Goal: Task Accomplishment & Management: Manage account settings

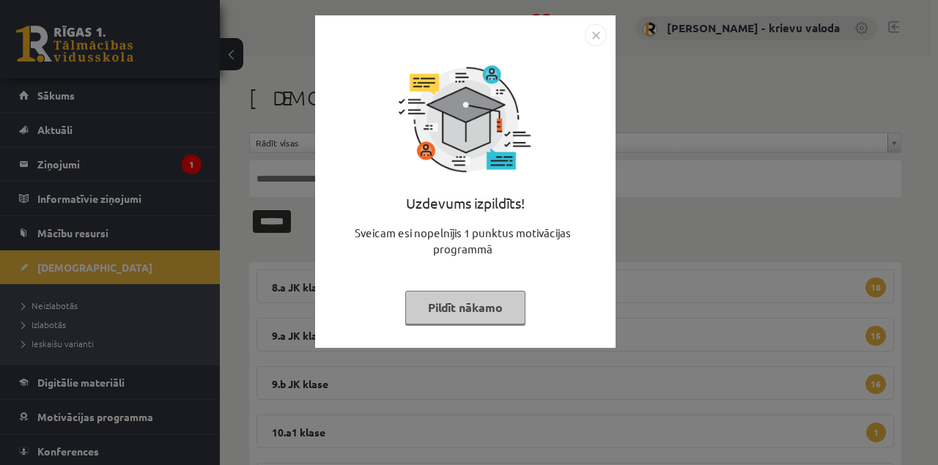
click at [495, 308] on button "Pildīt nākamo" at bounding box center [465, 308] width 120 height 34
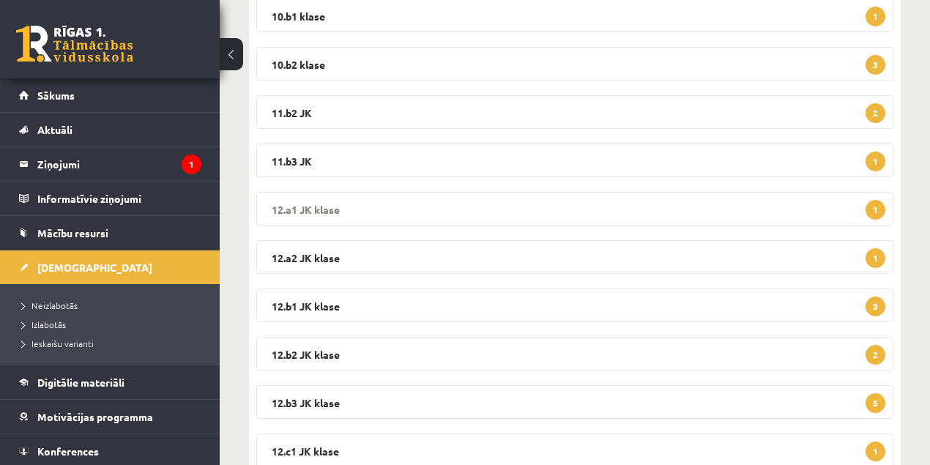
scroll to position [321, 0]
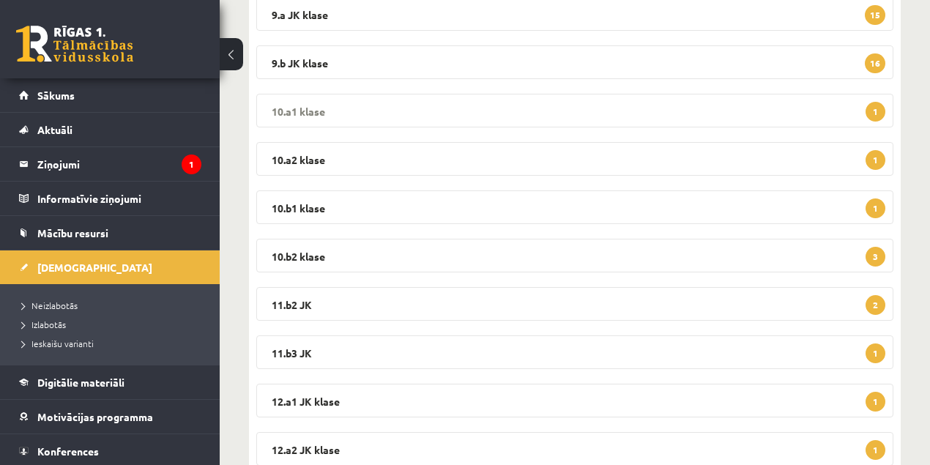
click at [287, 108] on legend "10.a1 klase 1" at bounding box center [574, 111] width 637 height 34
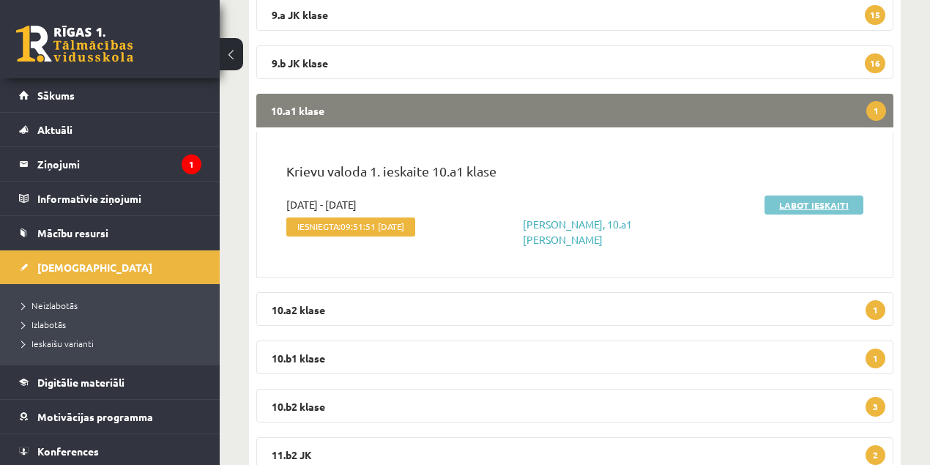
click at [801, 205] on link "Labot ieskaiti" at bounding box center [814, 205] width 99 height 19
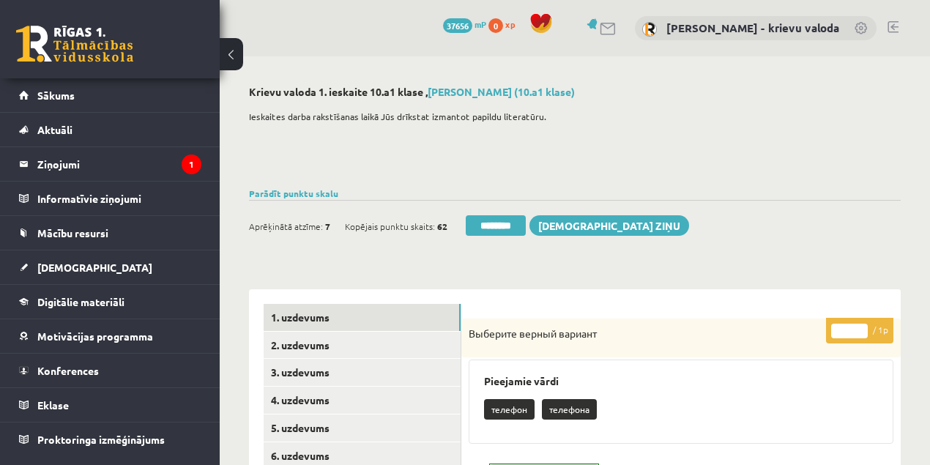
drag, startPoint x: 496, startPoint y: 230, endPoint x: 519, endPoint y: 54, distance: 177.2
click at [497, 229] on input "********" at bounding box center [496, 225] width 60 height 21
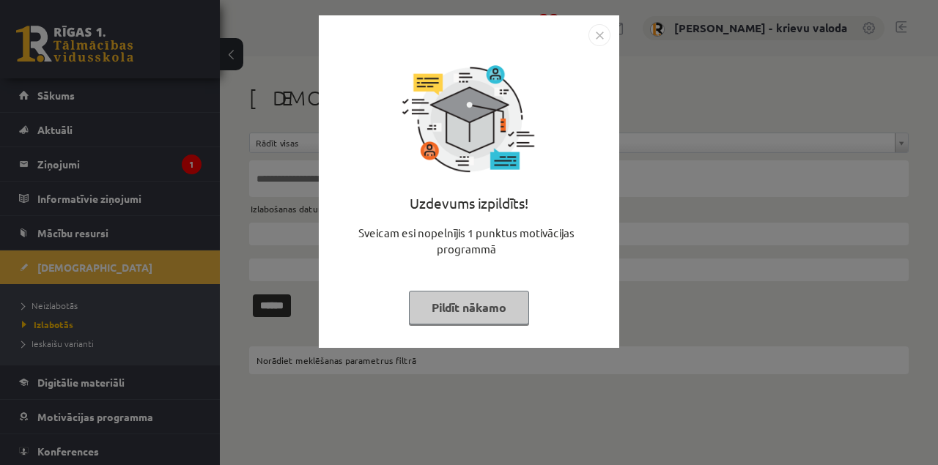
click at [461, 303] on button "Pildīt nākamo" at bounding box center [469, 308] width 120 height 34
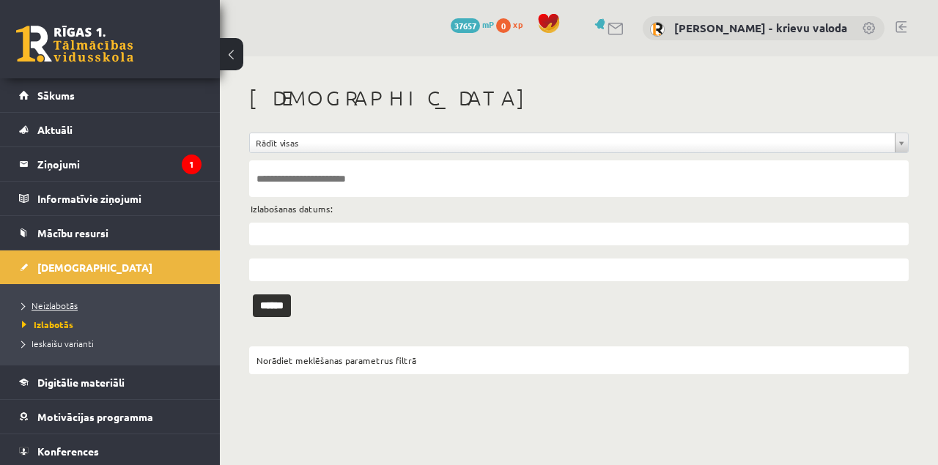
click at [48, 307] on span "Neizlabotās" at bounding box center [50, 306] width 56 height 12
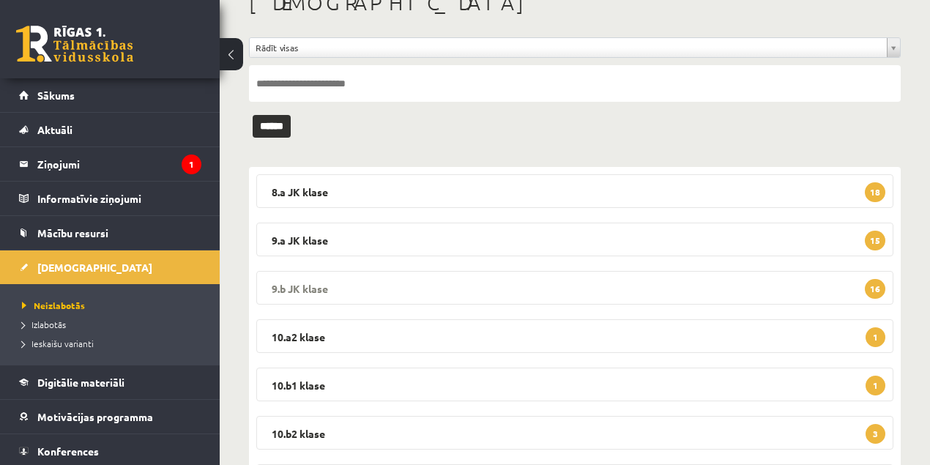
scroll to position [97, 0]
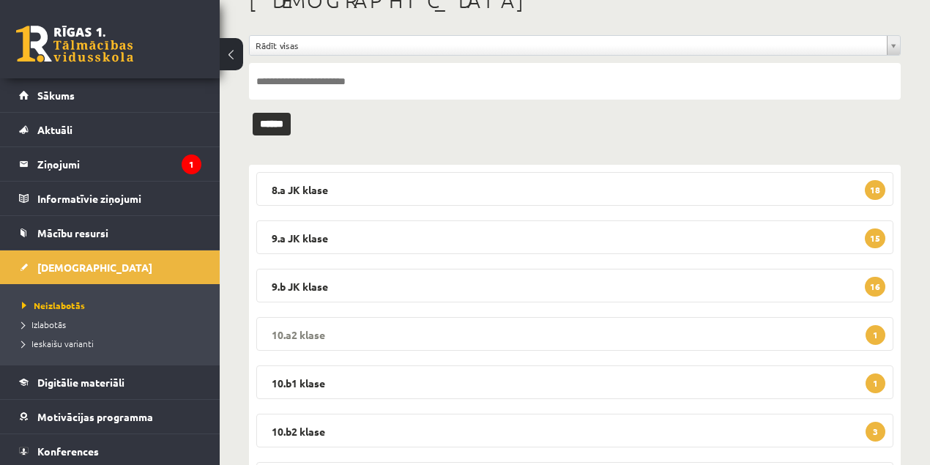
click at [287, 334] on legend "10.a2 klase 1" at bounding box center [574, 334] width 637 height 34
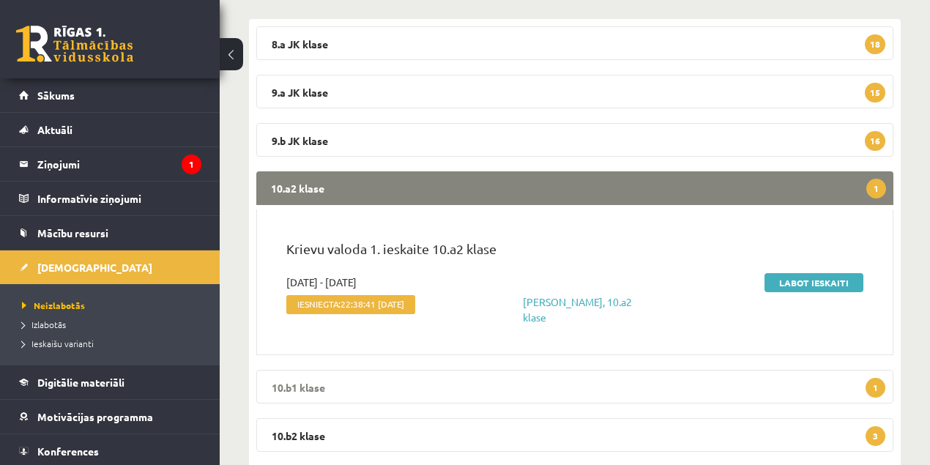
scroll to position [244, 0]
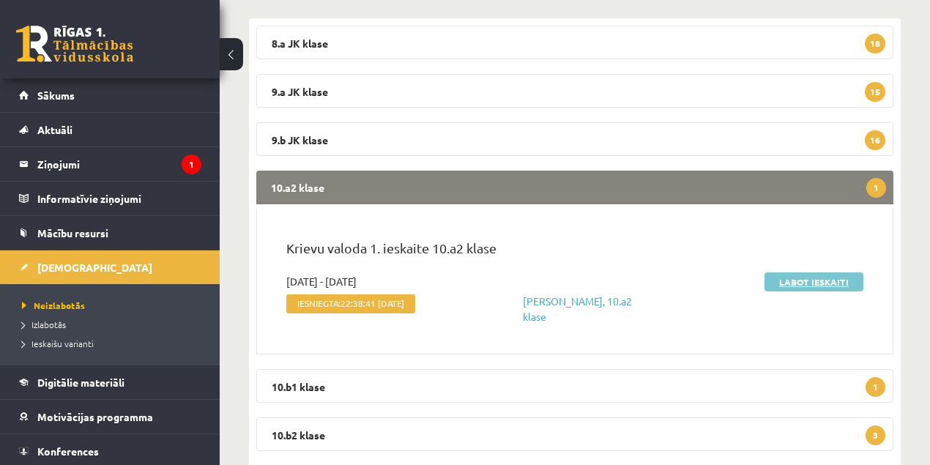
click at [820, 283] on link "Labot ieskaiti" at bounding box center [814, 281] width 99 height 19
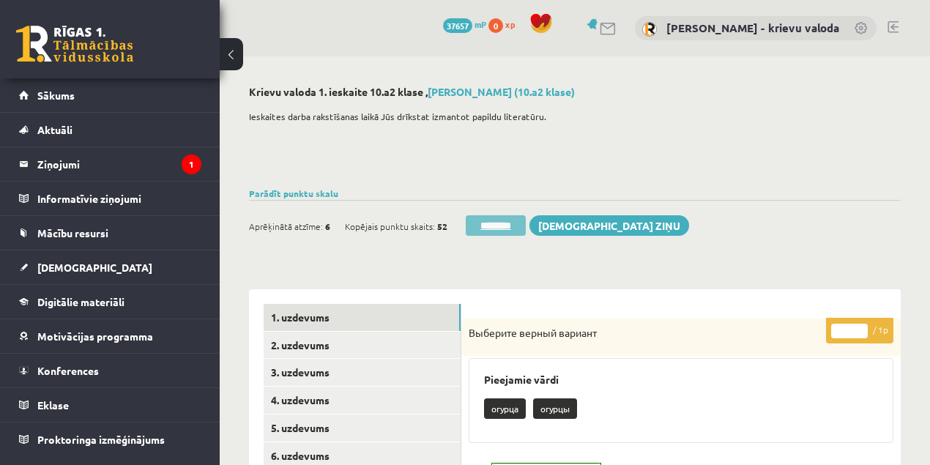
click at [517, 228] on input "********" at bounding box center [496, 225] width 60 height 21
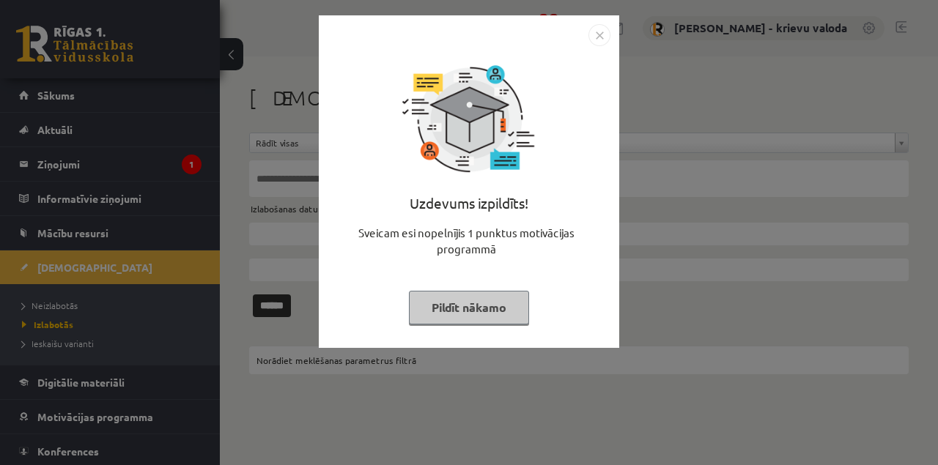
click at [479, 305] on button "Pildīt nākamo" at bounding box center [469, 308] width 120 height 34
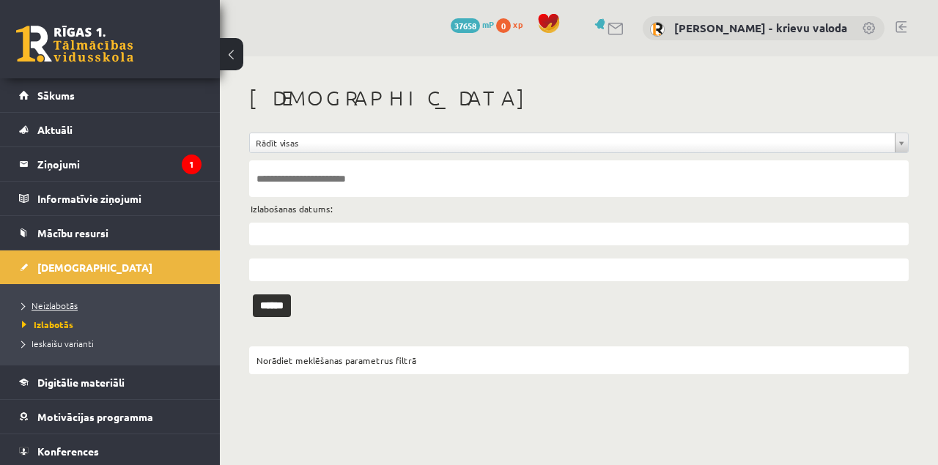
click at [53, 305] on span "Neizlabotās" at bounding box center [50, 306] width 56 height 12
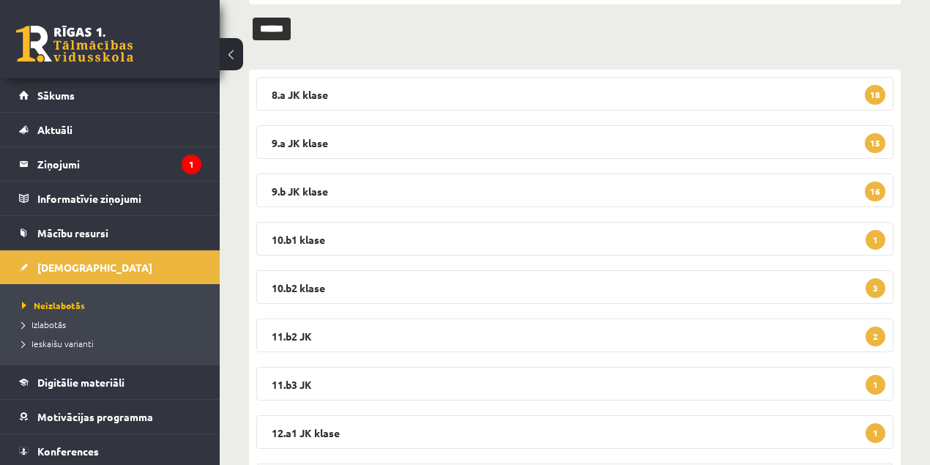
scroll to position [195, 0]
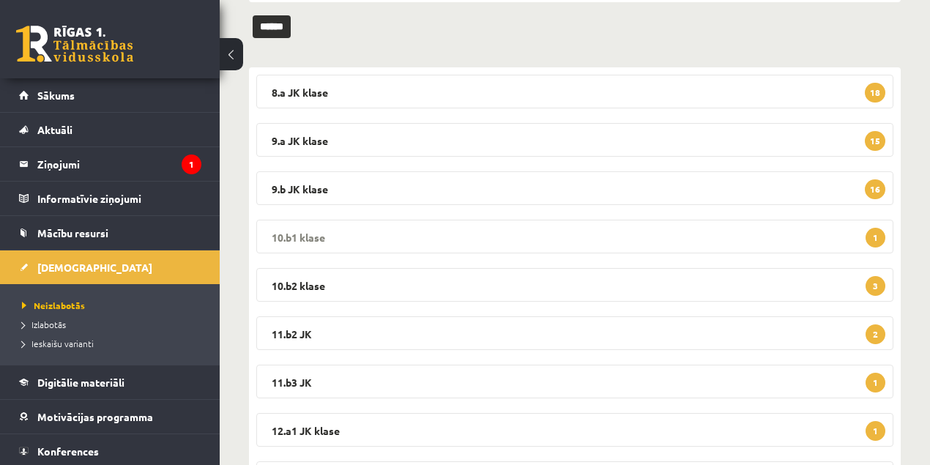
click at [302, 234] on legend "10.b1 klase 1" at bounding box center [574, 237] width 637 height 34
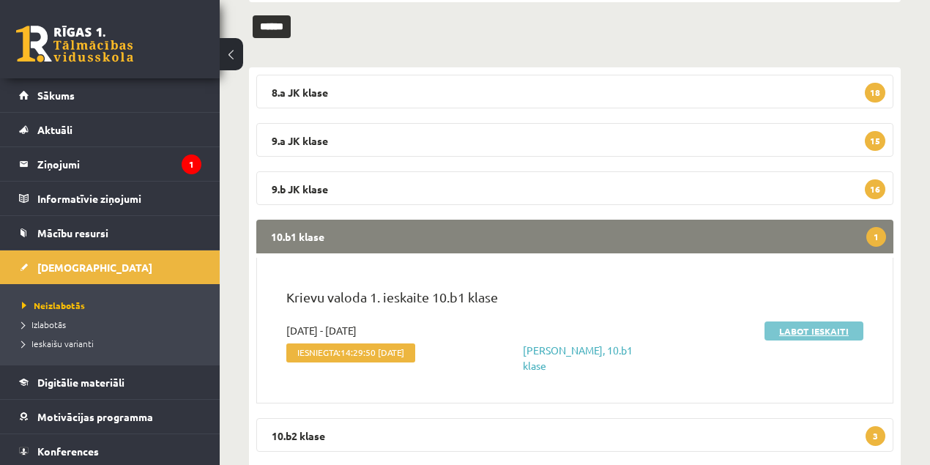
click at [790, 328] on link "Labot ieskaiti" at bounding box center [814, 331] width 99 height 19
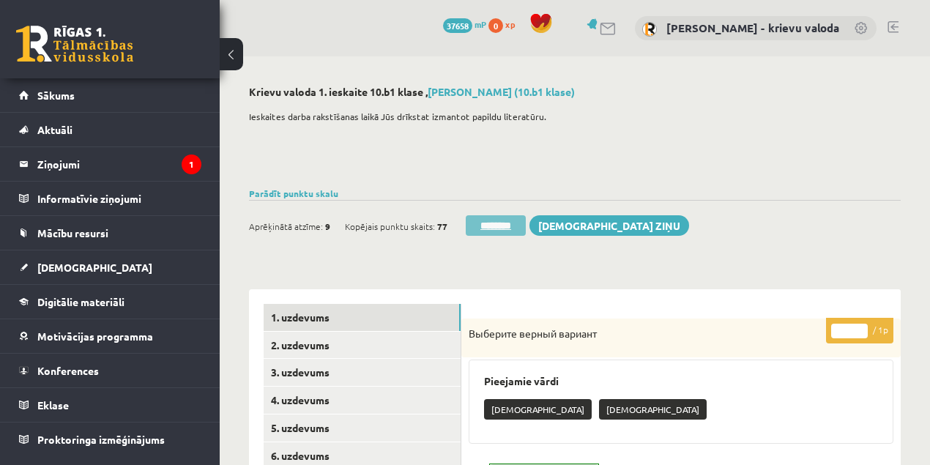
click at [504, 225] on input "********" at bounding box center [496, 225] width 60 height 21
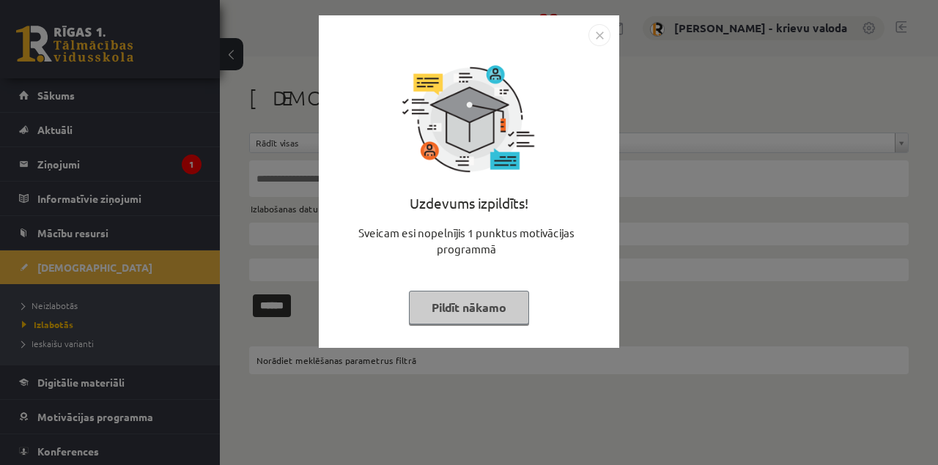
click at [482, 308] on button "Pildīt nākamo" at bounding box center [469, 308] width 120 height 34
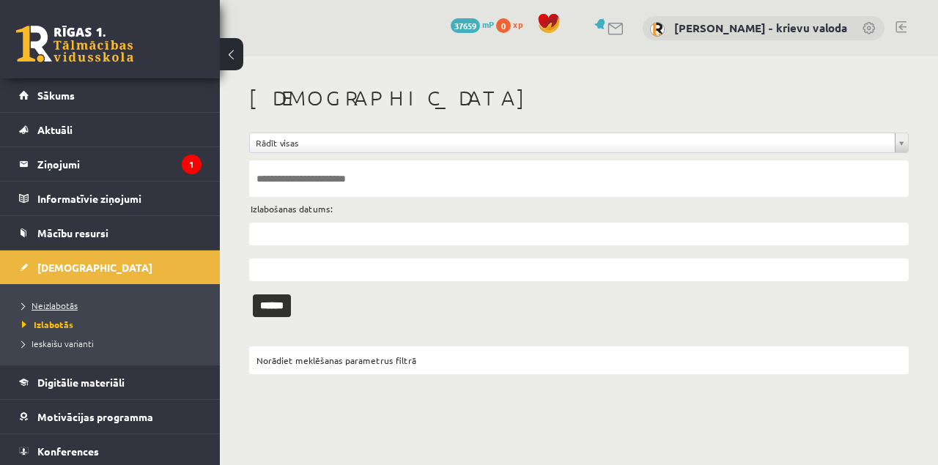
click at [59, 304] on span "Neizlabotās" at bounding box center [50, 306] width 56 height 12
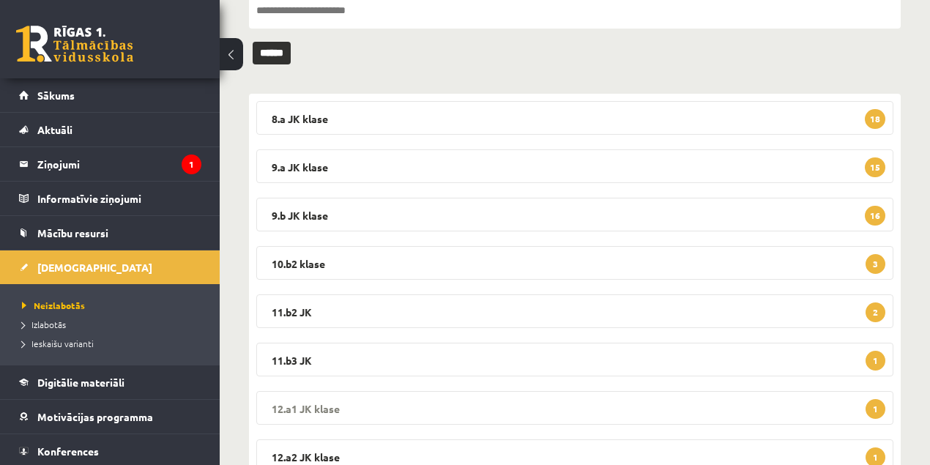
scroll to position [195, 0]
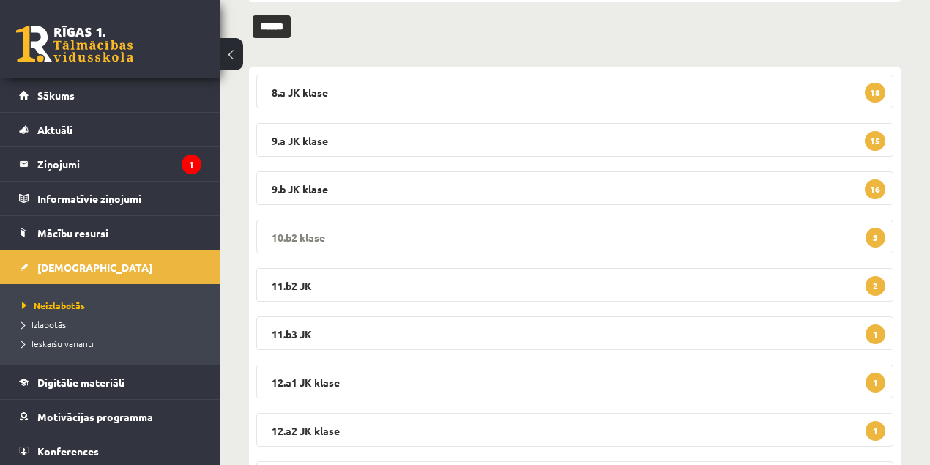
click at [299, 239] on legend "10.b2 klase 3" at bounding box center [574, 237] width 637 height 34
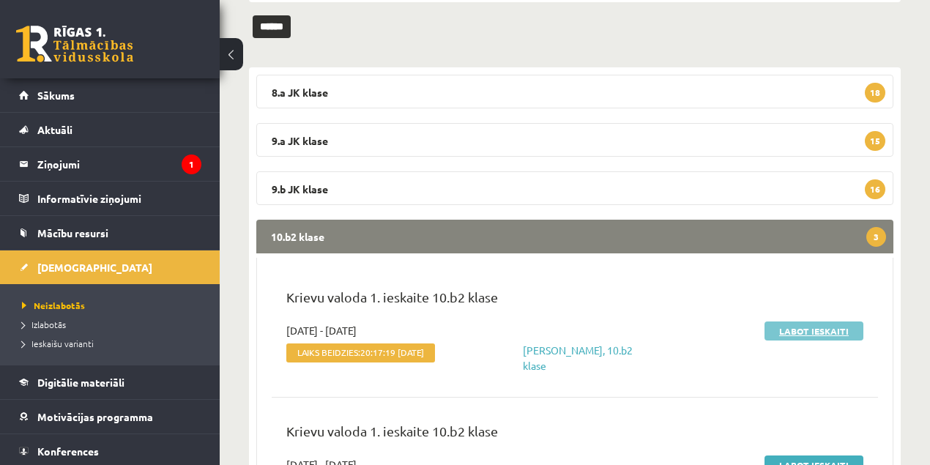
click at [791, 332] on link "Labot ieskaiti" at bounding box center [814, 331] width 99 height 19
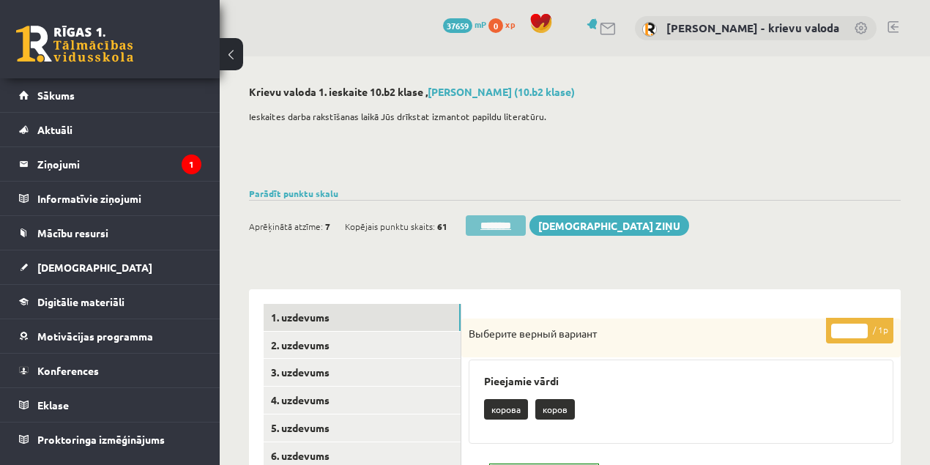
click at [510, 229] on input "********" at bounding box center [496, 225] width 60 height 21
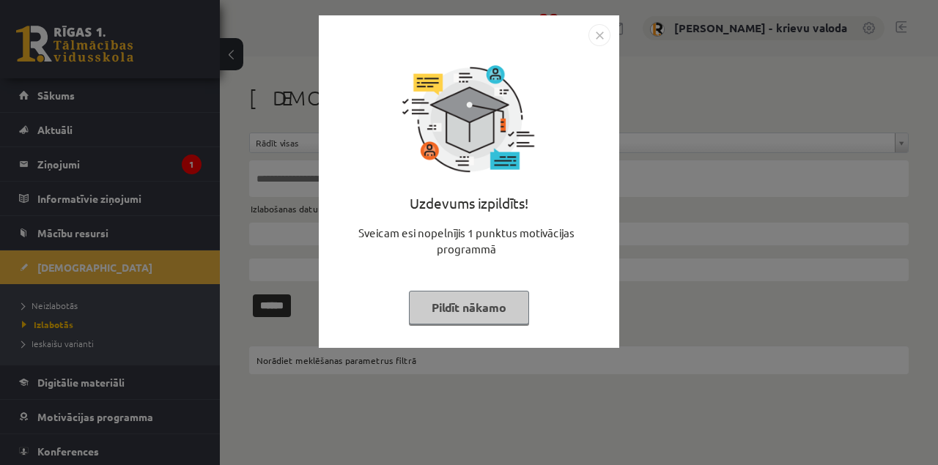
click at [468, 308] on button "Pildīt nākamo" at bounding box center [469, 308] width 120 height 34
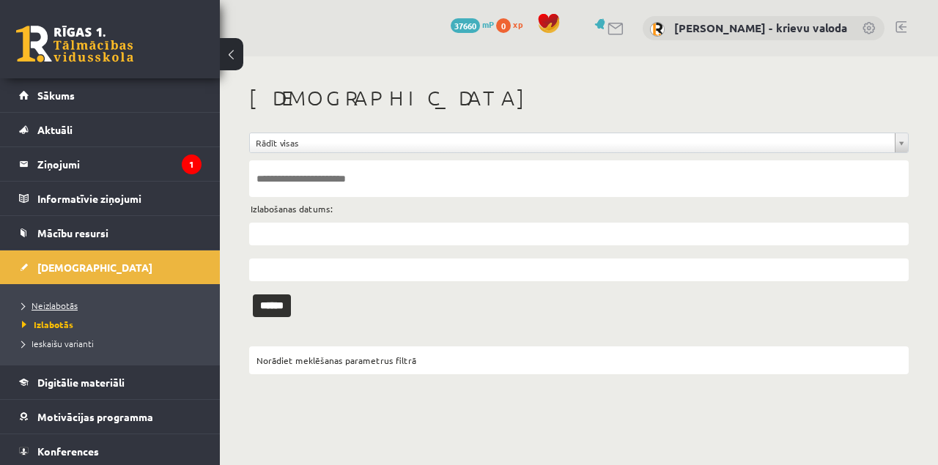
click at [65, 303] on span "Neizlabotās" at bounding box center [50, 306] width 56 height 12
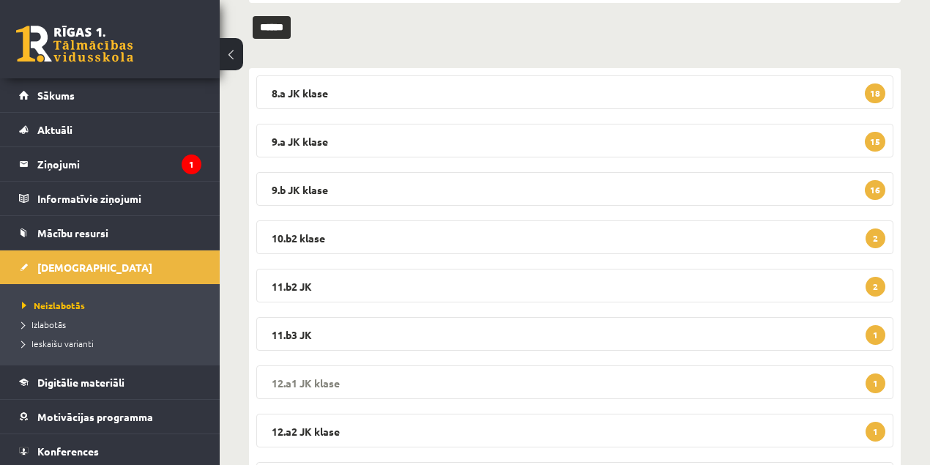
scroll to position [195, 0]
click at [313, 237] on legend "10.b2 klase 2" at bounding box center [574, 237] width 637 height 34
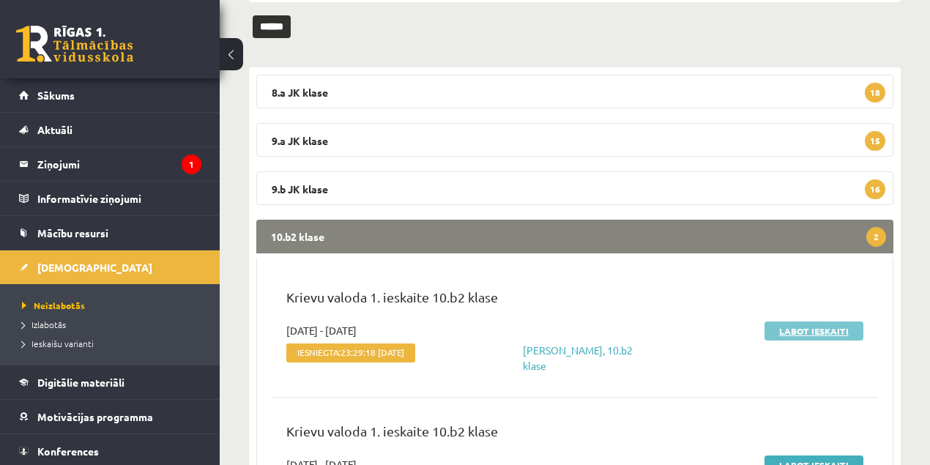
click at [824, 333] on link "Labot ieskaiti" at bounding box center [814, 331] width 99 height 19
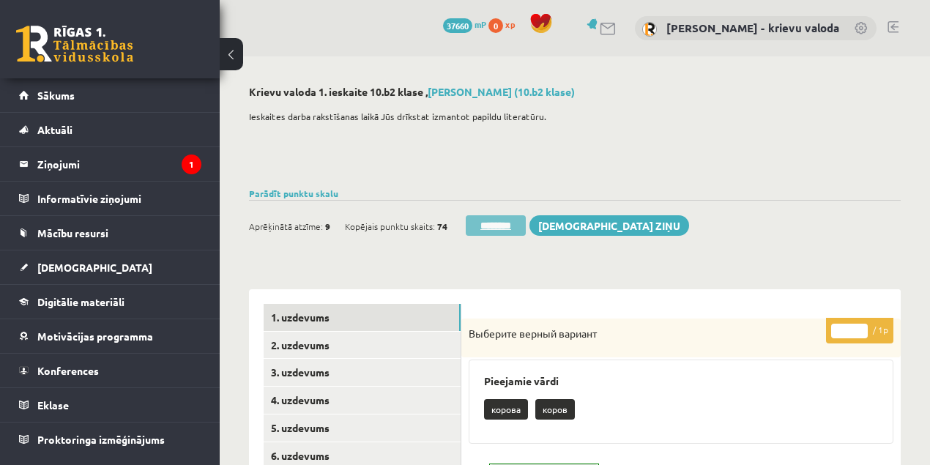
click at [505, 224] on input "********" at bounding box center [496, 225] width 60 height 21
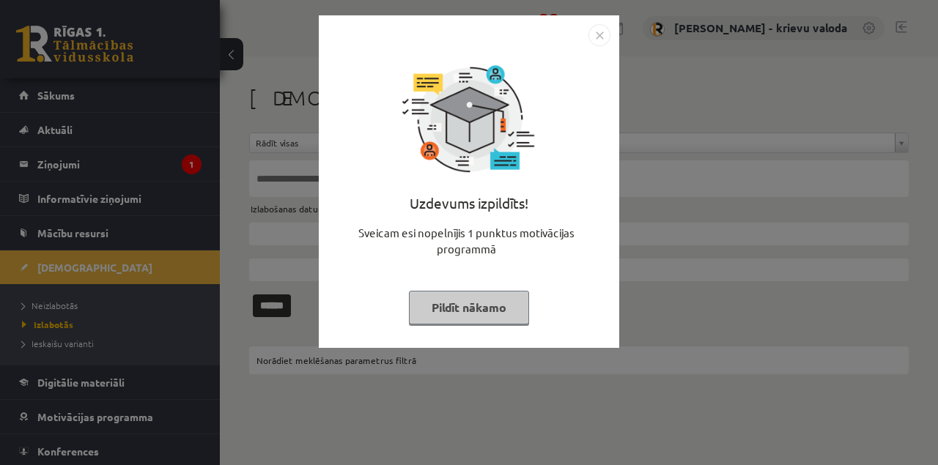
click at [508, 303] on button "Pildīt nākamo" at bounding box center [469, 308] width 120 height 34
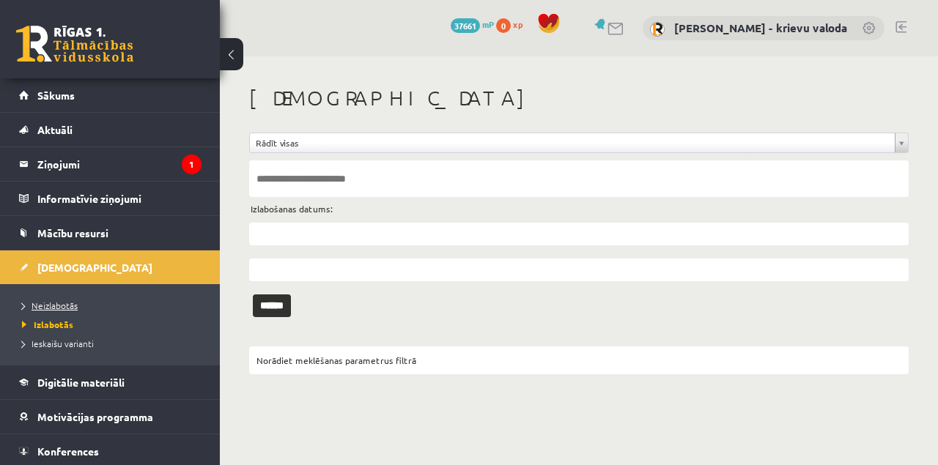
click at [62, 303] on span "Neizlabotās" at bounding box center [50, 306] width 56 height 12
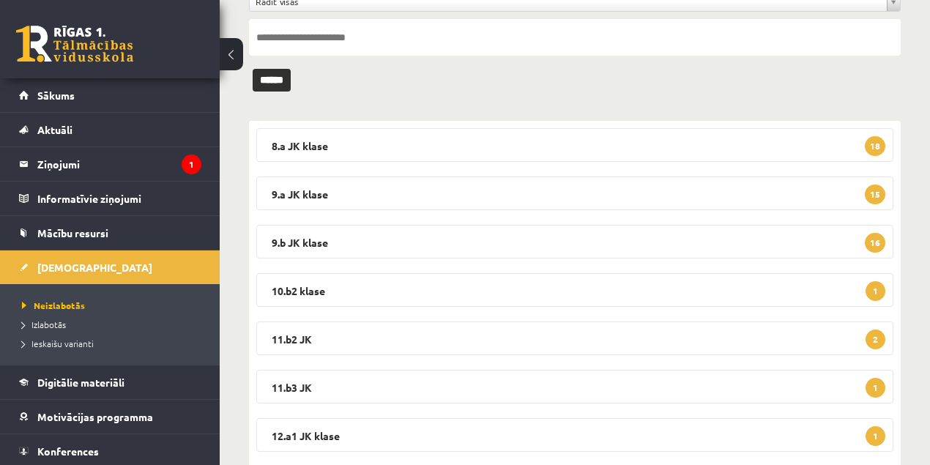
scroll to position [146, 0]
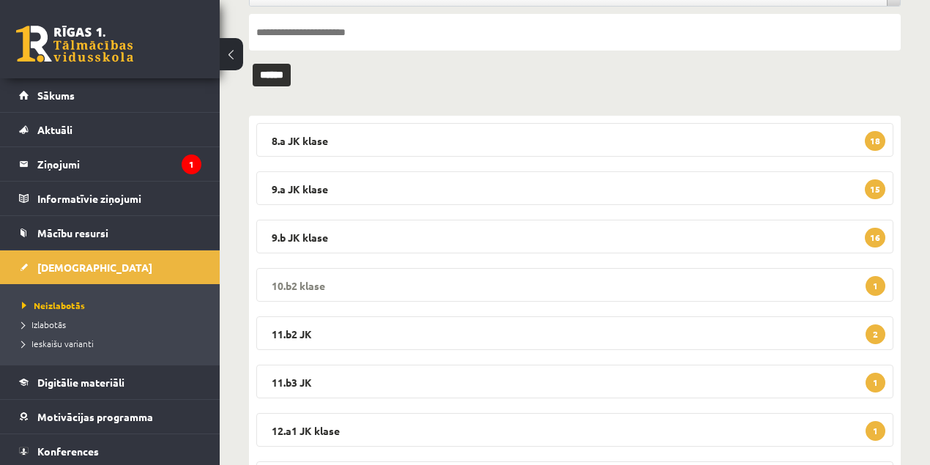
click at [292, 286] on legend "10.b2 klase 1" at bounding box center [574, 285] width 637 height 34
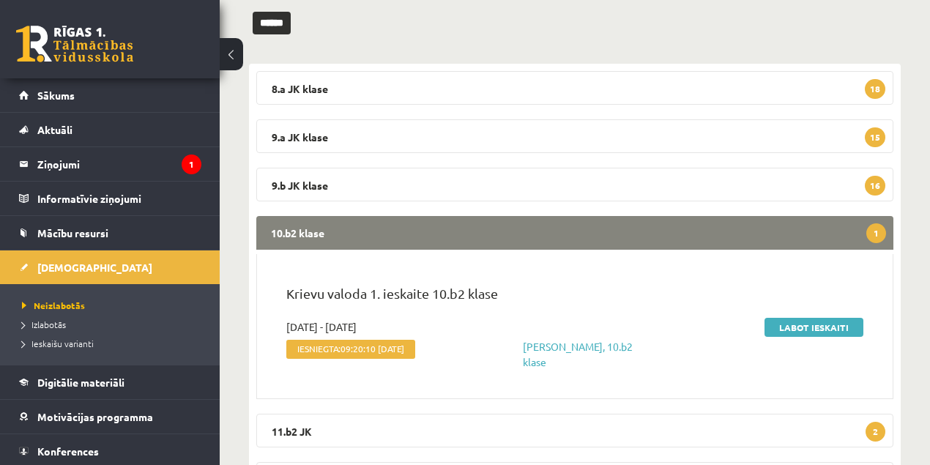
scroll to position [293, 0]
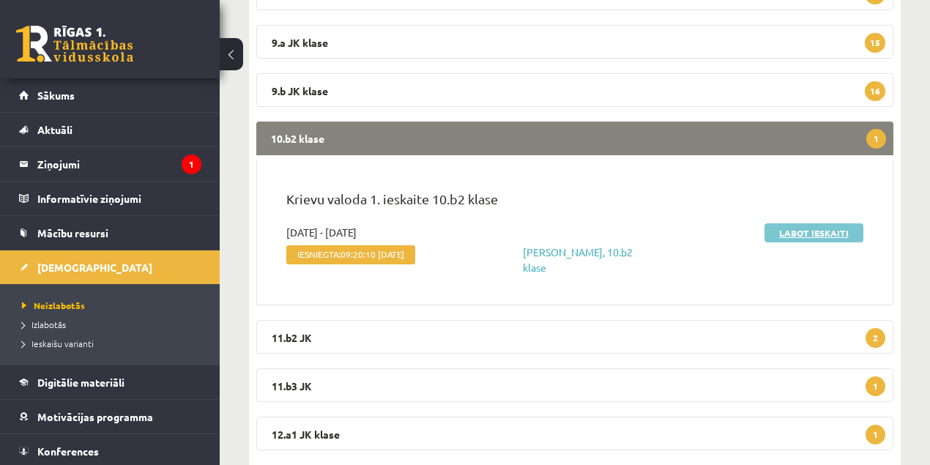
click at [793, 231] on link "Labot ieskaiti" at bounding box center [814, 232] width 99 height 19
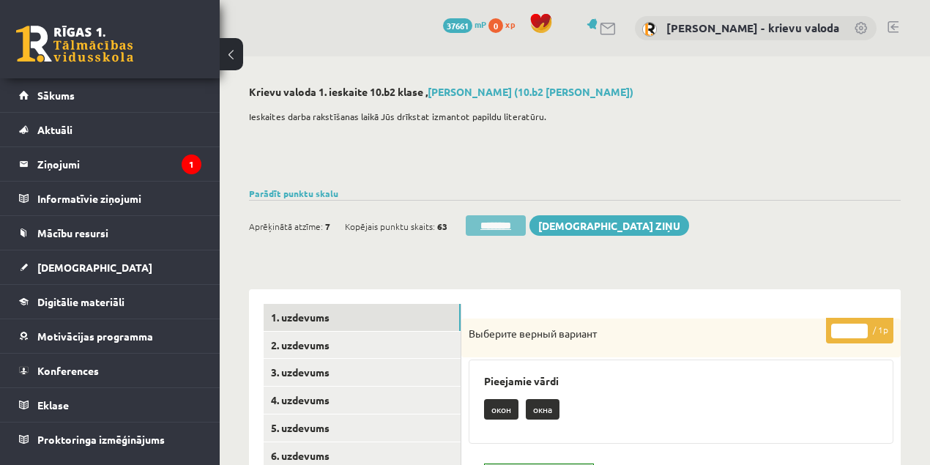
click at [508, 227] on input "********" at bounding box center [496, 225] width 60 height 21
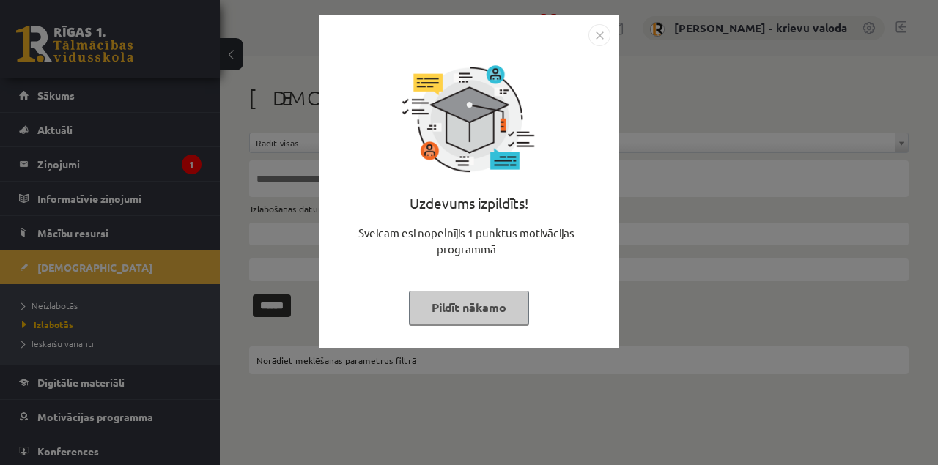
click at [495, 313] on button "Pildīt nākamo" at bounding box center [469, 308] width 120 height 34
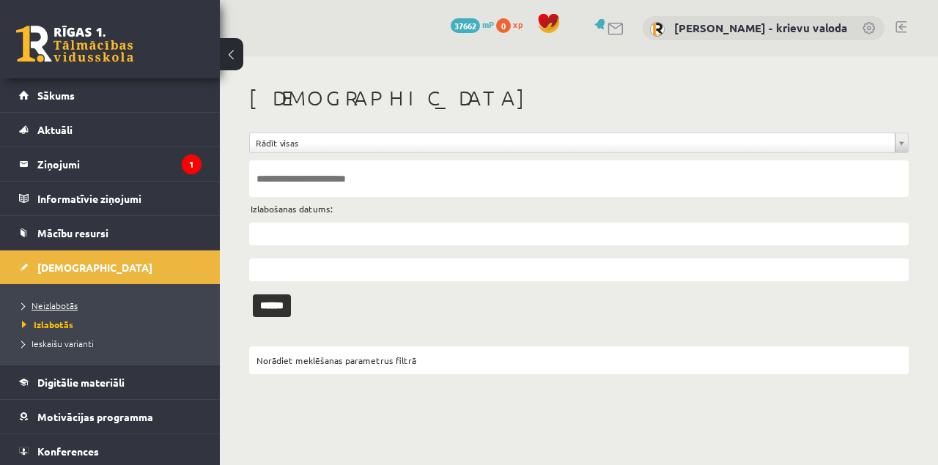
click at [62, 308] on span "Neizlabotās" at bounding box center [50, 306] width 56 height 12
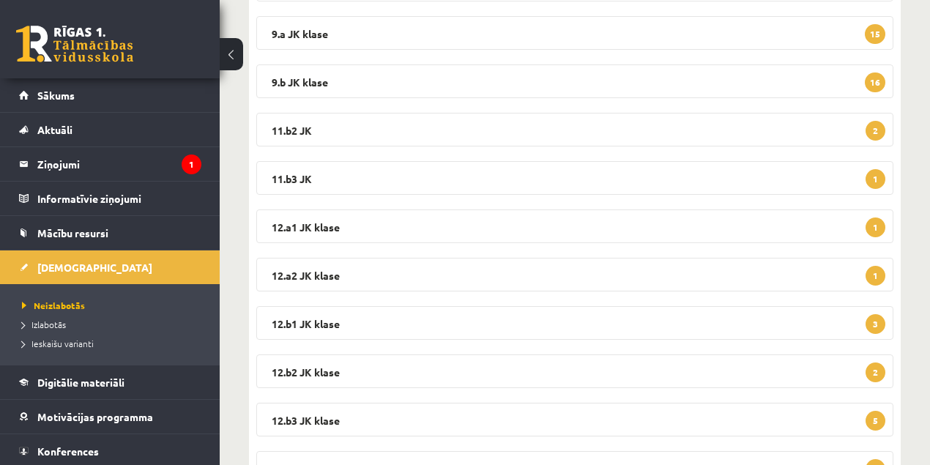
scroll to position [274, 0]
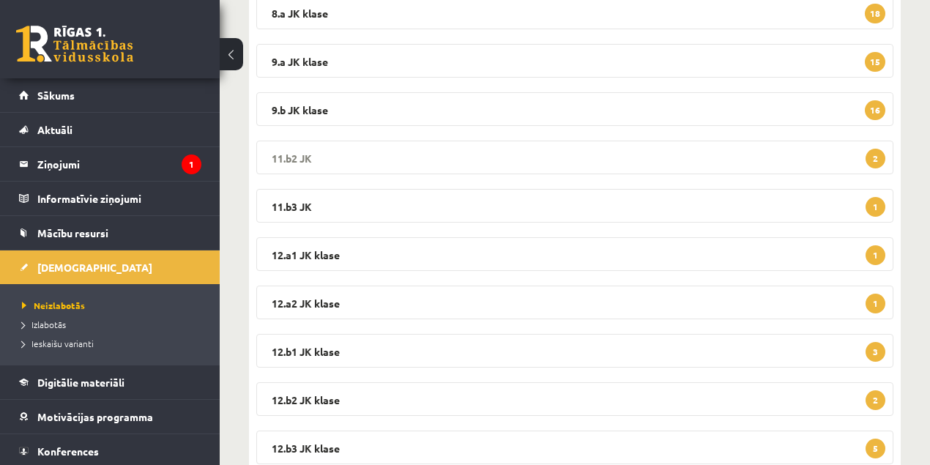
click at [290, 158] on legend "11.b2 JK 2" at bounding box center [574, 158] width 637 height 34
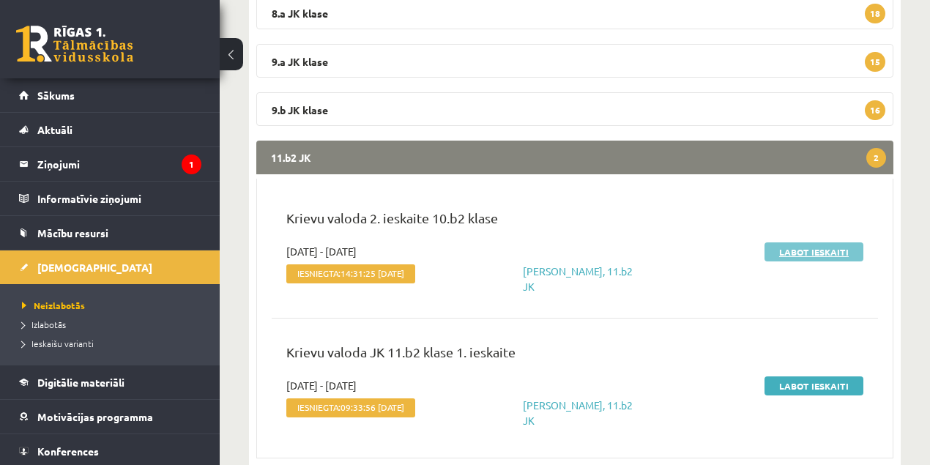
click at [796, 251] on link "Labot ieskaiti" at bounding box center [814, 251] width 99 height 19
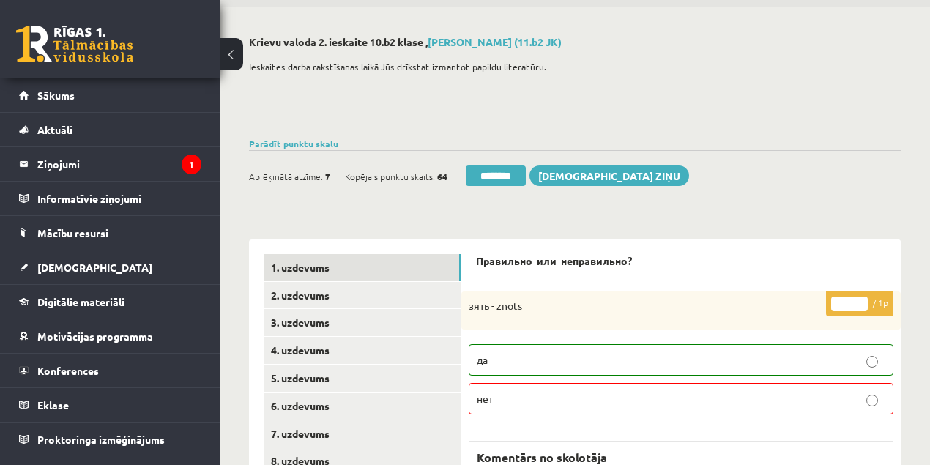
scroll to position [146, 0]
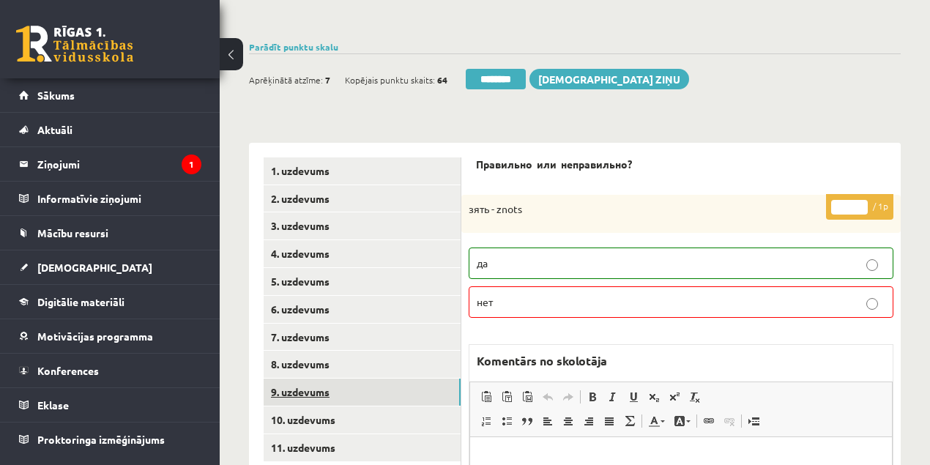
click at [308, 392] on link "9. uzdevums" at bounding box center [362, 392] width 197 height 27
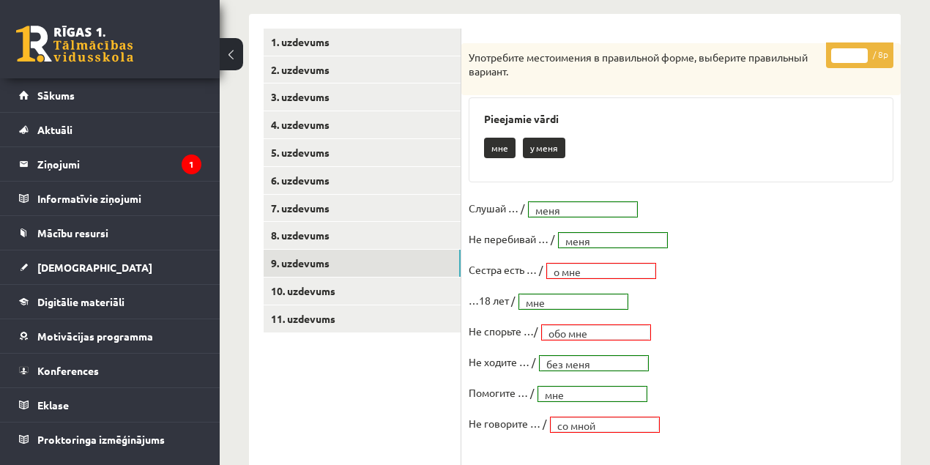
scroll to position [293, 0]
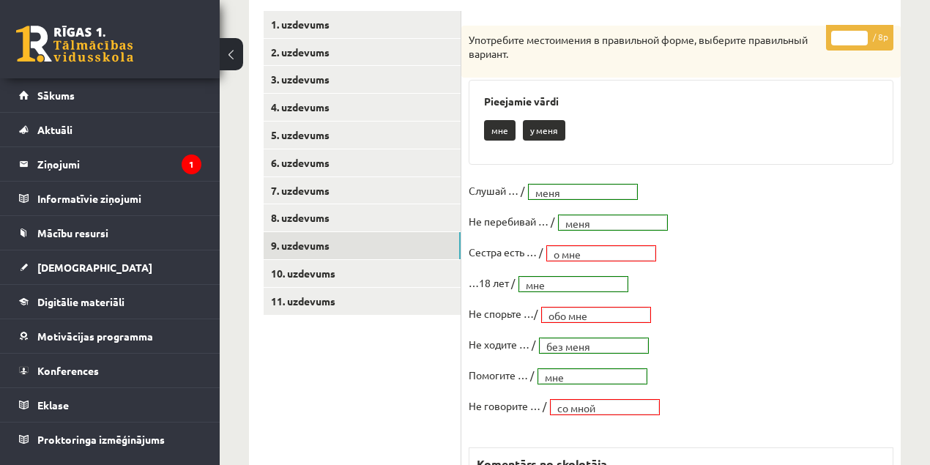
click at [863, 33] on input "*" at bounding box center [849, 38] width 37 height 15
type input "*"
click at [863, 33] on input "*" at bounding box center [849, 38] width 37 height 15
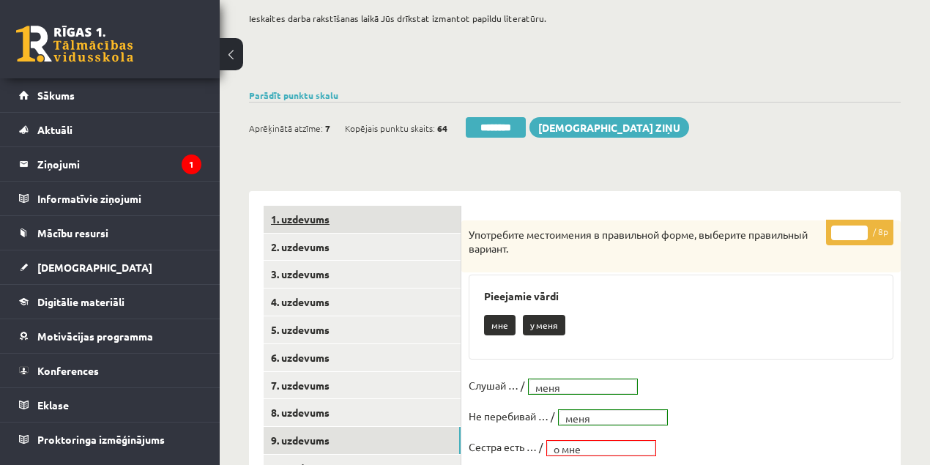
scroll to position [97, 0]
click at [300, 220] on link "1. uzdevums" at bounding box center [362, 220] width 197 height 27
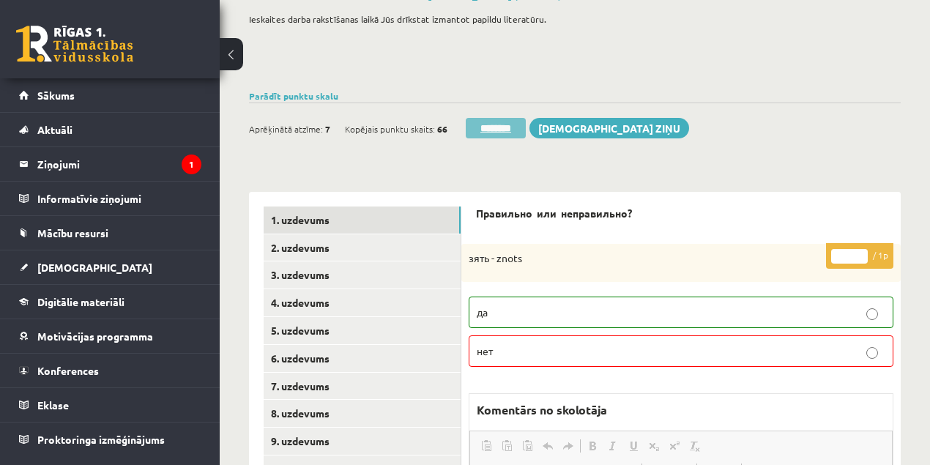
scroll to position [0, 0]
click at [501, 127] on input "********" at bounding box center [496, 128] width 60 height 21
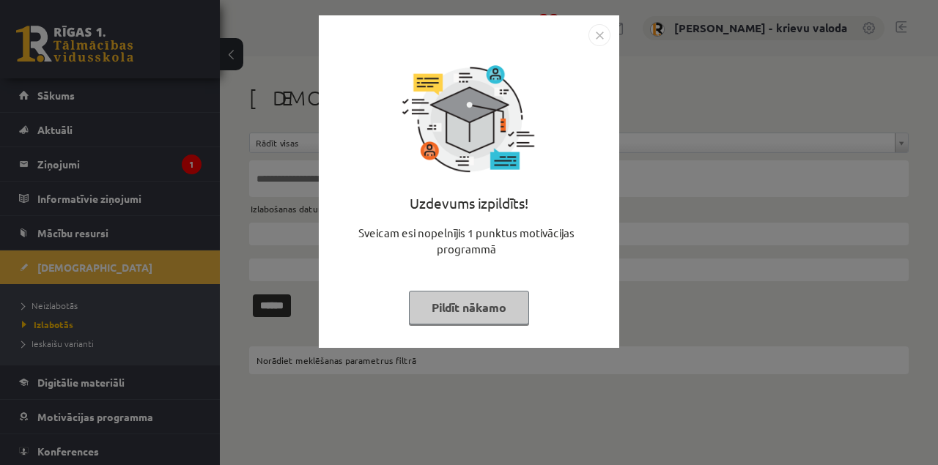
click at [483, 312] on button "Pildīt nākamo" at bounding box center [469, 308] width 120 height 34
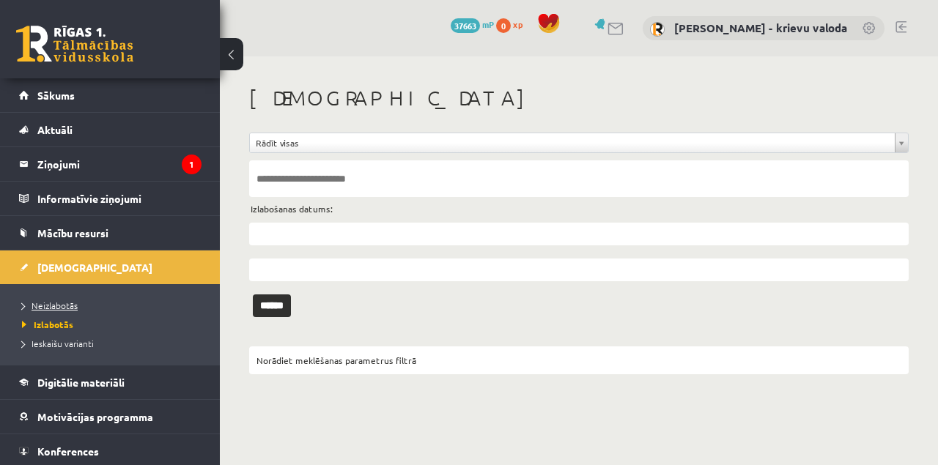
click at [50, 301] on span "Neizlabotās" at bounding box center [50, 306] width 56 height 12
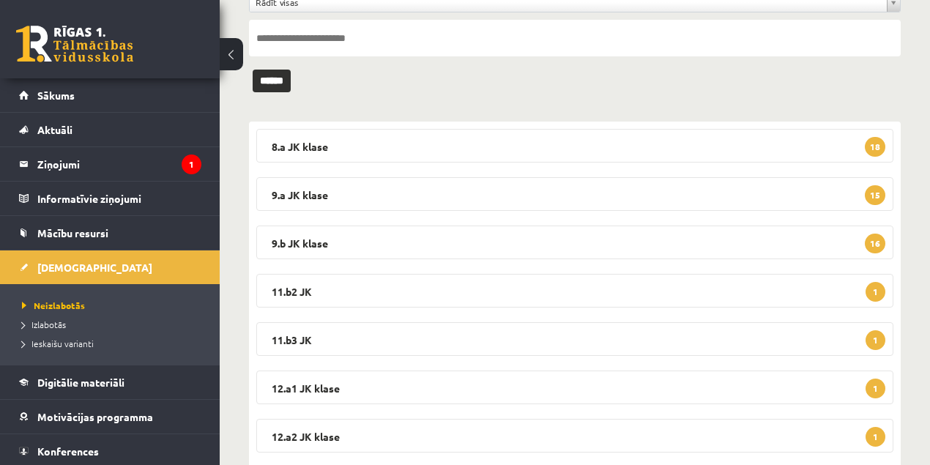
scroll to position [146, 0]
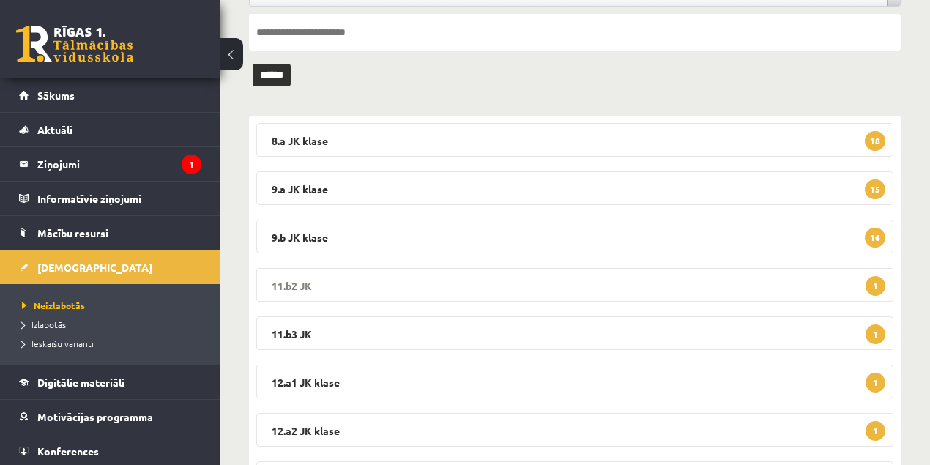
click at [297, 283] on legend "11.b2 JK 1" at bounding box center [574, 285] width 637 height 34
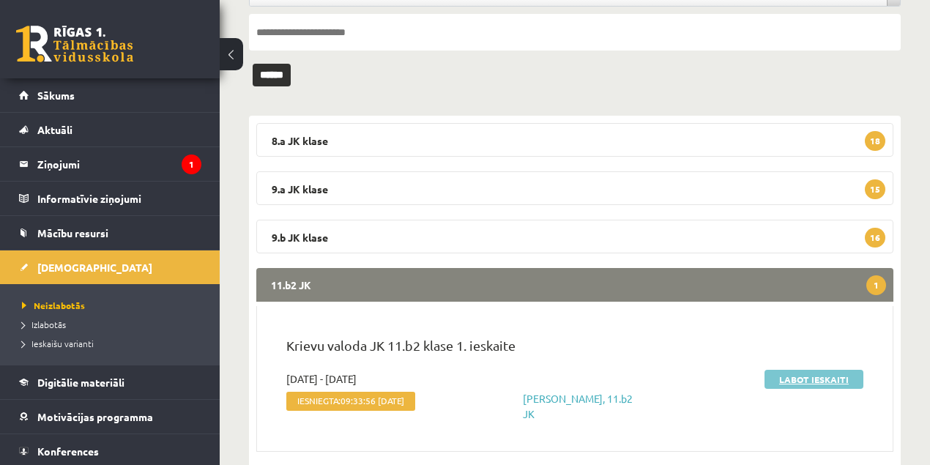
click at [785, 379] on link "Labot ieskaiti" at bounding box center [814, 379] width 99 height 19
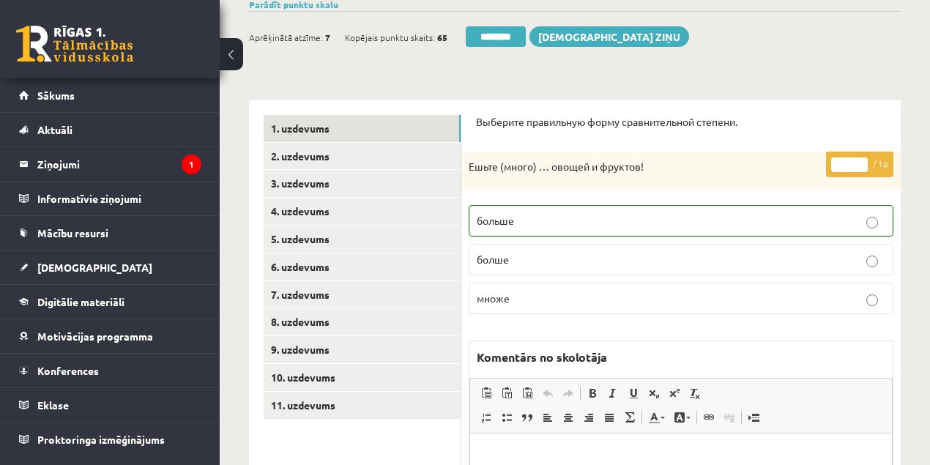
scroll to position [70, 0]
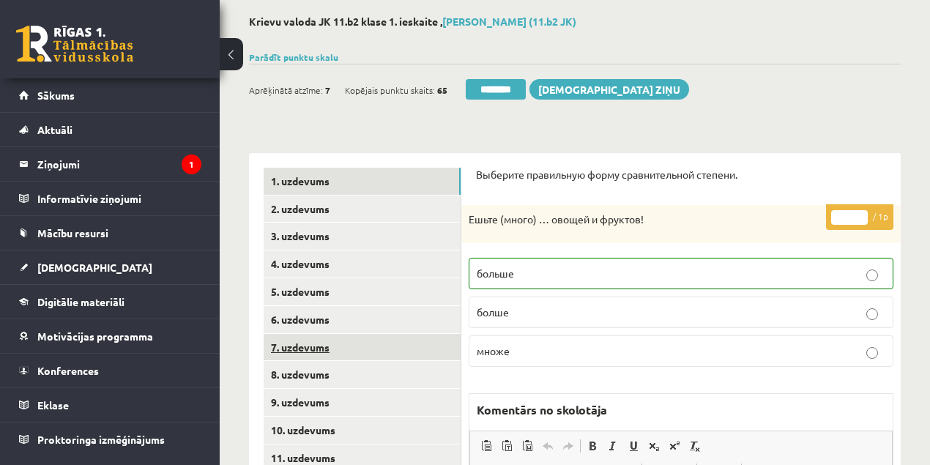
click at [283, 346] on link "7. uzdevums" at bounding box center [362, 347] width 197 height 27
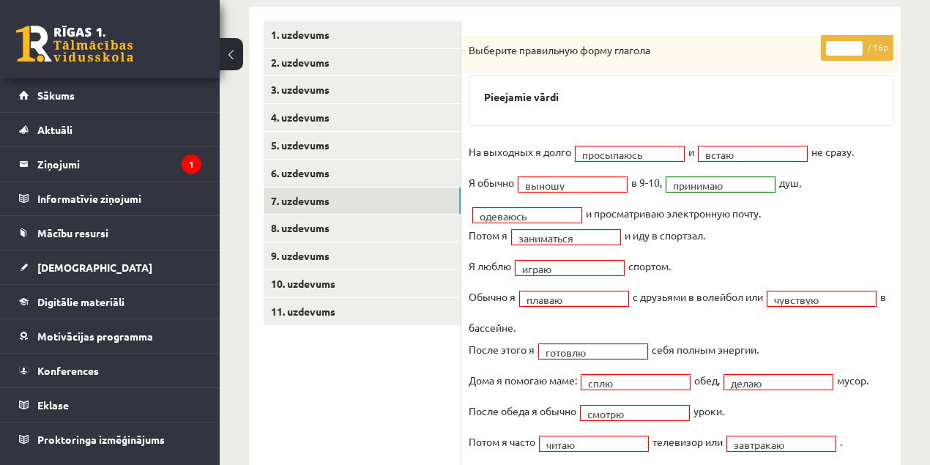
scroll to position [0, 0]
type input "*"
click at [858, 43] on input "*" at bounding box center [844, 48] width 37 height 15
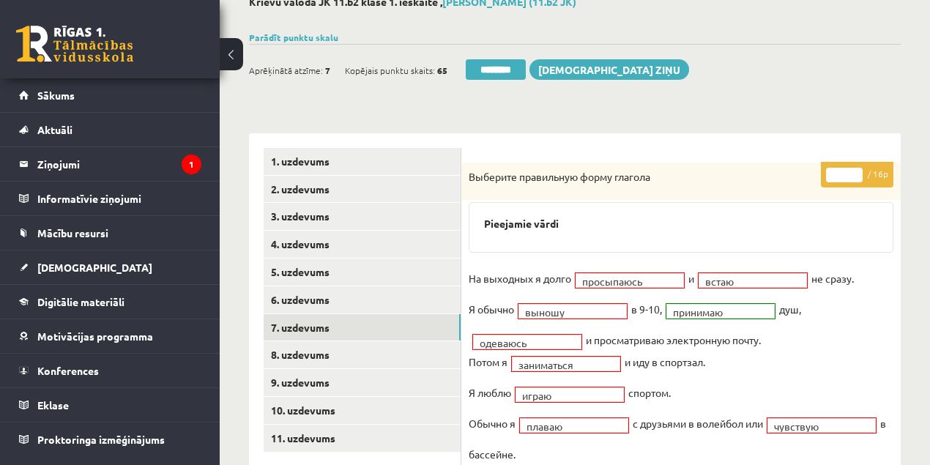
scroll to position [70, 0]
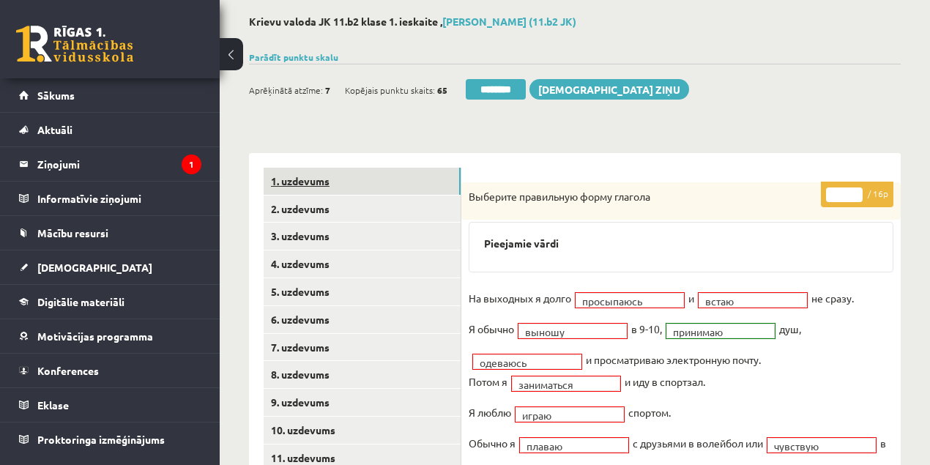
click at [297, 181] on link "1. uzdevums" at bounding box center [362, 181] width 197 height 27
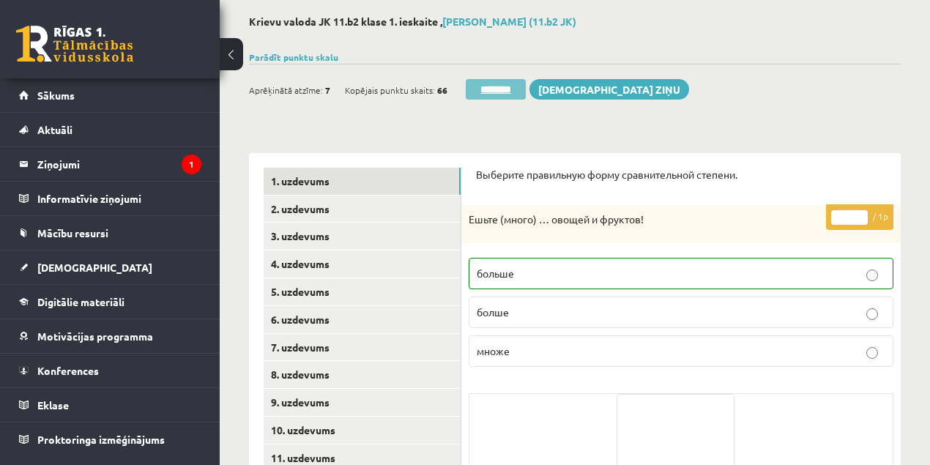
click at [500, 92] on input "********" at bounding box center [496, 89] width 60 height 21
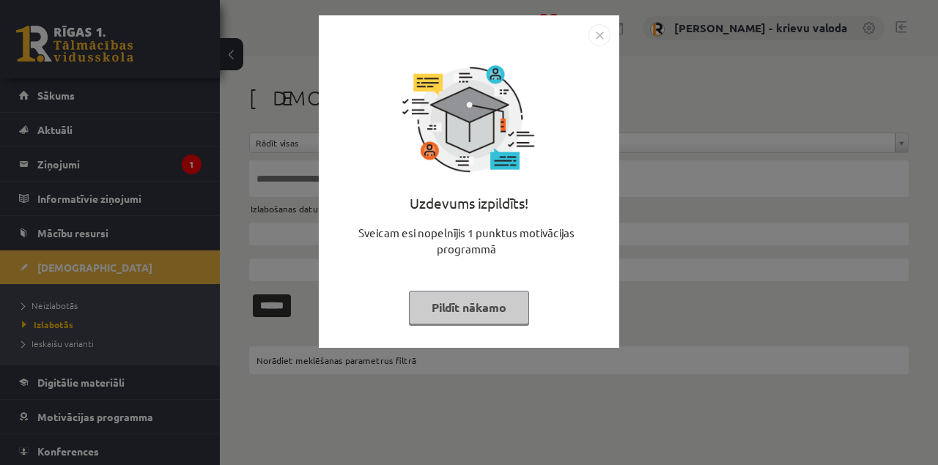
click at [478, 310] on button "Pildīt nākamo" at bounding box center [469, 308] width 120 height 34
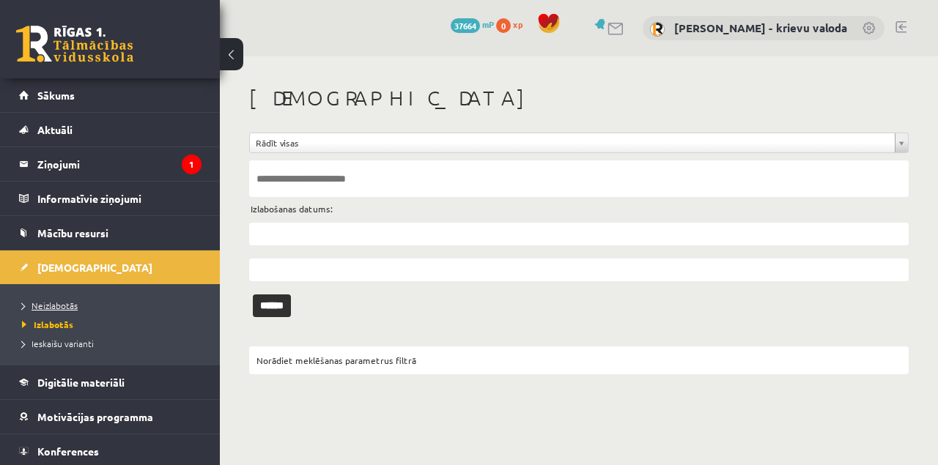
click at [62, 307] on span "Neizlabotās" at bounding box center [50, 306] width 56 height 12
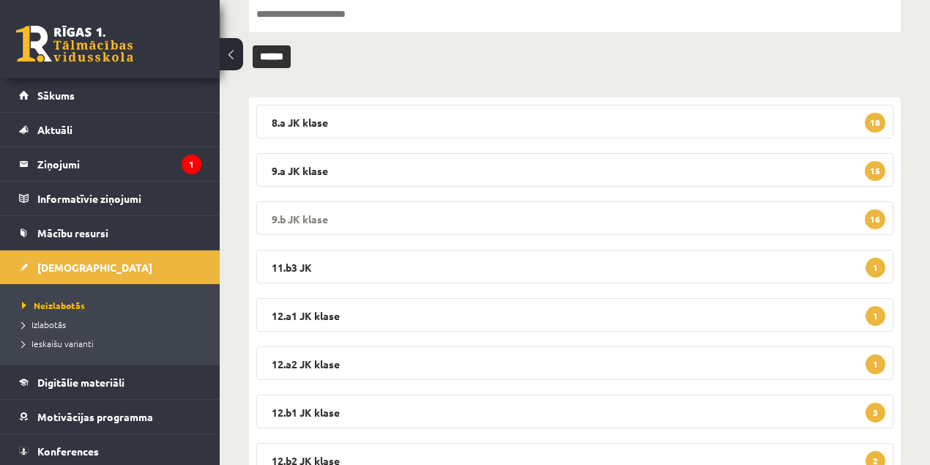
scroll to position [195, 0]
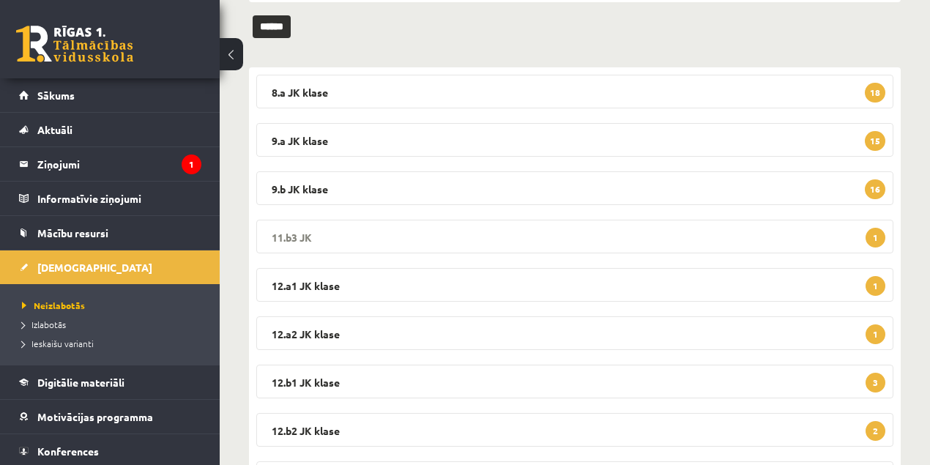
click at [299, 237] on legend "11.b3 JK 1" at bounding box center [574, 237] width 637 height 34
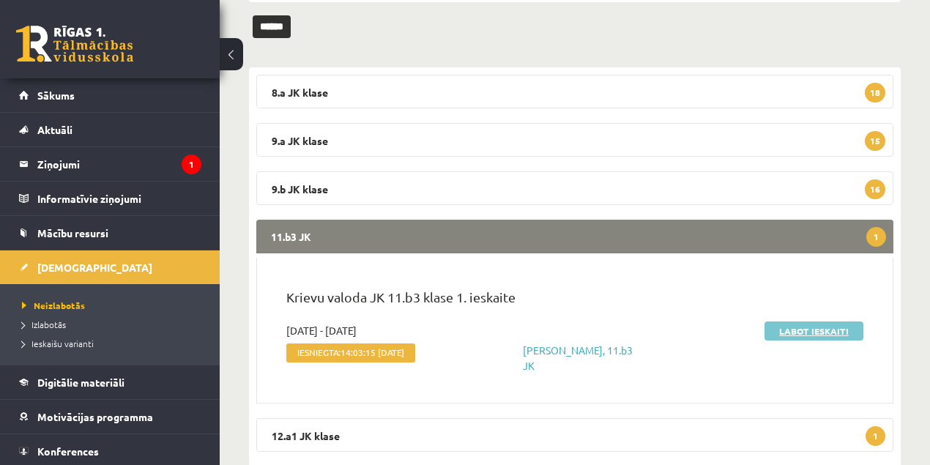
click at [803, 330] on link "Labot ieskaiti" at bounding box center [814, 331] width 99 height 19
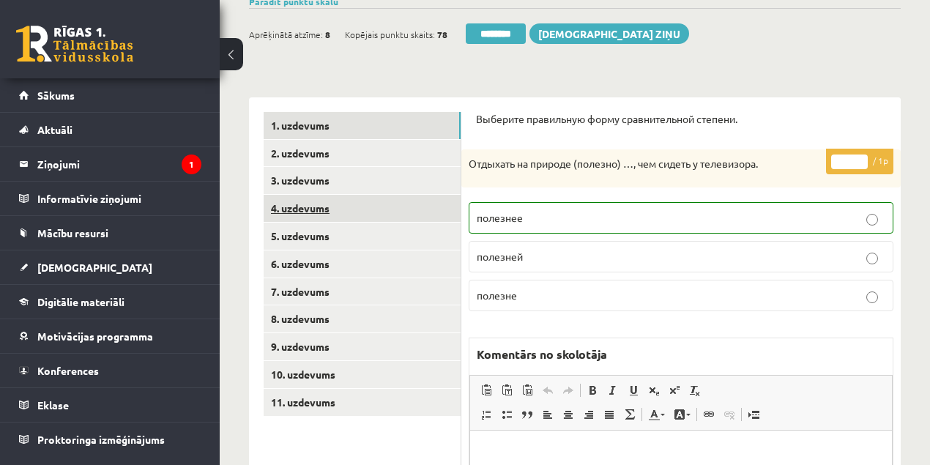
scroll to position [104, 0]
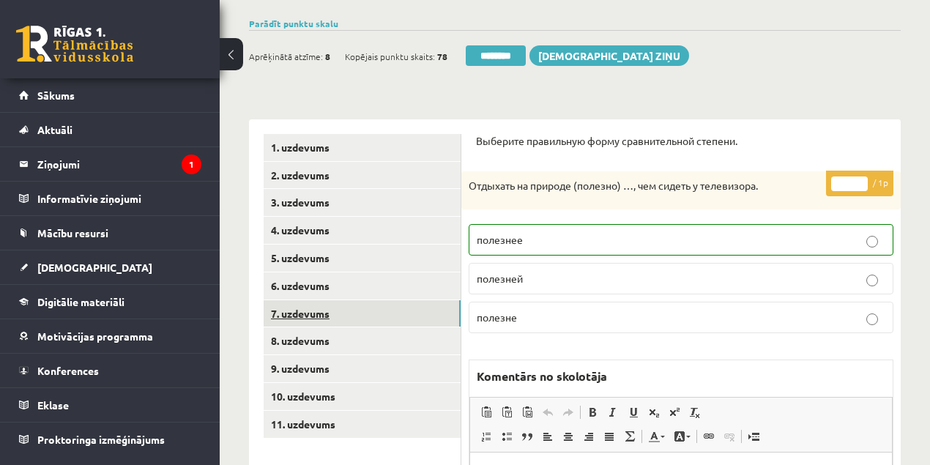
click at [292, 311] on link "7. uzdevums" at bounding box center [362, 313] width 197 height 27
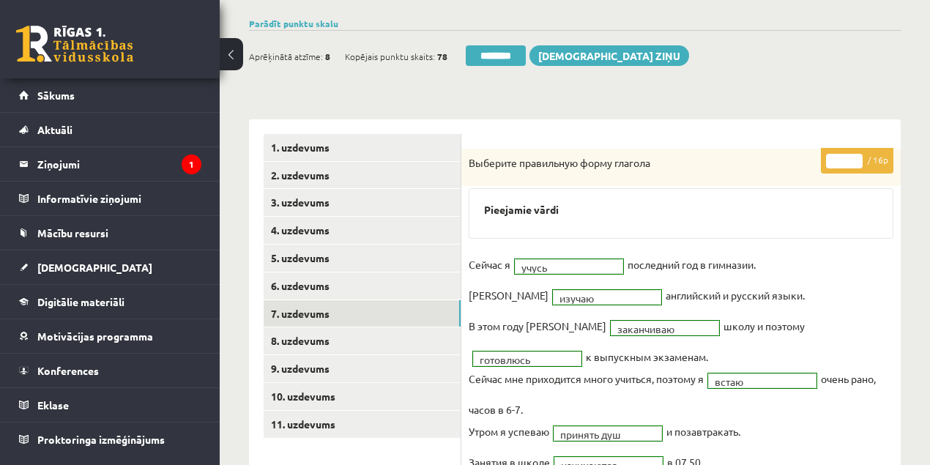
scroll to position [0, 0]
click at [498, 57] on input "********" at bounding box center [496, 55] width 60 height 21
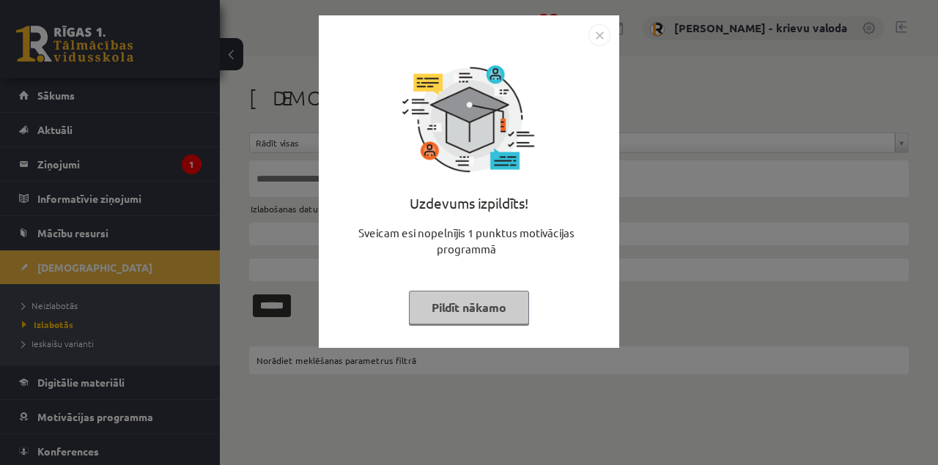
click at [476, 311] on button "Pildīt nākamo" at bounding box center [469, 308] width 120 height 34
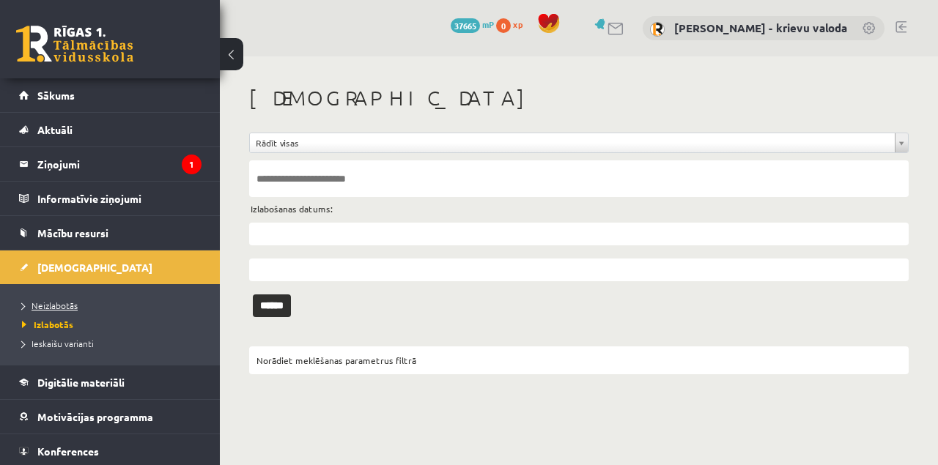
click at [59, 305] on span "Neizlabotās" at bounding box center [50, 306] width 56 height 12
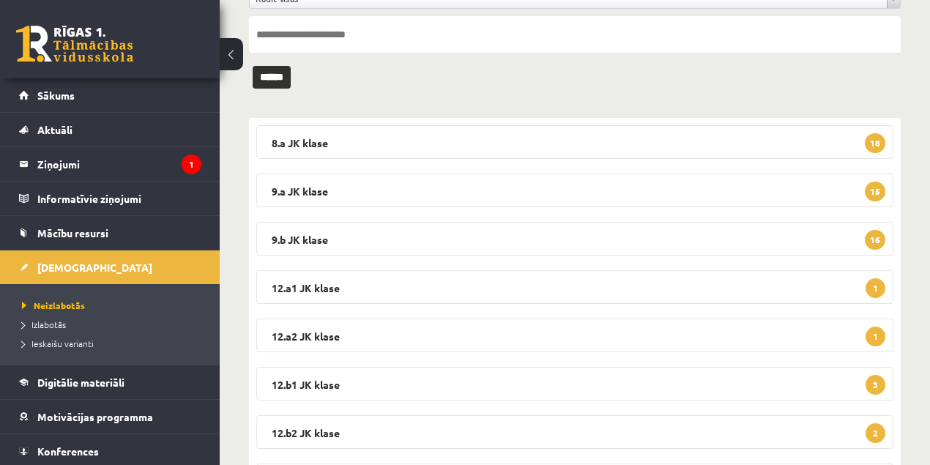
scroll to position [146, 0]
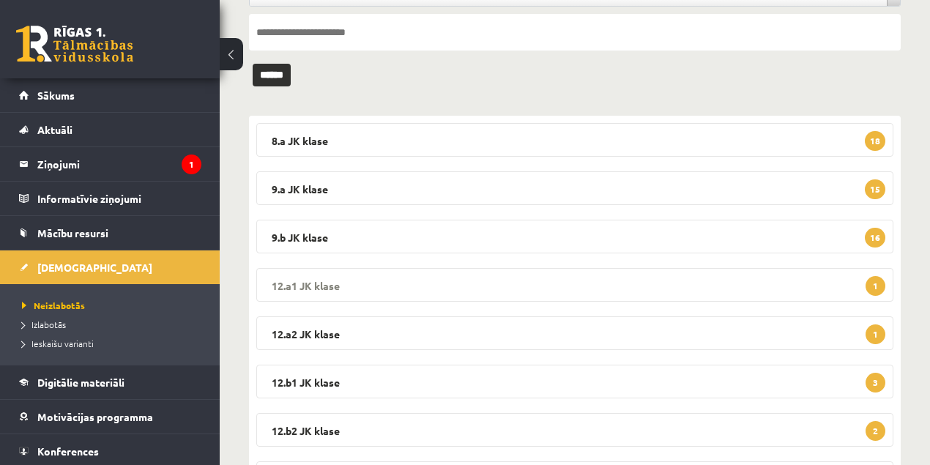
drag, startPoint x: 313, startPoint y: 281, endPoint x: 324, endPoint y: 280, distance: 10.3
click at [317, 281] on legend "12.a1 JK klase 1" at bounding box center [574, 285] width 637 height 34
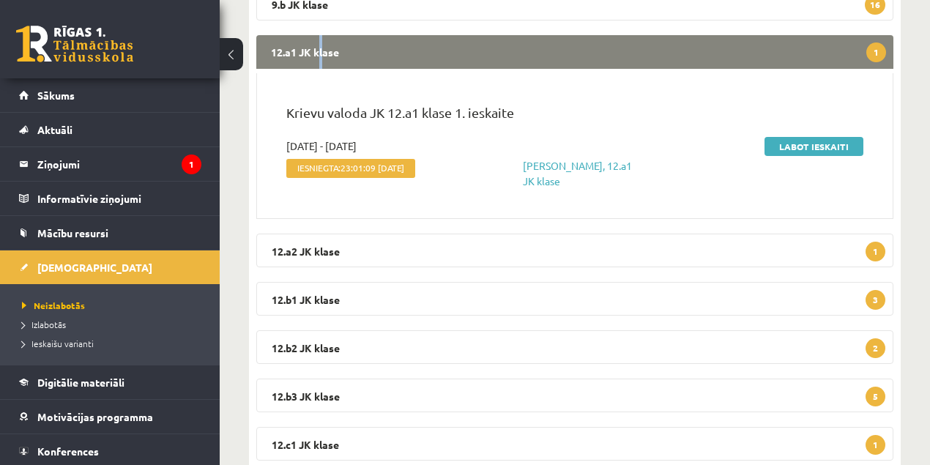
scroll to position [390, 0]
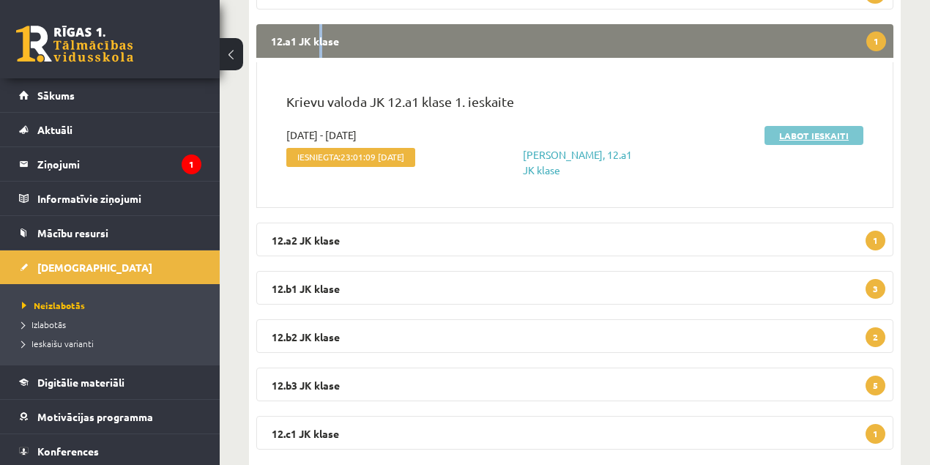
click at [795, 138] on link "Labot ieskaiti" at bounding box center [814, 135] width 99 height 19
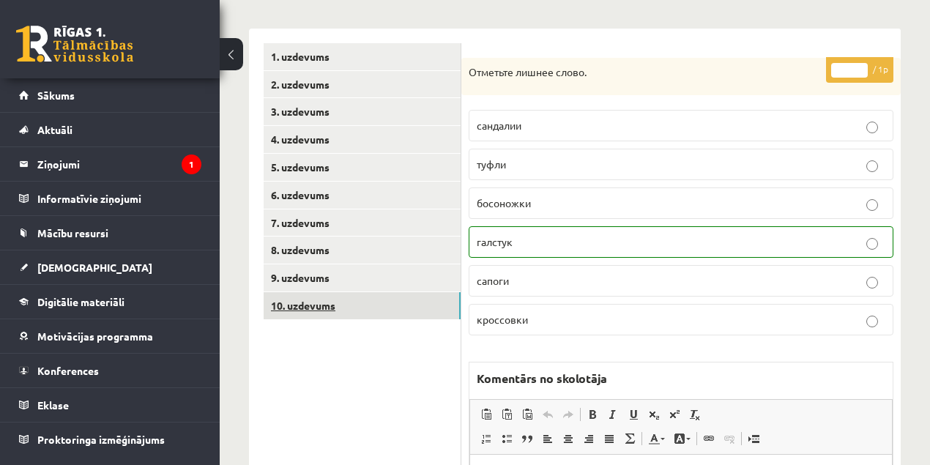
click at [300, 308] on link "10. uzdevums" at bounding box center [362, 305] width 197 height 27
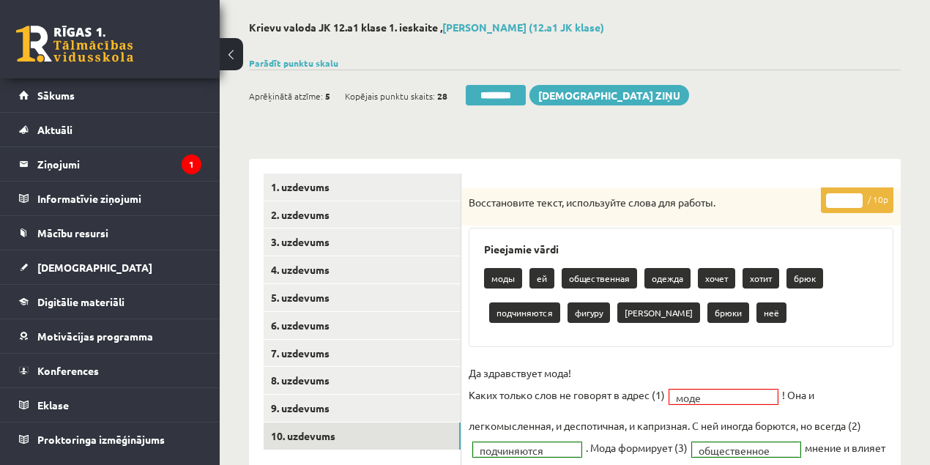
scroll to position [48, 0]
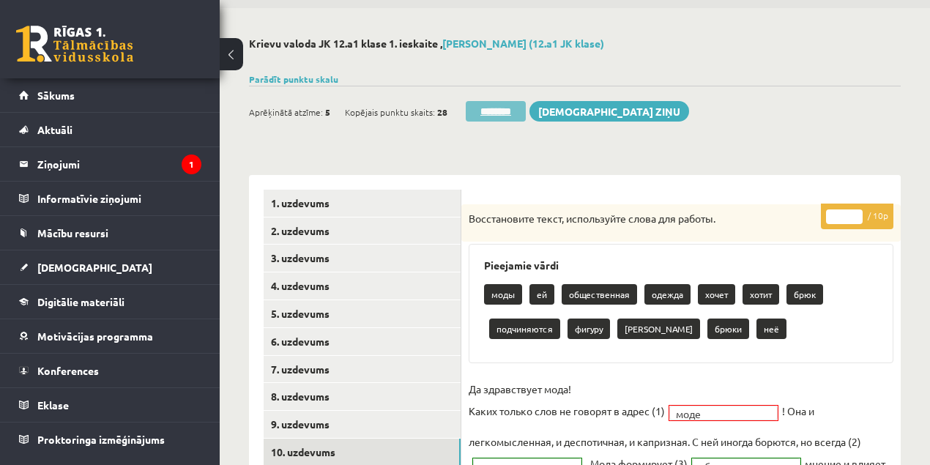
click at [498, 113] on input "********" at bounding box center [496, 111] width 60 height 21
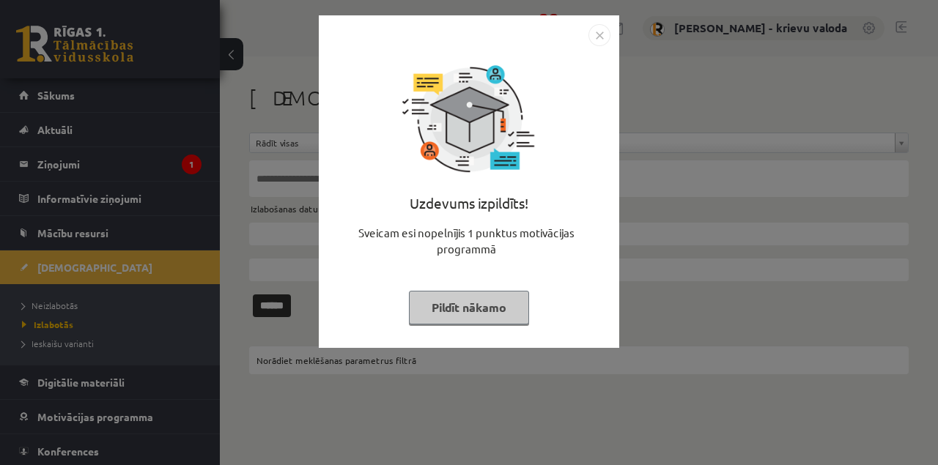
click at [502, 308] on button "Pildīt nākamo" at bounding box center [469, 308] width 120 height 34
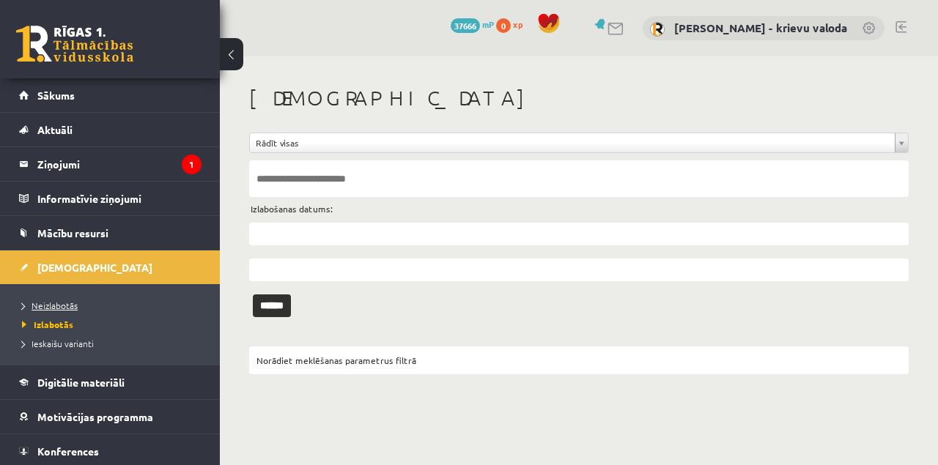
click at [66, 308] on span "Neizlabotās" at bounding box center [50, 306] width 56 height 12
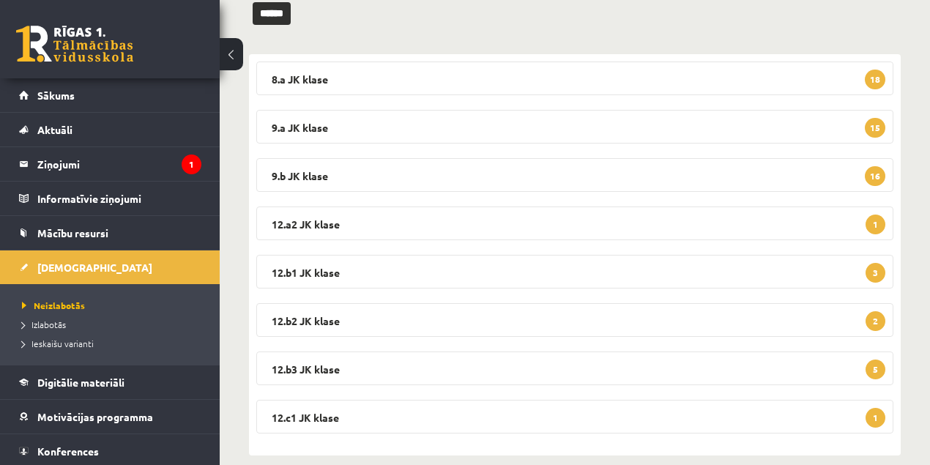
scroll to position [226, 0]
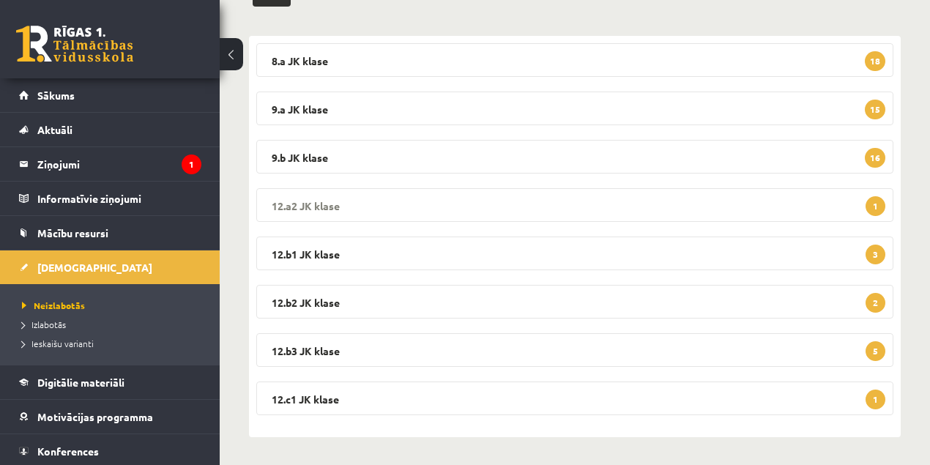
click at [323, 206] on legend "12.a2 JK klase 1" at bounding box center [574, 205] width 637 height 34
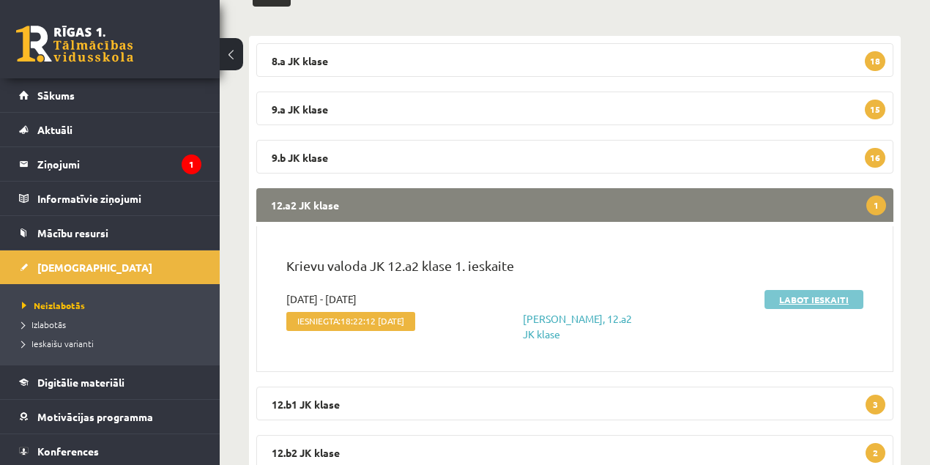
click at [816, 302] on link "Labot ieskaiti" at bounding box center [814, 299] width 99 height 19
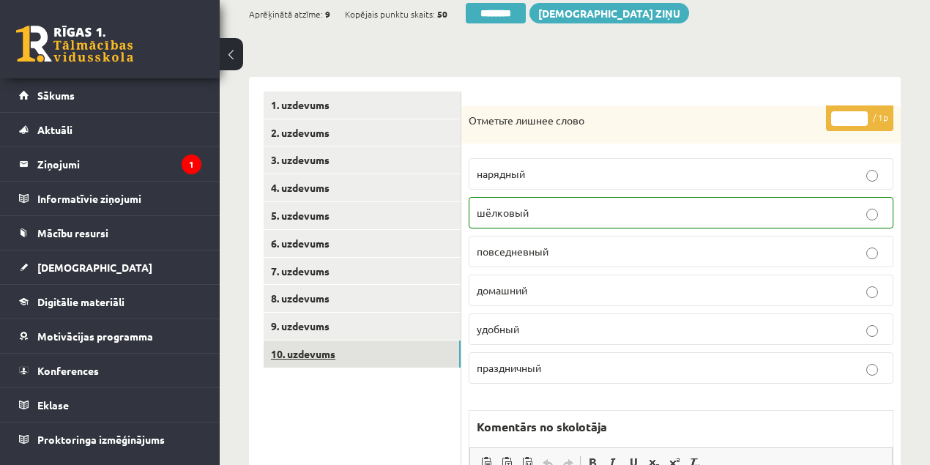
drag, startPoint x: 322, startPoint y: 354, endPoint x: 347, endPoint y: 356, distance: 25.0
click at [322, 355] on link "10. uzdevums" at bounding box center [362, 354] width 197 height 27
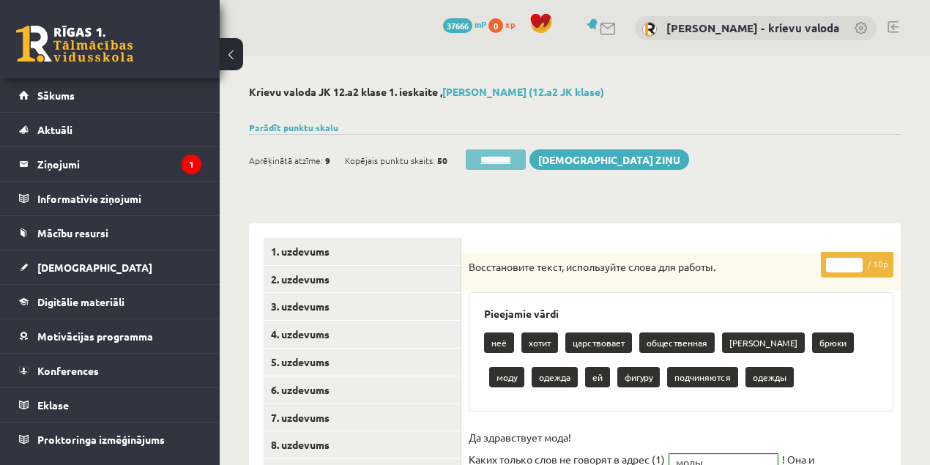
click at [508, 160] on input "********" at bounding box center [496, 159] width 60 height 21
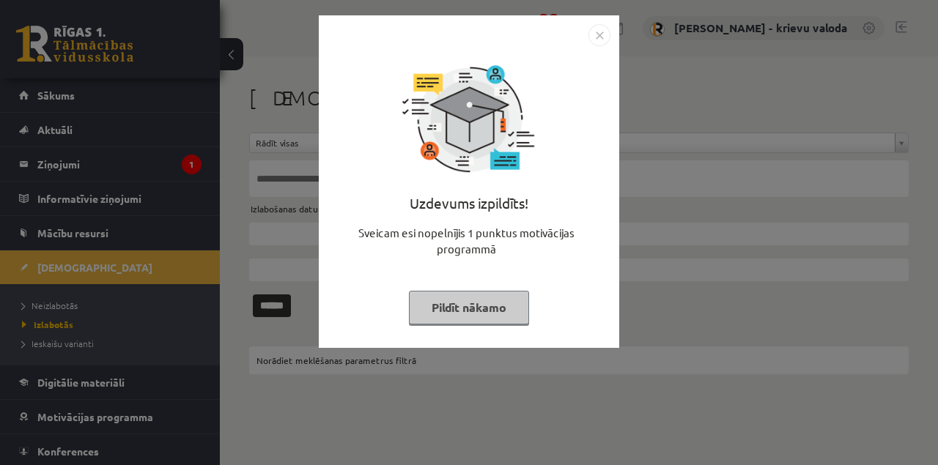
click at [498, 308] on button "Pildīt nākamo" at bounding box center [469, 308] width 120 height 34
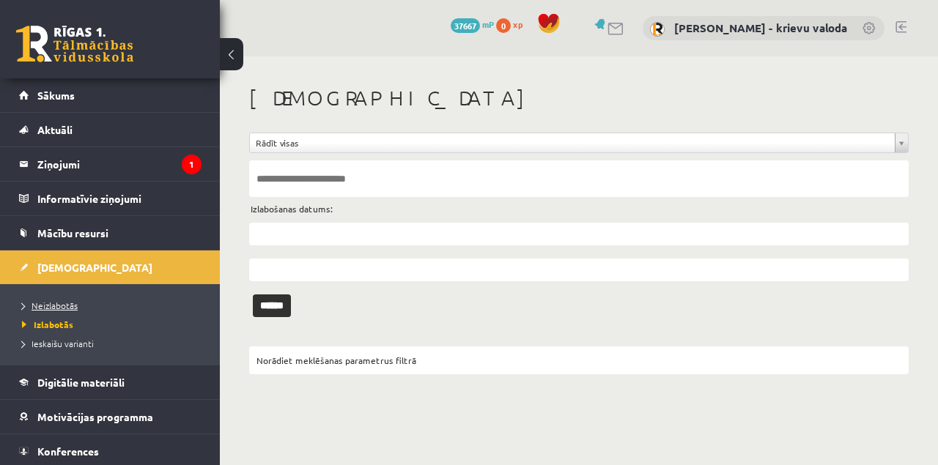
click at [63, 305] on span "Neizlabotās" at bounding box center [50, 306] width 56 height 12
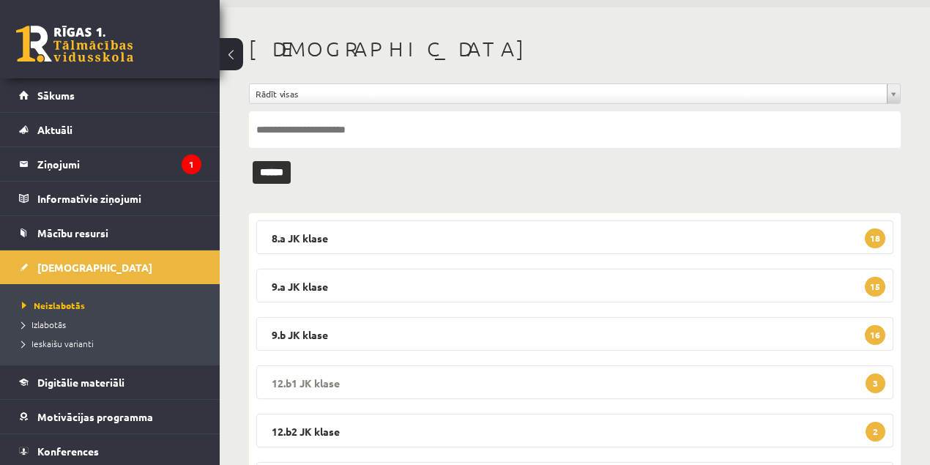
scroll to position [178, 0]
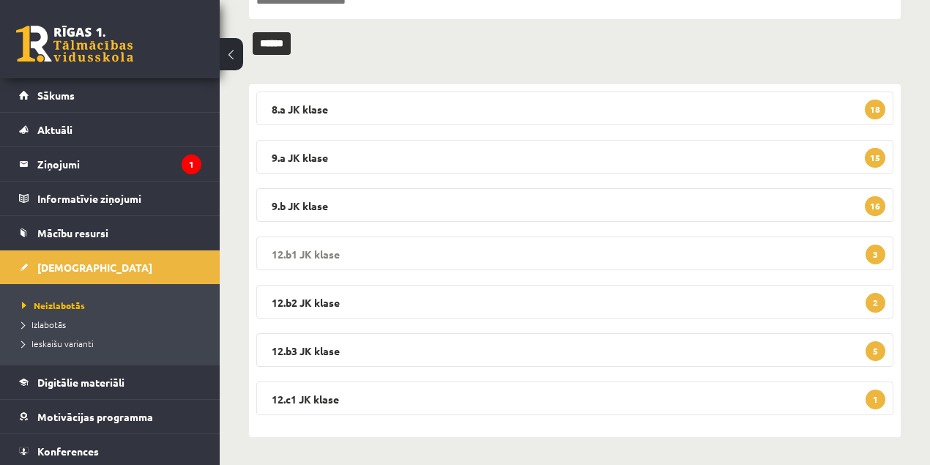
click at [312, 254] on legend "12.b1 JK klase 3" at bounding box center [574, 254] width 637 height 34
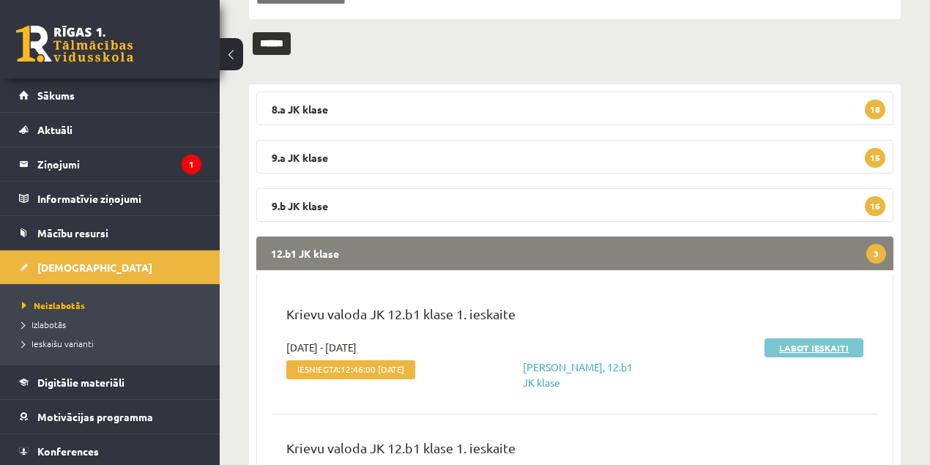
click at [831, 349] on link "Labot ieskaiti" at bounding box center [814, 347] width 99 height 19
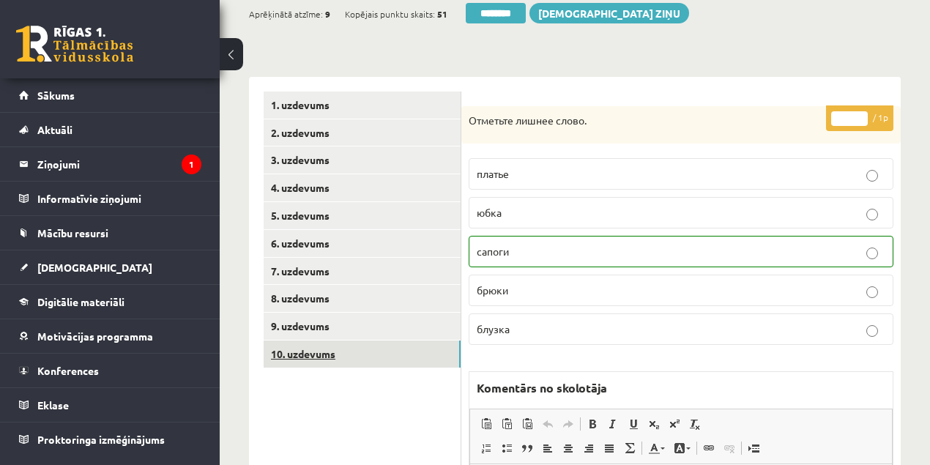
click at [290, 357] on link "10. uzdevums" at bounding box center [362, 354] width 197 height 27
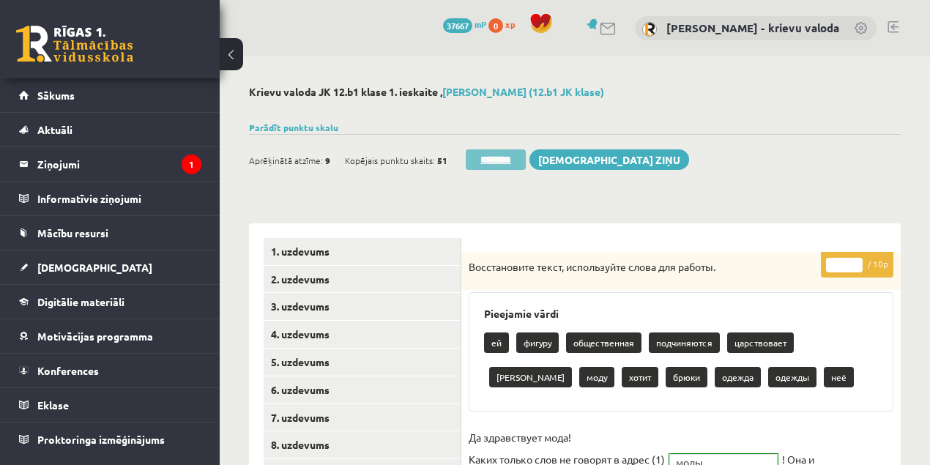
click at [501, 161] on input "********" at bounding box center [496, 159] width 60 height 21
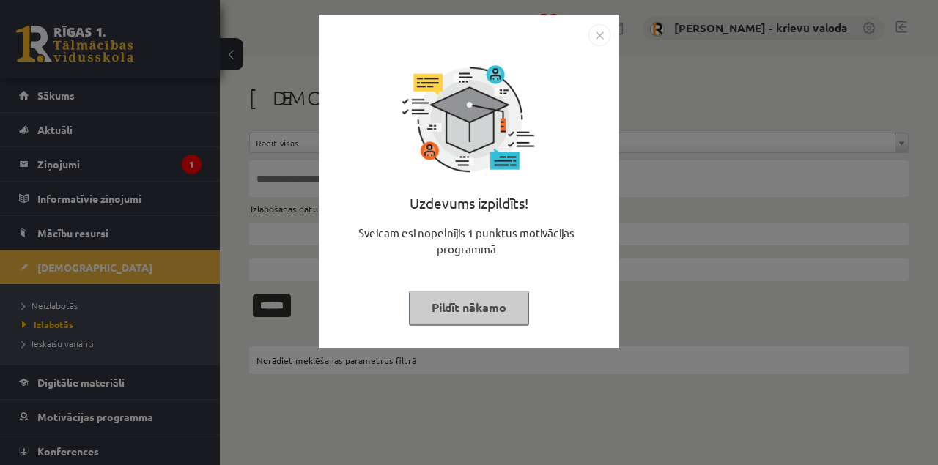
click at [491, 300] on button "Pildīt nākamo" at bounding box center [469, 308] width 120 height 34
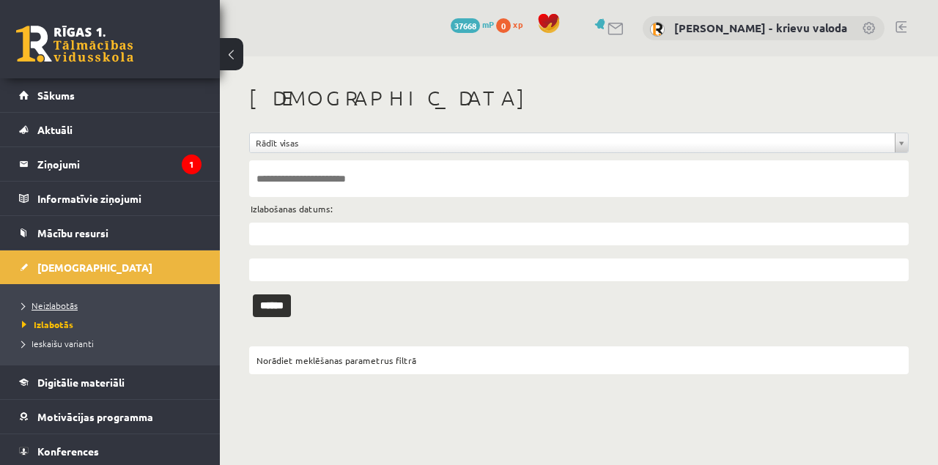
click at [61, 304] on span "Neizlabotās" at bounding box center [50, 306] width 56 height 12
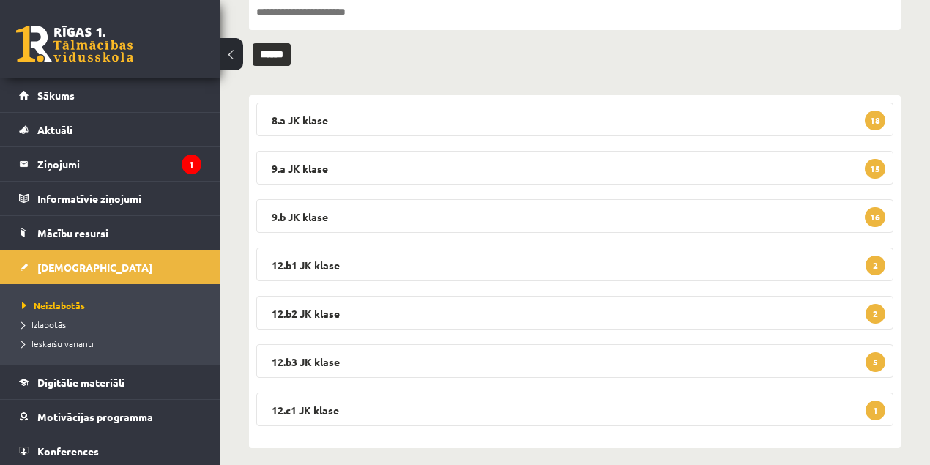
scroll to position [178, 0]
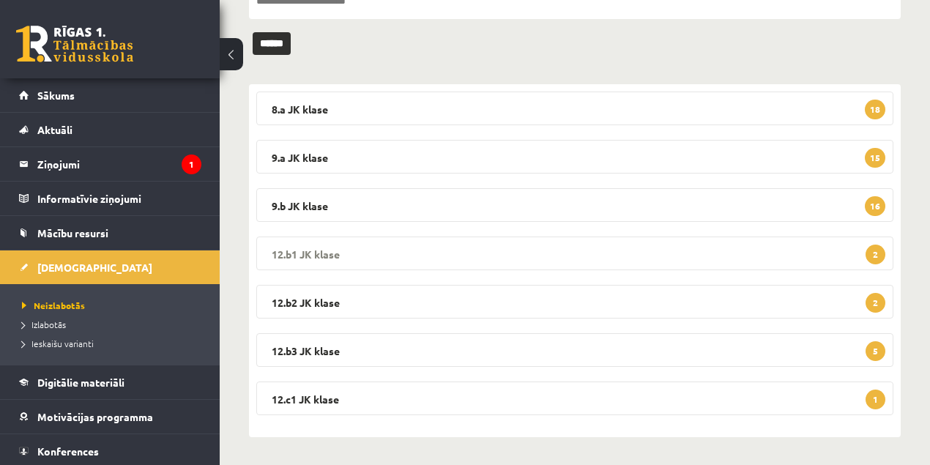
drag, startPoint x: 318, startPoint y: 256, endPoint x: 407, endPoint y: 262, distance: 89.6
click at [319, 256] on legend "12.b1 JK klase 2" at bounding box center [574, 254] width 637 height 34
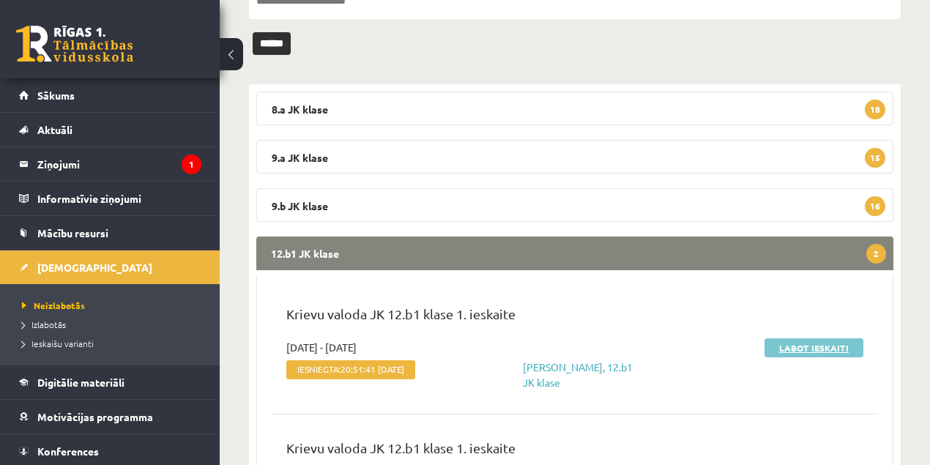
click at [791, 348] on link "Labot ieskaiti" at bounding box center [814, 347] width 99 height 19
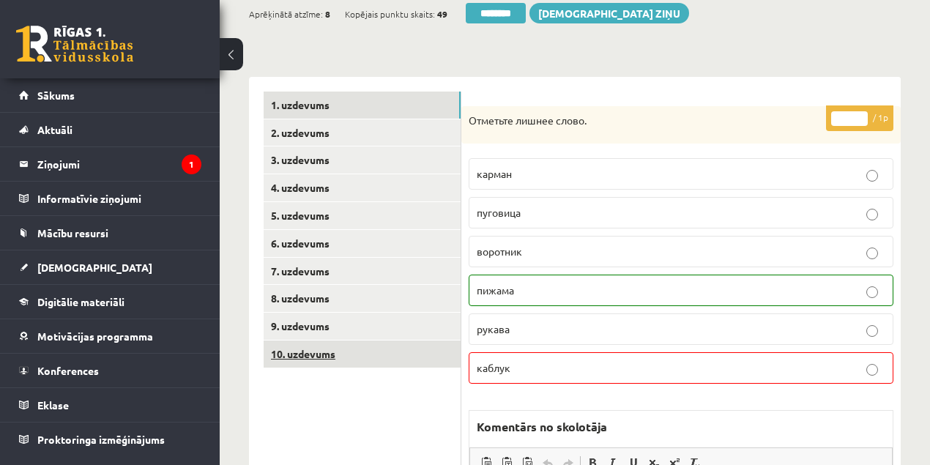
click at [317, 354] on link "10. uzdevums" at bounding box center [362, 354] width 197 height 27
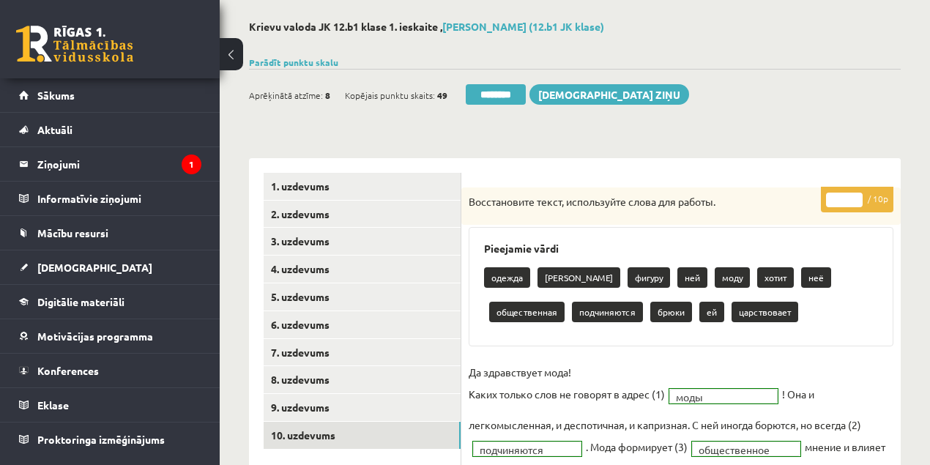
scroll to position [48, 0]
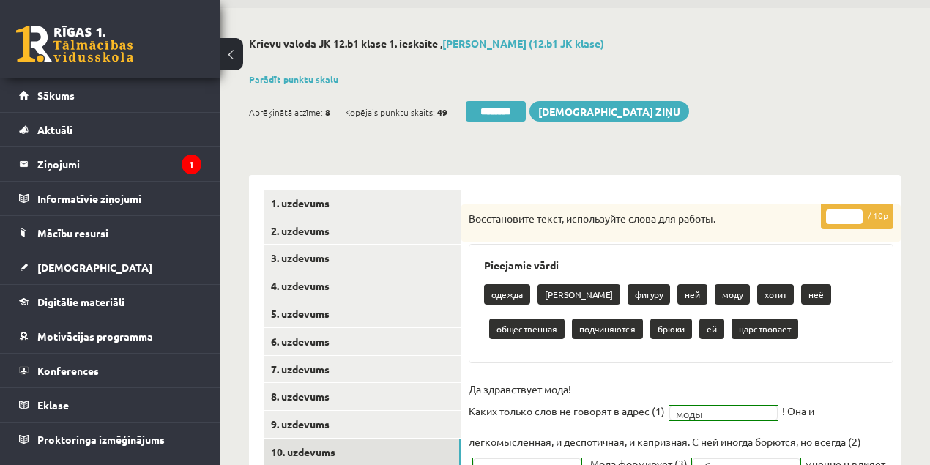
type input "*"
click at [858, 211] on input "*" at bounding box center [844, 216] width 37 height 15
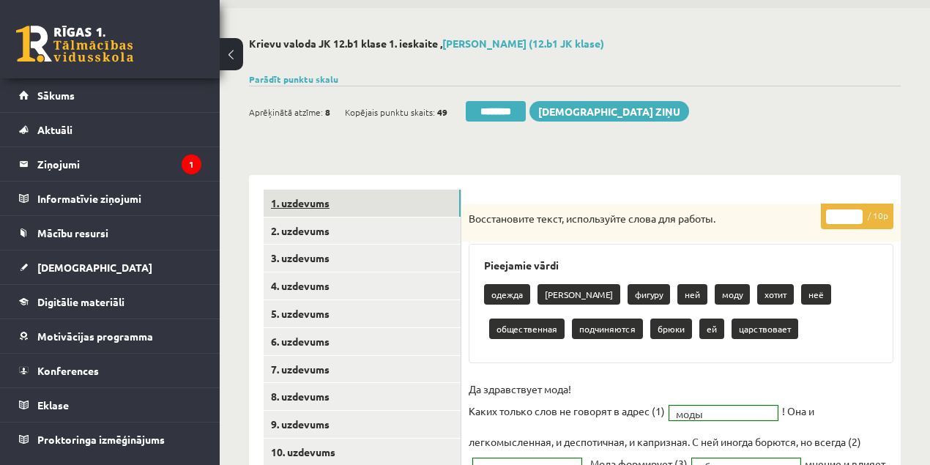
click at [306, 202] on link "1. uzdevums" at bounding box center [362, 203] width 197 height 27
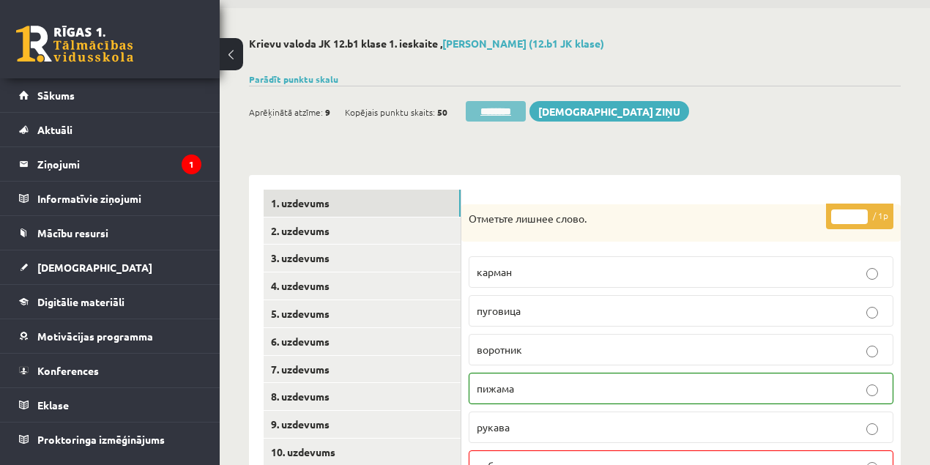
click at [501, 112] on input "********" at bounding box center [496, 111] width 60 height 21
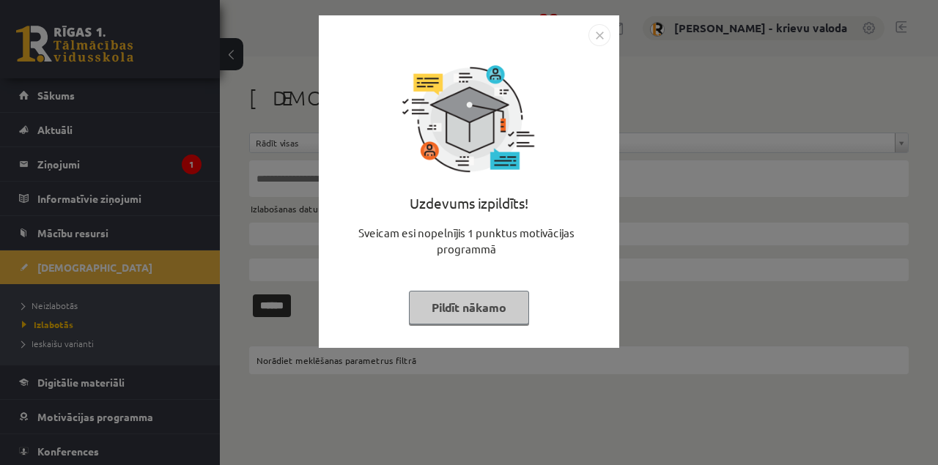
click at [466, 308] on button "Pildīt nākamo" at bounding box center [469, 308] width 120 height 34
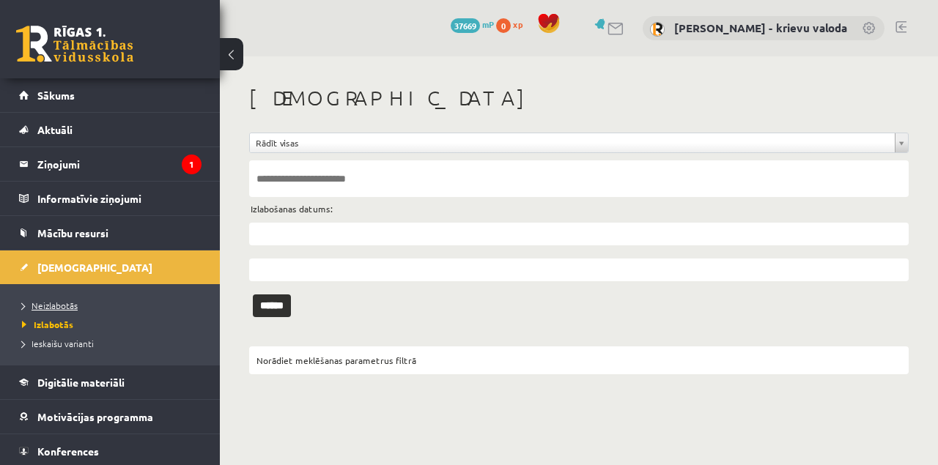
click at [53, 303] on span "Neizlabotās" at bounding box center [50, 306] width 56 height 12
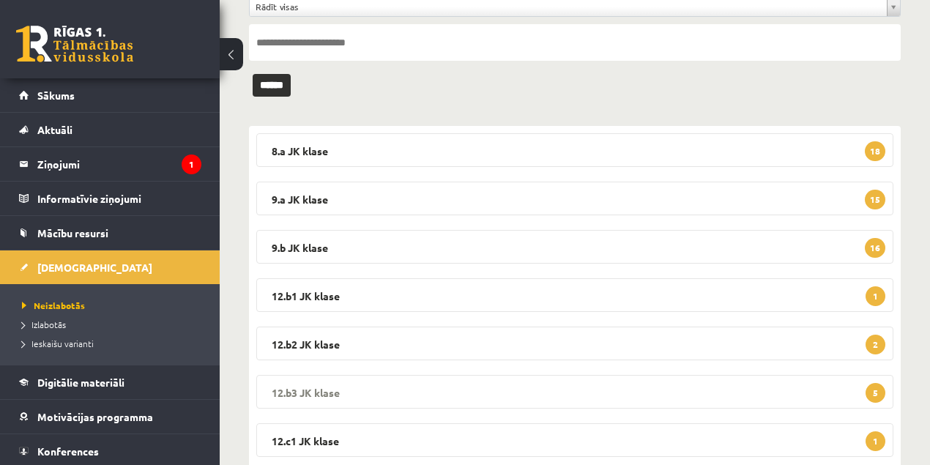
scroll to position [178, 0]
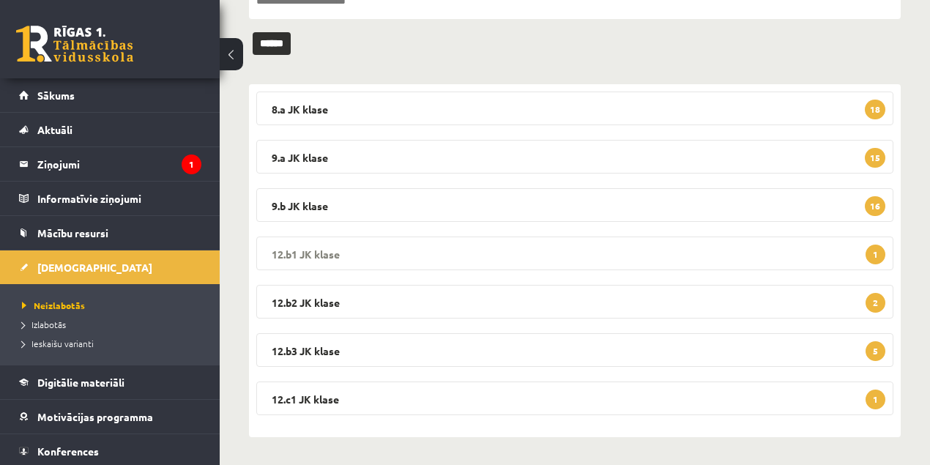
click at [311, 250] on legend "12.b1 JK klase 1" at bounding box center [574, 254] width 637 height 34
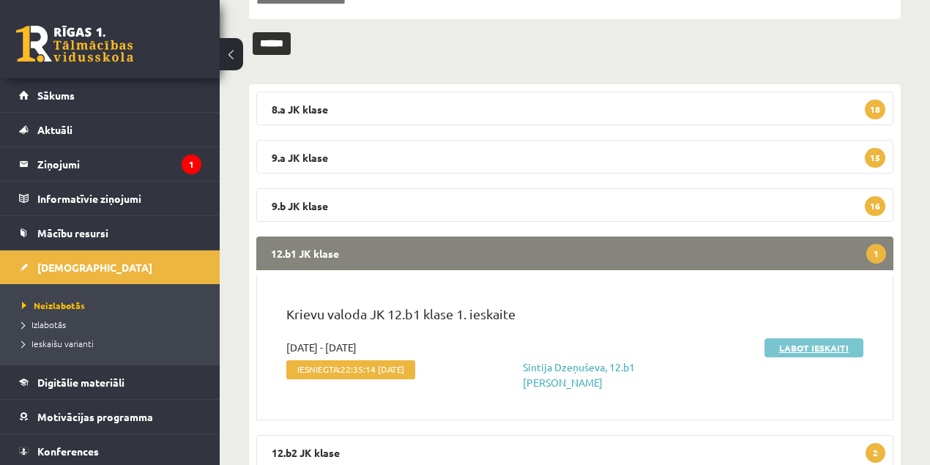
click at [793, 349] on link "Labot ieskaiti" at bounding box center [814, 347] width 99 height 19
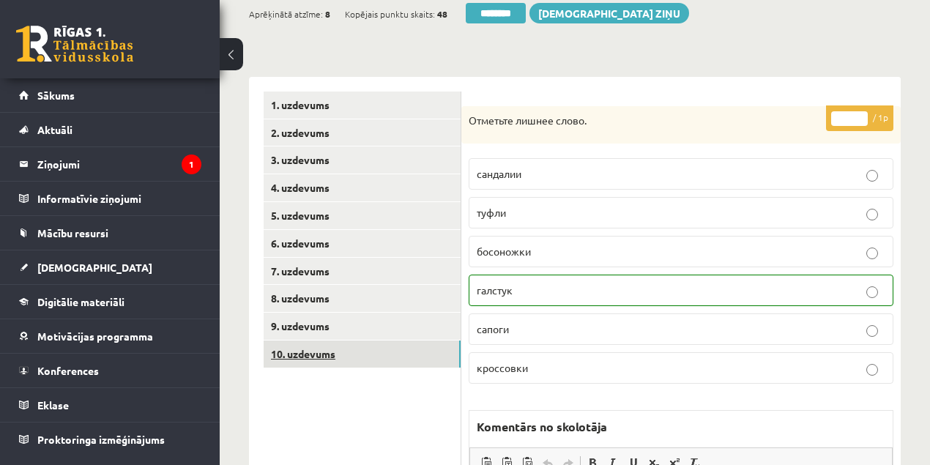
click at [311, 354] on link "10. uzdevums" at bounding box center [362, 354] width 197 height 27
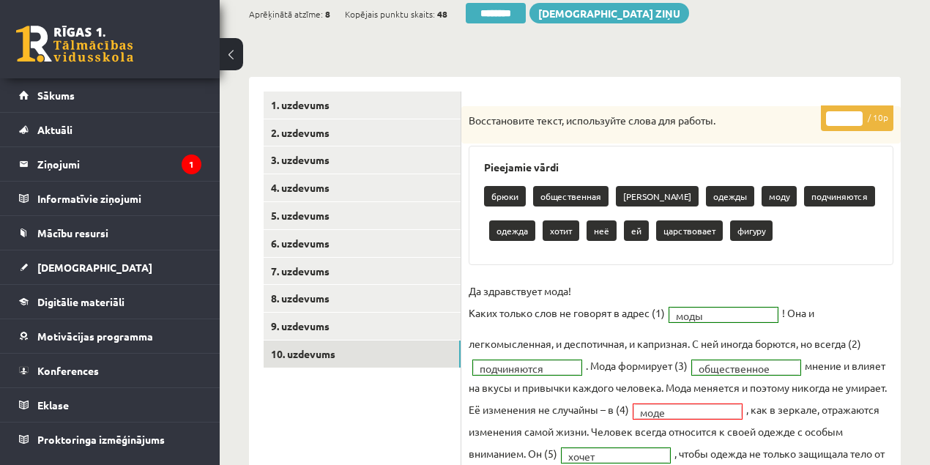
type input "*"
click at [854, 113] on input "*" at bounding box center [844, 118] width 37 height 15
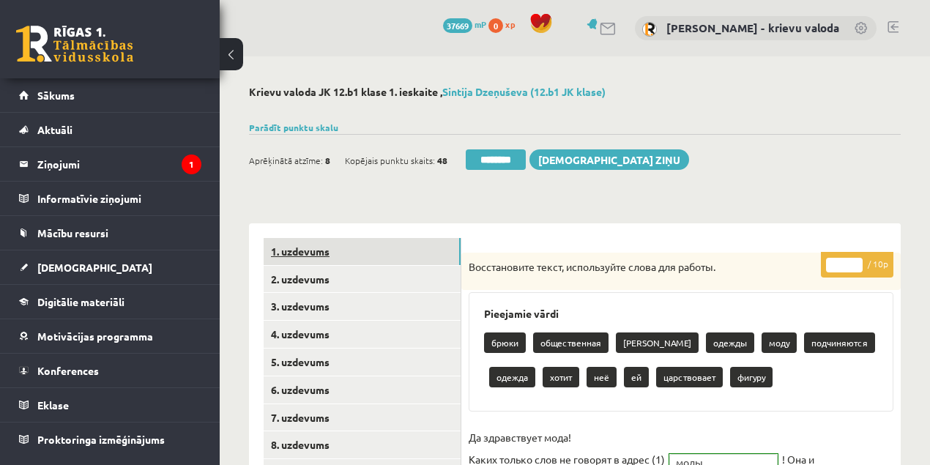
click at [317, 255] on link "1. uzdevums" at bounding box center [362, 251] width 197 height 27
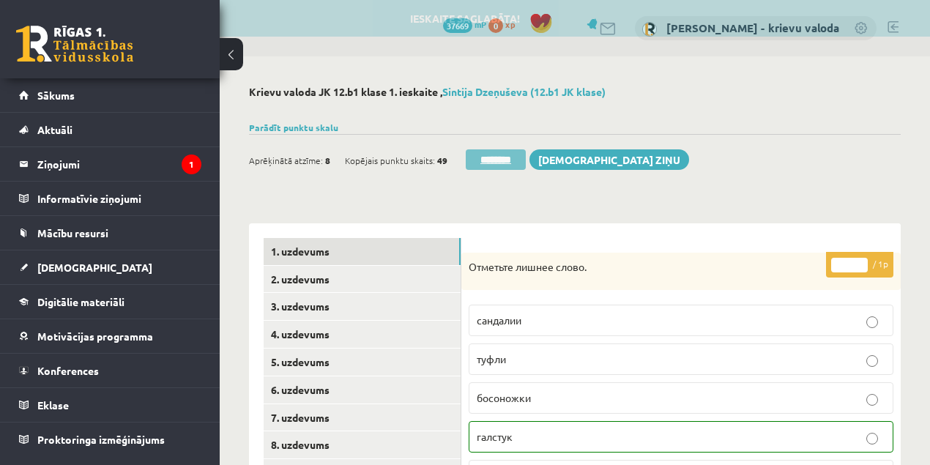
click at [496, 159] on input "********" at bounding box center [496, 159] width 60 height 21
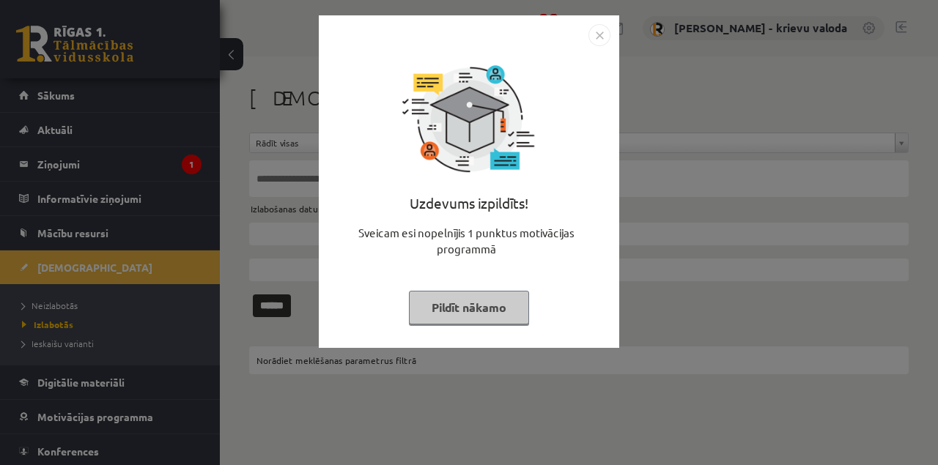
click at [497, 311] on button "Pildīt nākamo" at bounding box center [469, 308] width 120 height 34
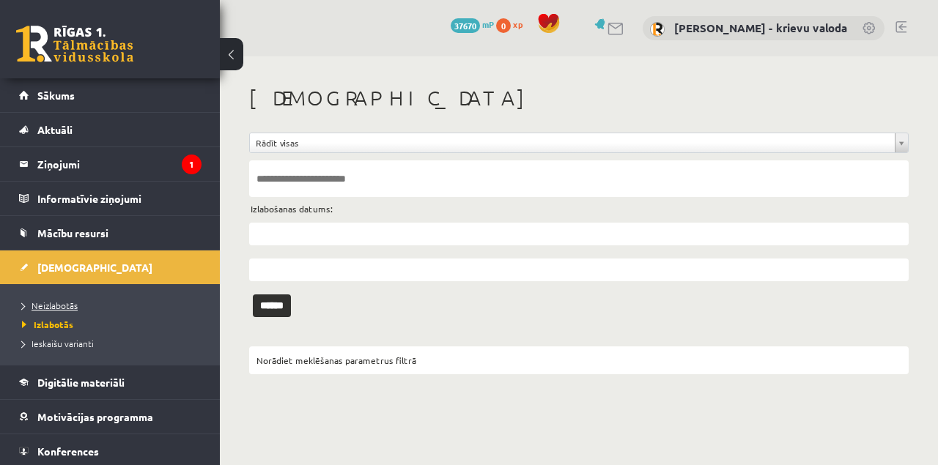
click at [51, 308] on span "Neizlabotās" at bounding box center [50, 306] width 56 height 12
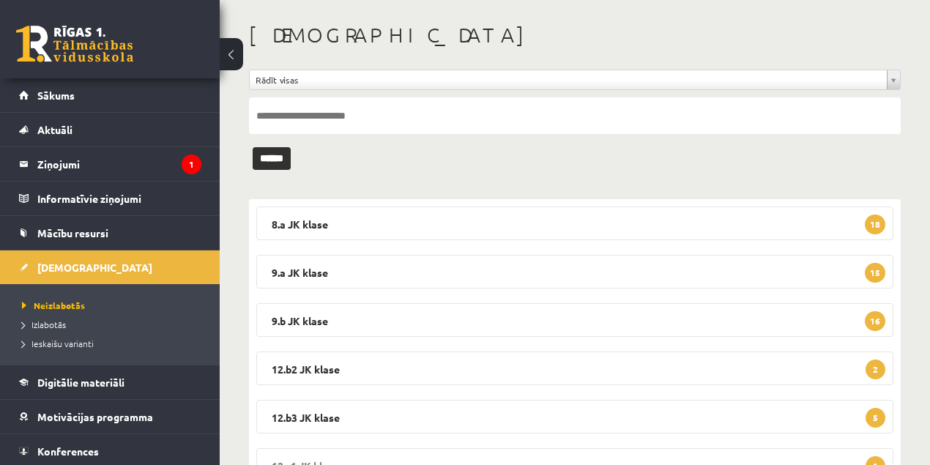
scroll to position [130, 0]
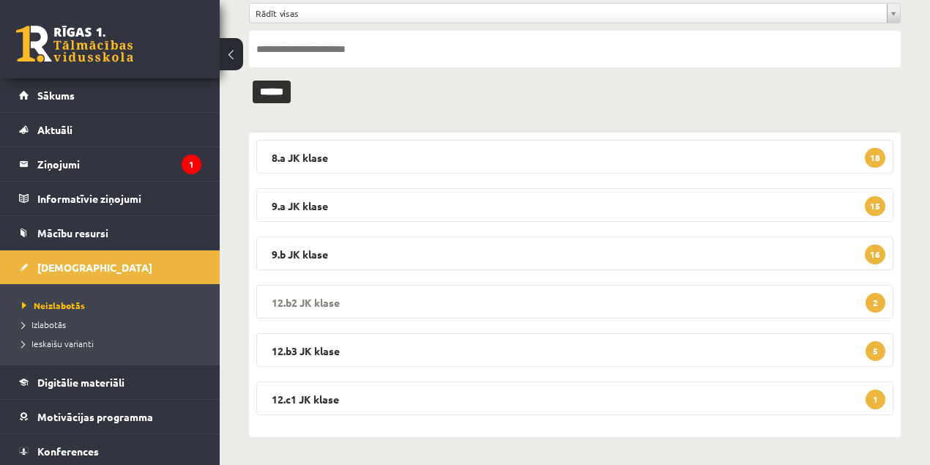
click at [309, 302] on legend "12.b2 JK klase 2" at bounding box center [574, 302] width 637 height 34
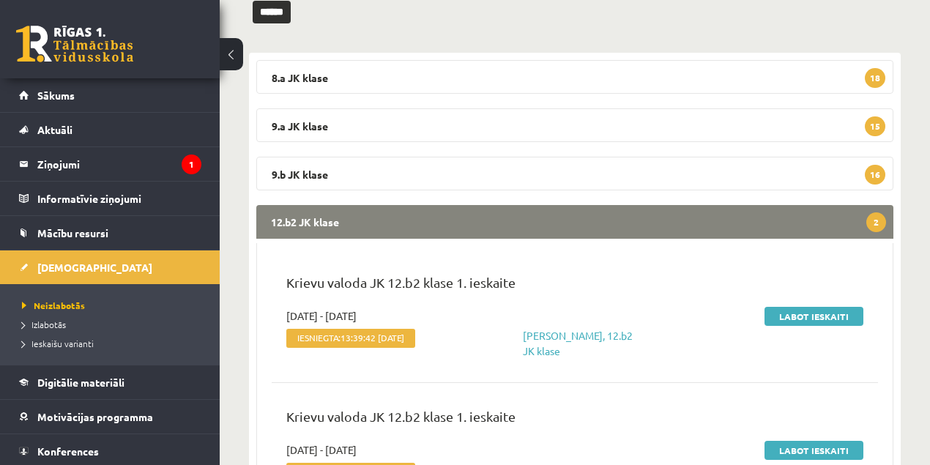
scroll to position [227, 0]
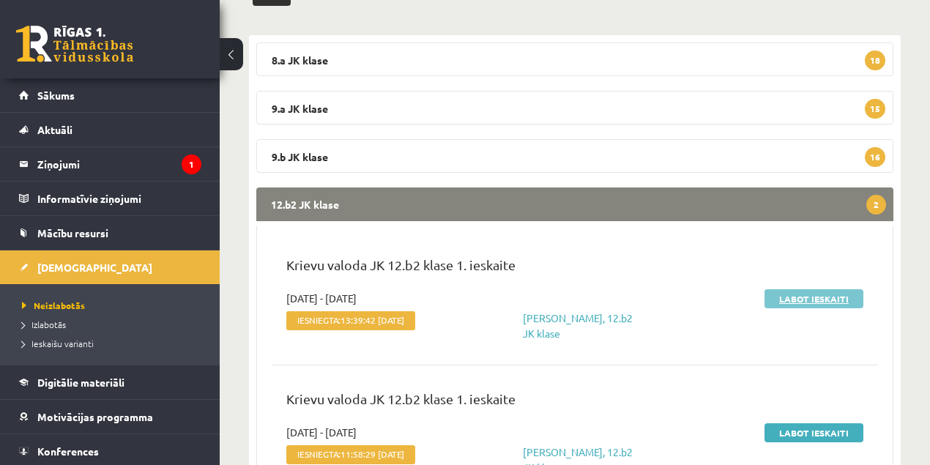
click at [826, 300] on link "Labot ieskaiti" at bounding box center [814, 298] width 99 height 19
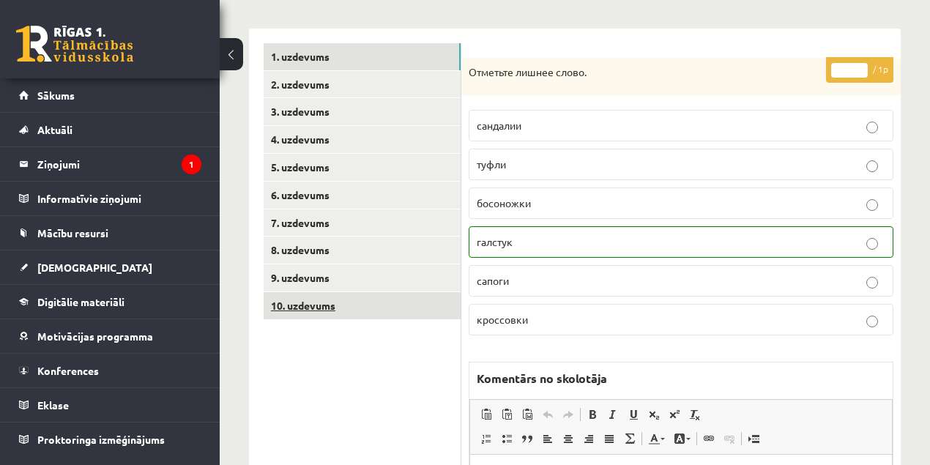
click at [309, 307] on link "10. uzdevums" at bounding box center [362, 305] width 197 height 27
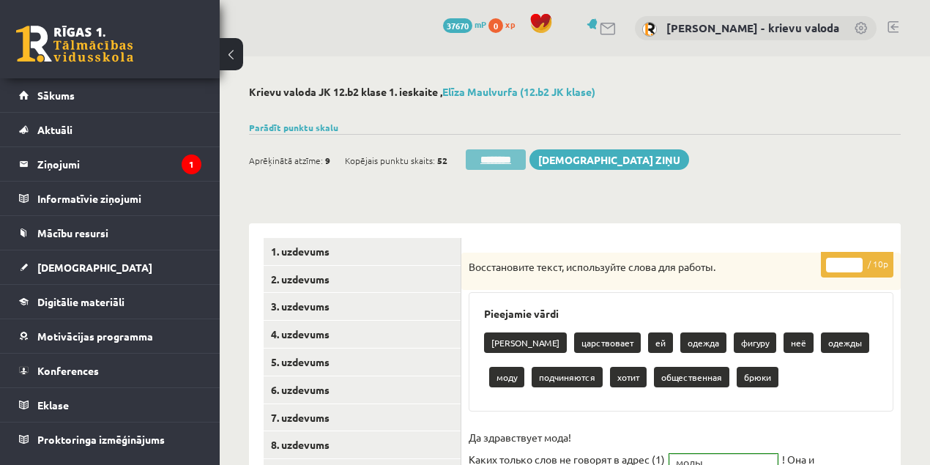
click at [508, 160] on input "********" at bounding box center [496, 159] width 60 height 21
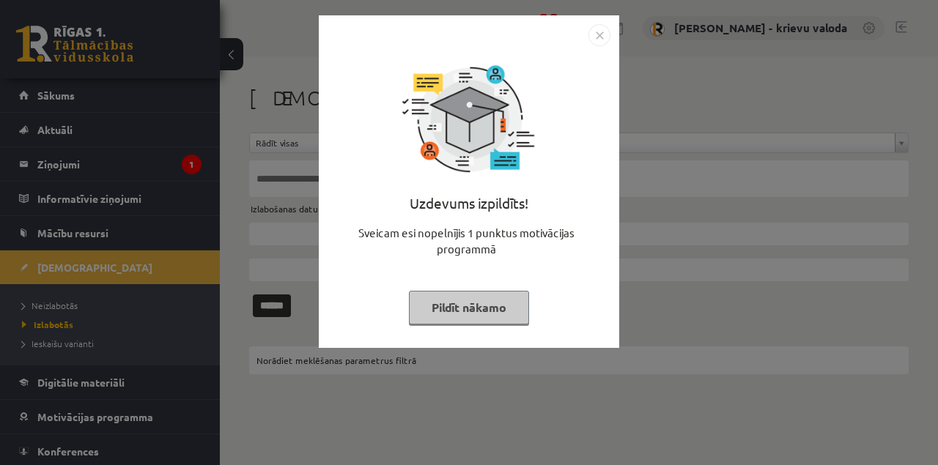
click at [472, 312] on button "Pildīt nākamo" at bounding box center [469, 308] width 120 height 34
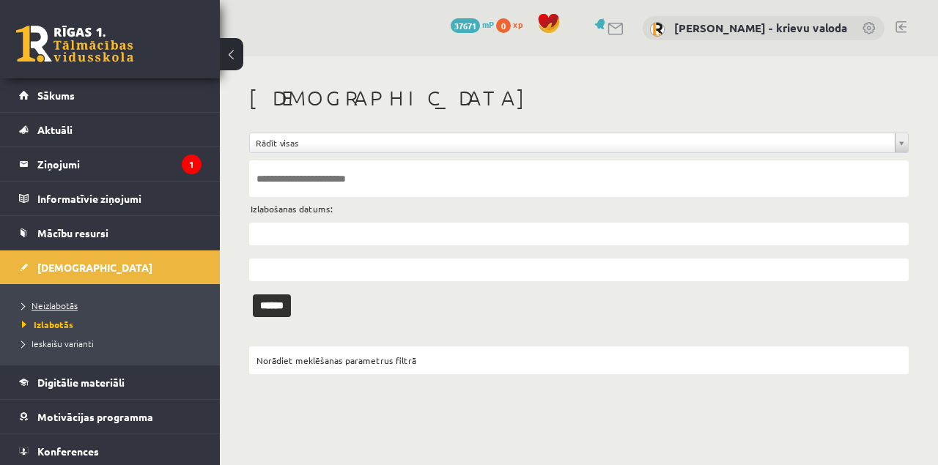
click at [56, 303] on span "Neizlabotās" at bounding box center [50, 306] width 56 height 12
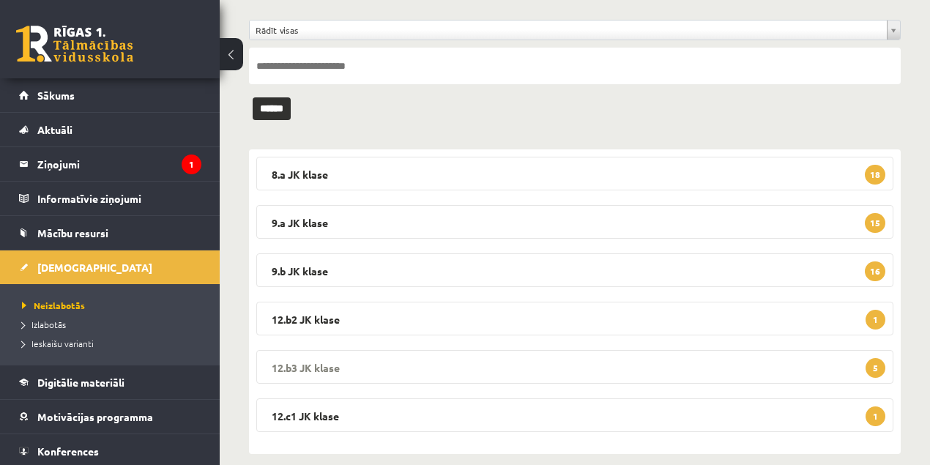
scroll to position [130, 0]
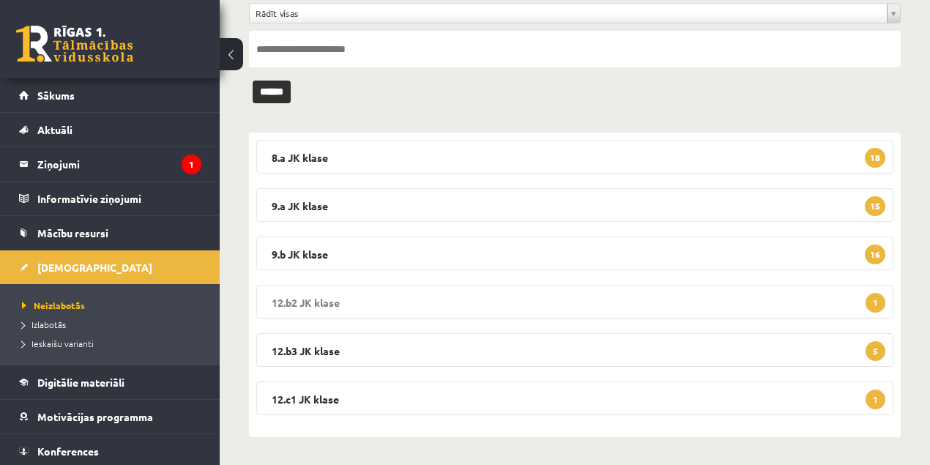
drag, startPoint x: 302, startPoint y: 303, endPoint x: 359, endPoint y: 302, distance: 57.2
click at [302, 303] on legend "12.b2 JK klase 1" at bounding box center [574, 302] width 637 height 34
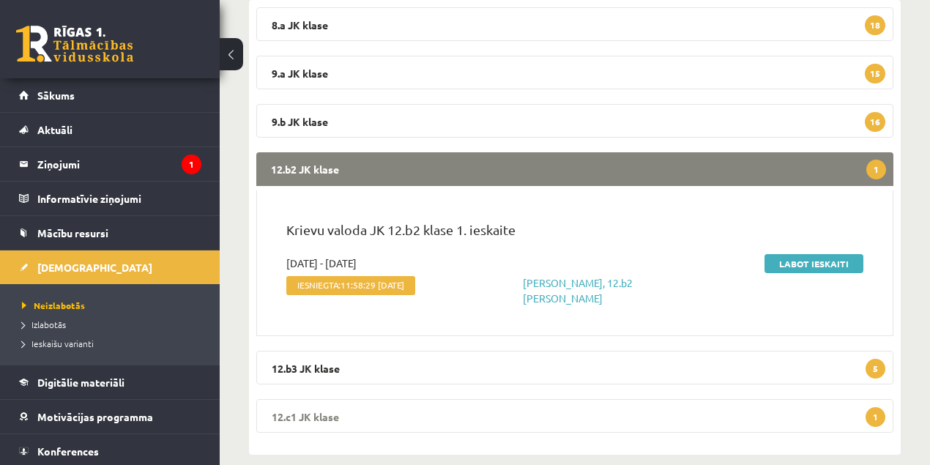
scroll to position [276, 0]
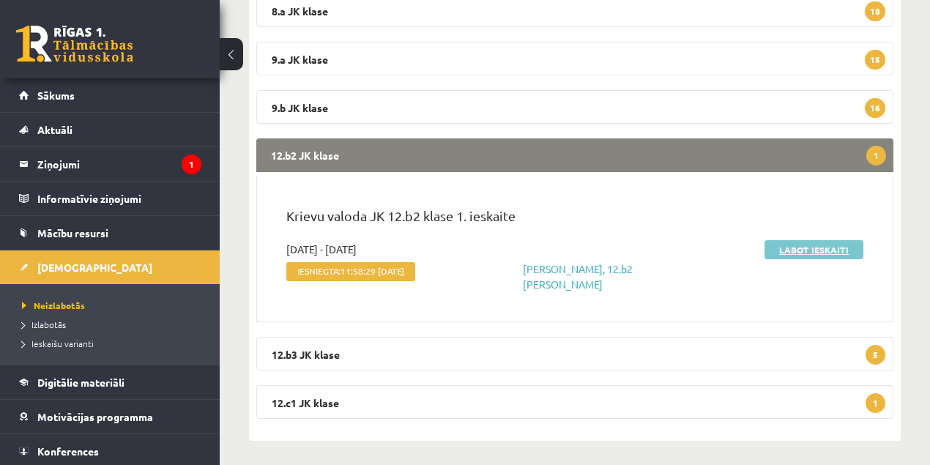
click at [795, 249] on link "Labot ieskaiti" at bounding box center [814, 249] width 99 height 19
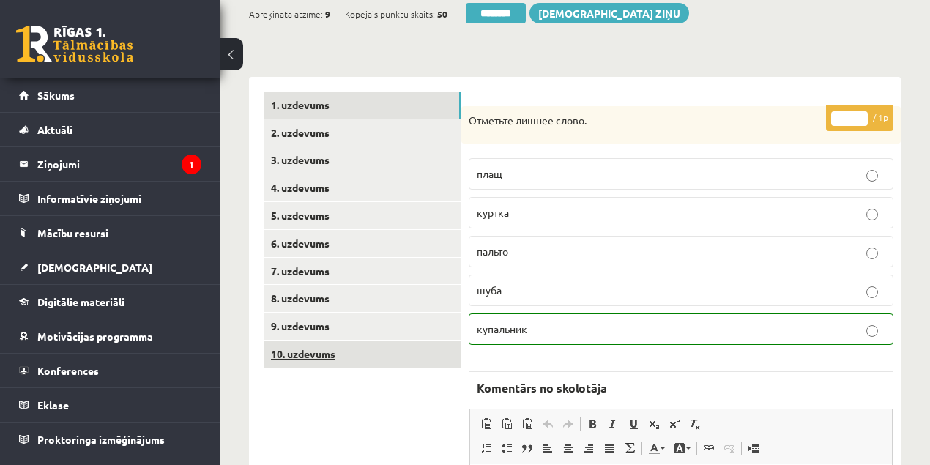
click at [319, 355] on link "10. uzdevums" at bounding box center [362, 354] width 197 height 27
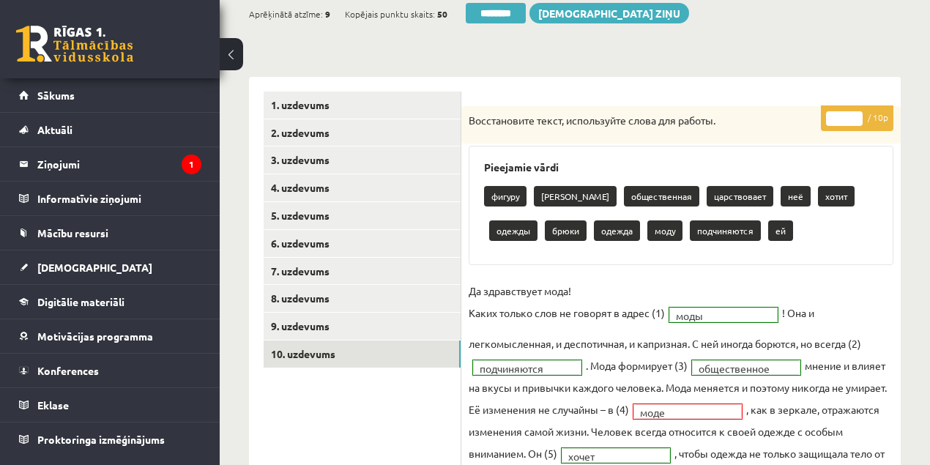
type input "*"
click at [860, 114] on input "*" at bounding box center [844, 118] width 37 height 15
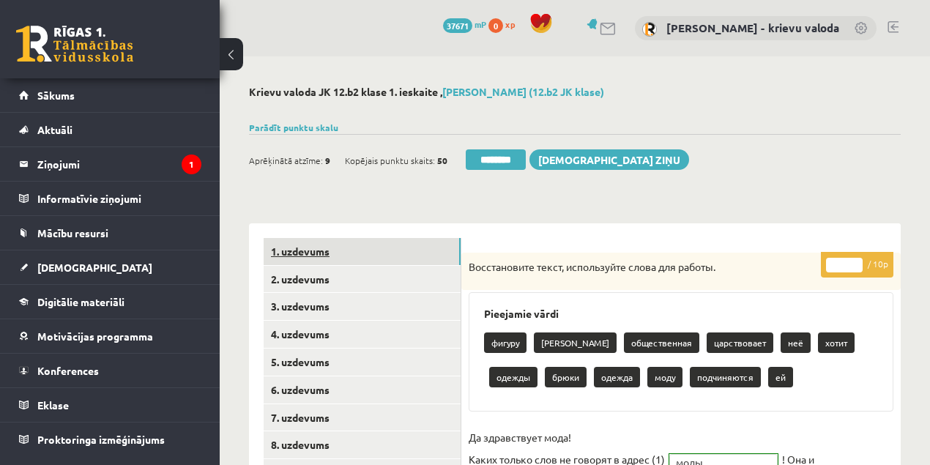
click at [311, 254] on link "1. uzdevums" at bounding box center [362, 251] width 197 height 27
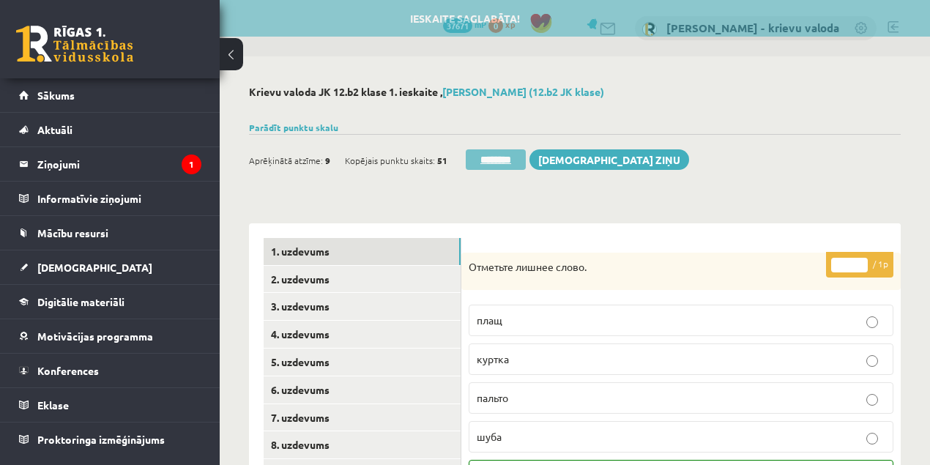
click at [494, 161] on input "********" at bounding box center [496, 159] width 60 height 21
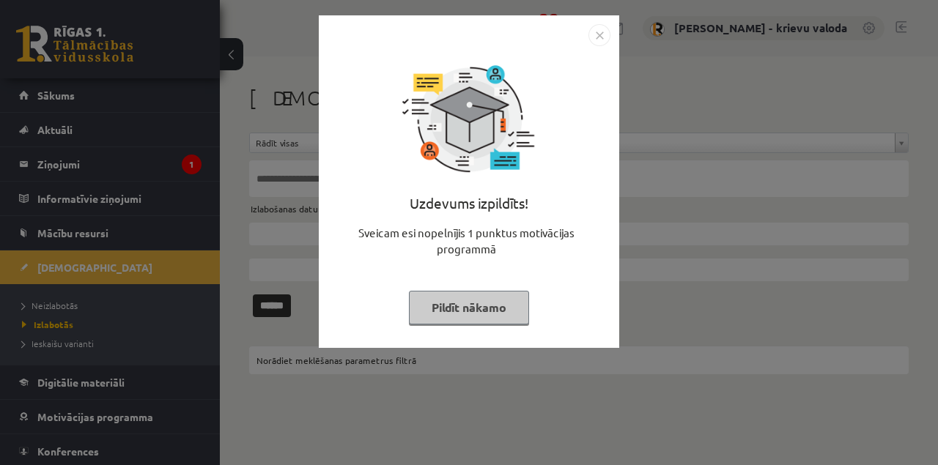
click at [463, 306] on button "Pildīt nākamo" at bounding box center [469, 308] width 120 height 34
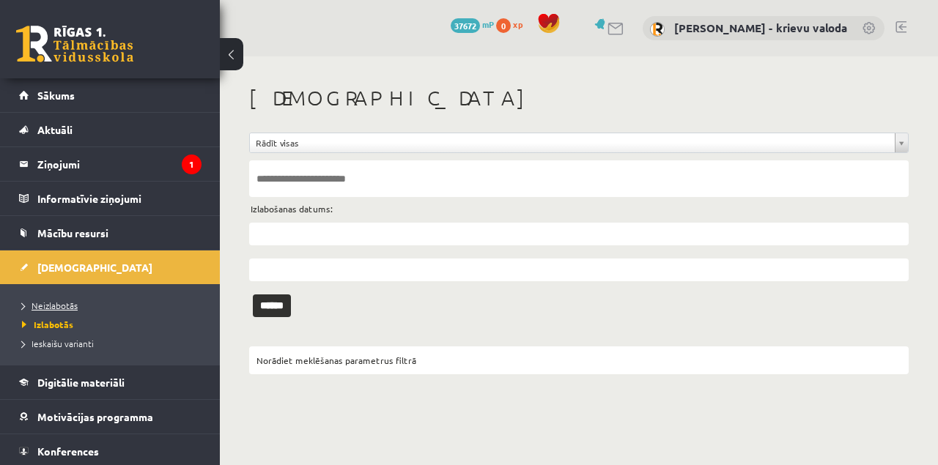
click at [58, 305] on span "Neizlabotās" at bounding box center [50, 306] width 56 height 12
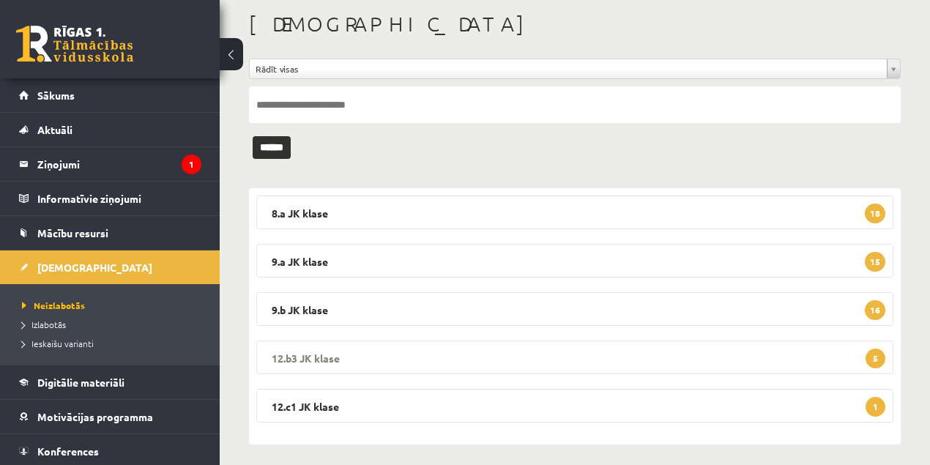
scroll to position [81, 0]
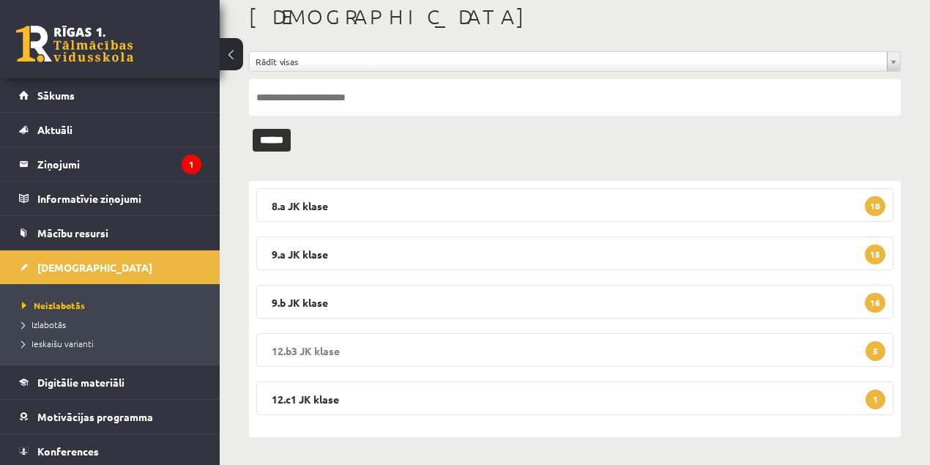
click at [317, 351] on legend "12.b3 JK klase 5" at bounding box center [574, 350] width 637 height 34
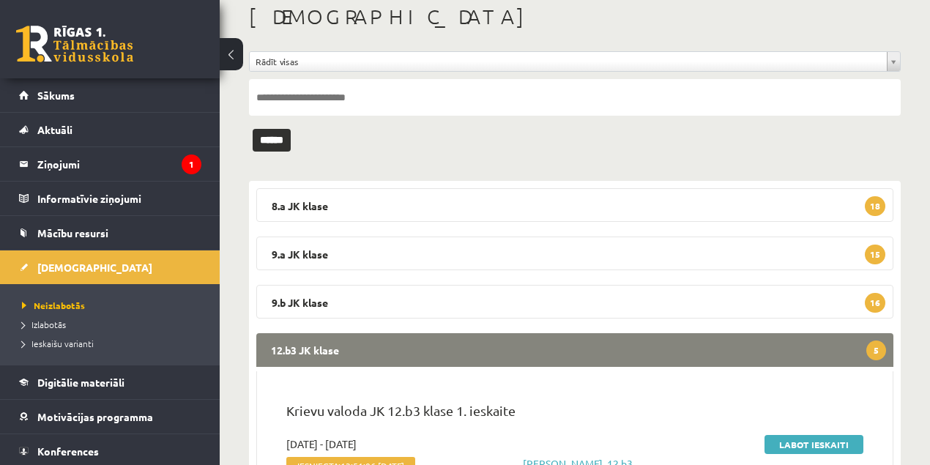
scroll to position [179, 0]
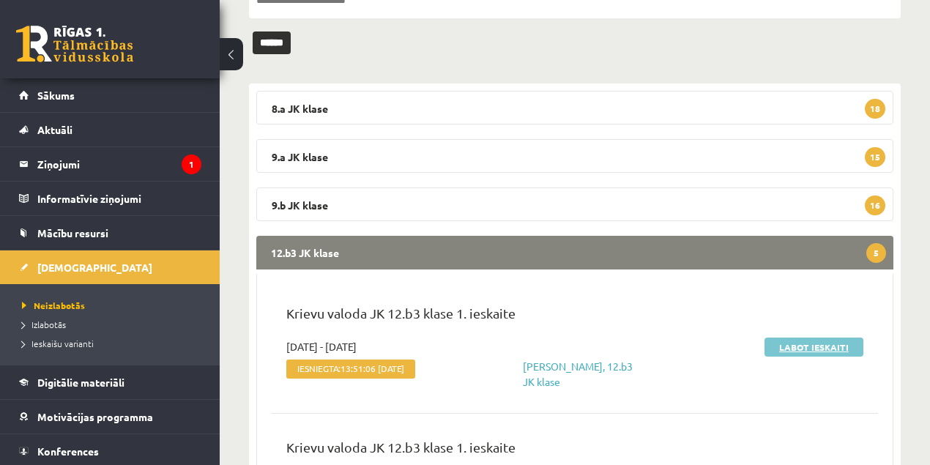
click at [825, 350] on link "Labot ieskaiti" at bounding box center [814, 347] width 99 height 19
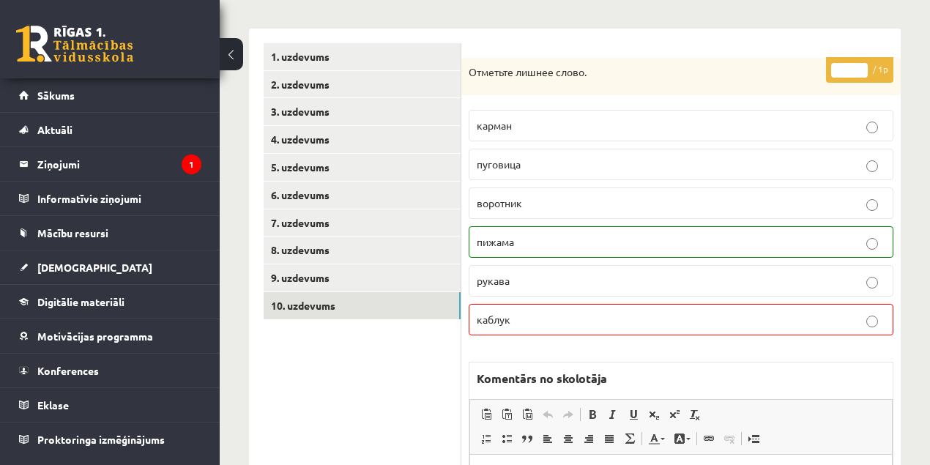
drag, startPoint x: 313, startPoint y: 305, endPoint x: 431, endPoint y: 328, distance: 119.4
click at [314, 305] on link "10. uzdevums" at bounding box center [362, 305] width 197 height 27
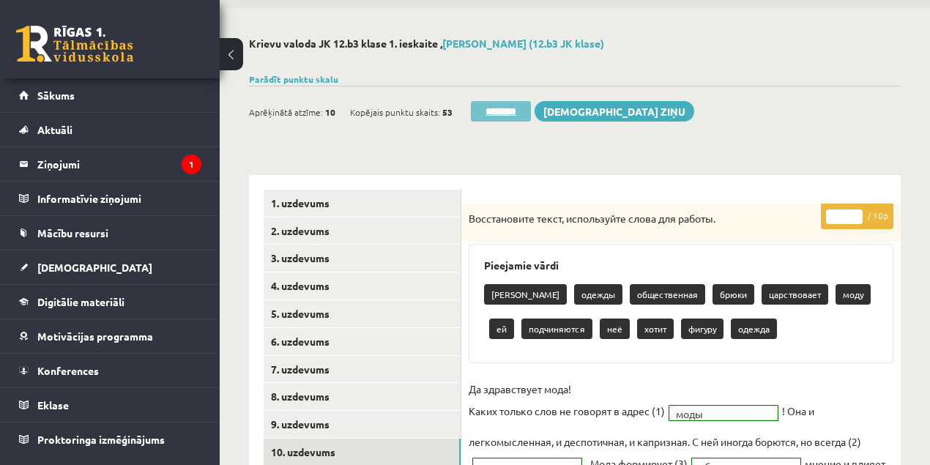
click at [491, 109] on input "********" at bounding box center [501, 111] width 60 height 21
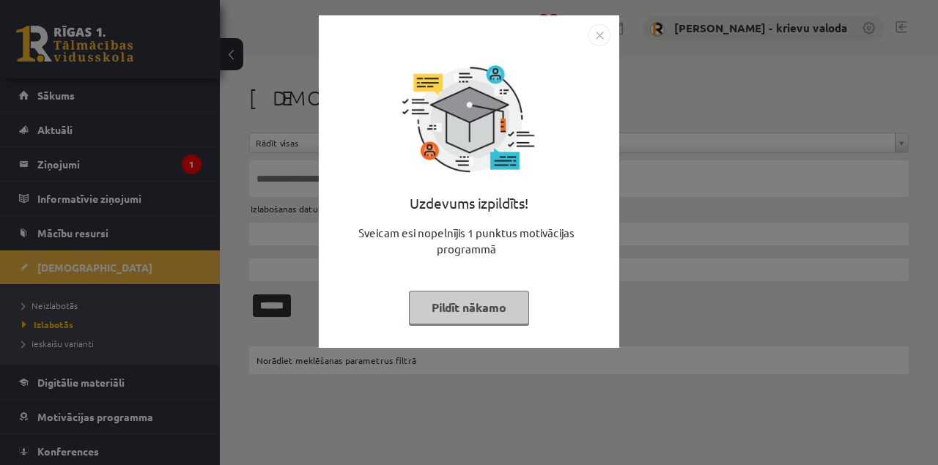
click at [463, 305] on button "Pildīt nākamo" at bounding box center [469, 308] width 120 height 34
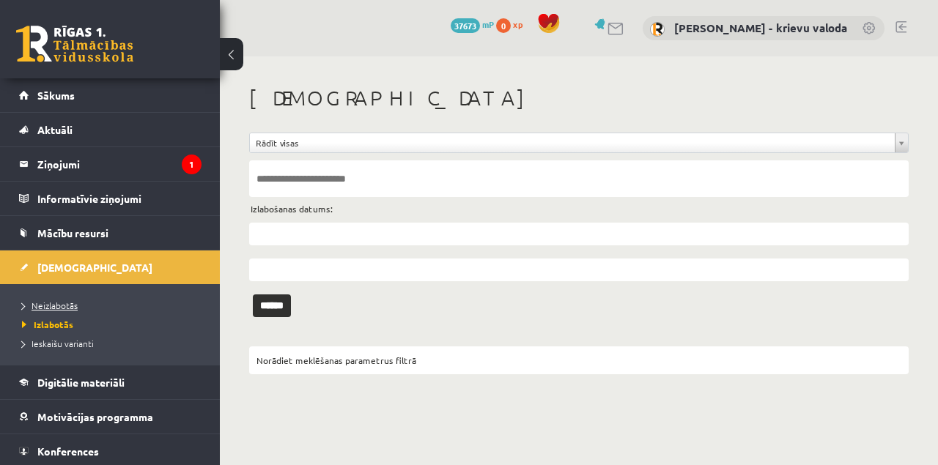
click at [73, 305] on span "Neizlabotās" at bounding box center [50, 306] width 56 height 12
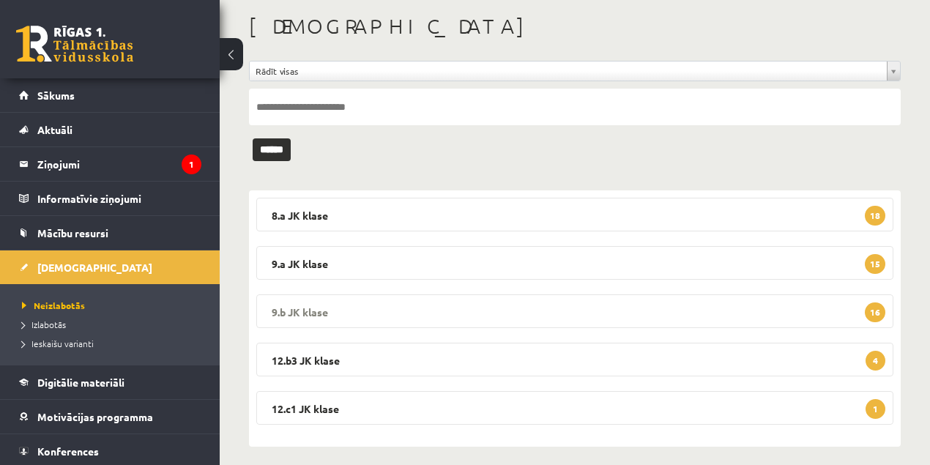
scroll to position [81, 0]
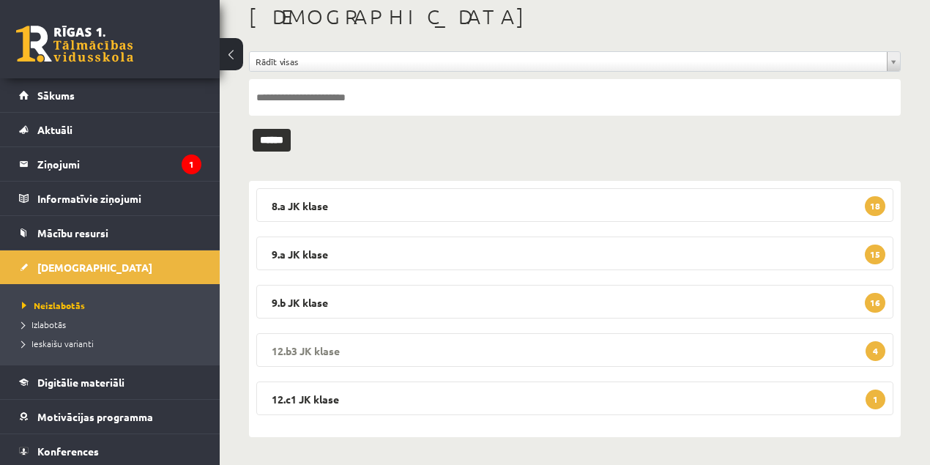
drag, startPoint x: 308, startPoint y: 353, endPoint x: 380, endPoint y: 357, distance: 72.6
click at [308, 352] on legend "12.b3 JK klase 4" at bounding box center [574, 350] width 637 height 34
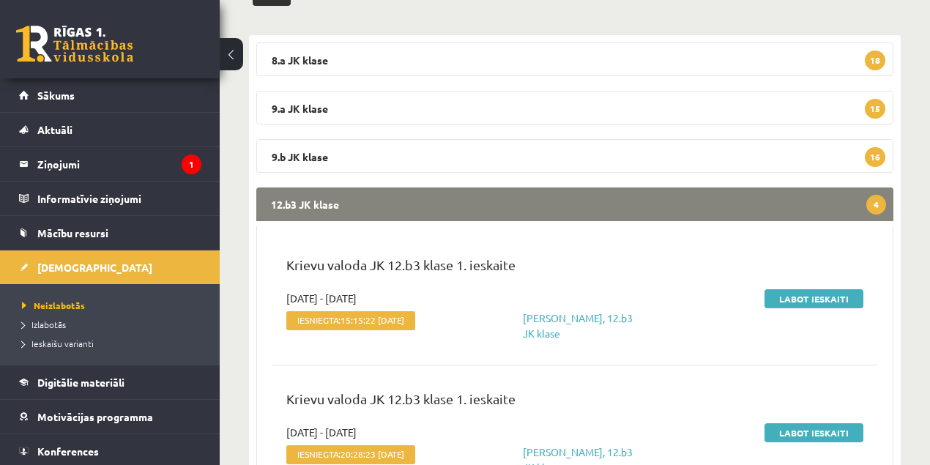
scroll to position [228, 0]
click at [826, 300] on link "Labot ieskaiti" at bounding box center [814, 298] width 99 height 19
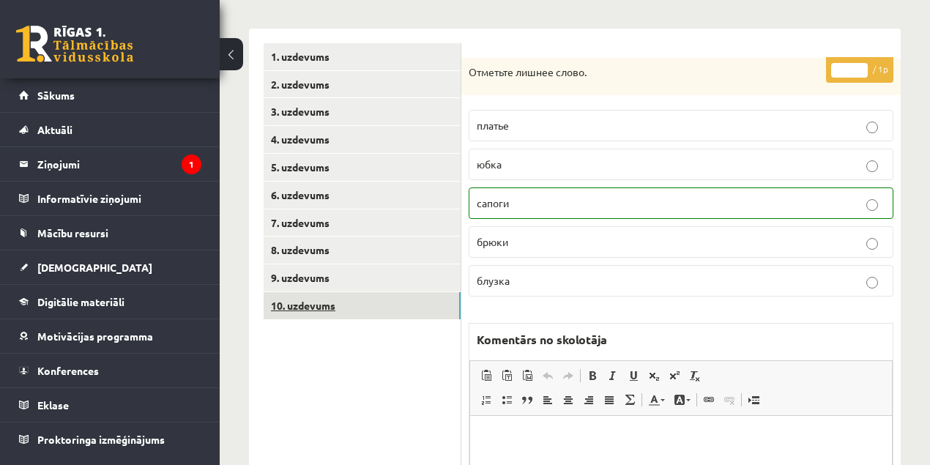
click at [296, 305] on link "10. uzdevums" at bounding box center [362, 305] width 197 height 27
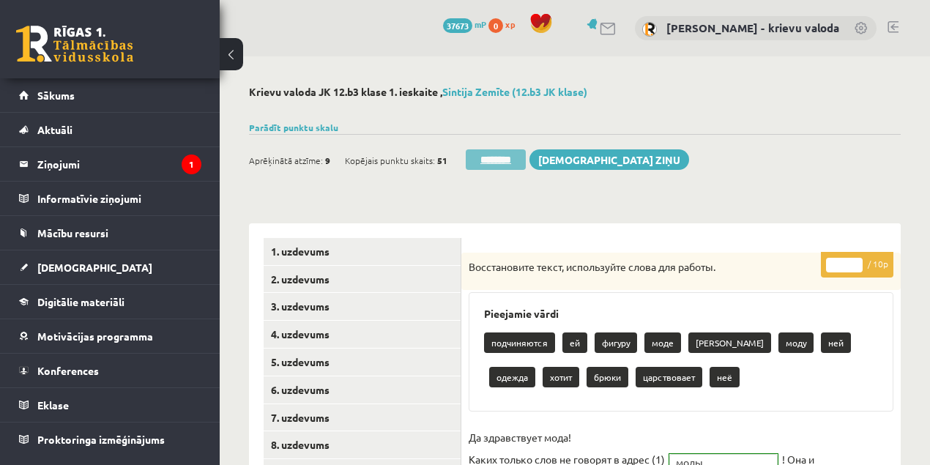
click at [504, 160] on input "********" at bounding box center [496, 159] width 60 height 21
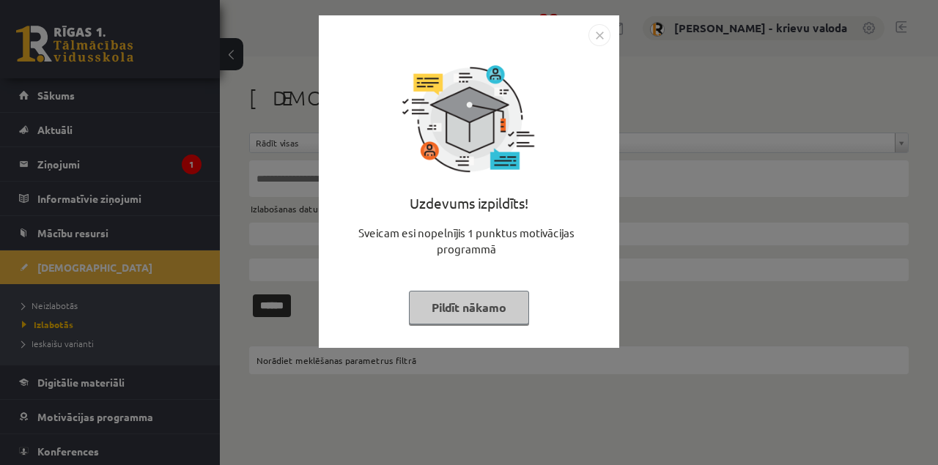
click at [464, 302] on button "Pildīt nākamo" at bounding box center [469, 308] width 120 height 34
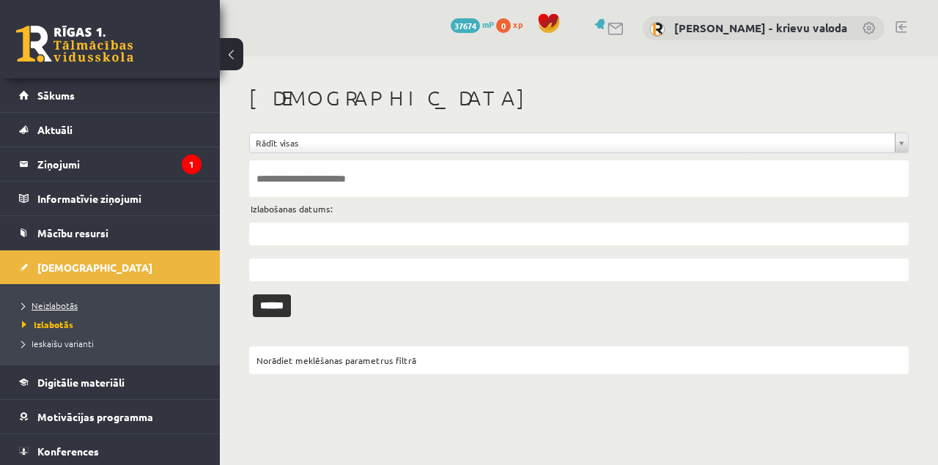
click at [59, 303] on span "Neizlabotās" at bounding box center [50, 306] width 56 height 12
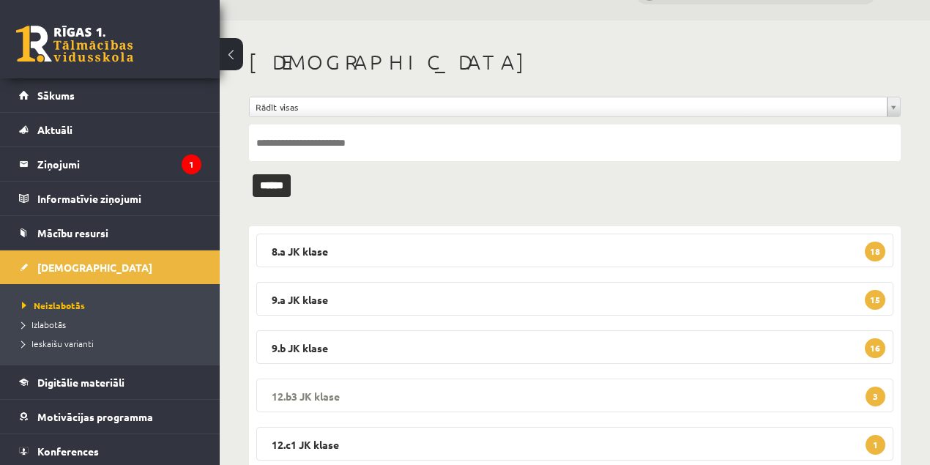
scroll to position [81, 0]
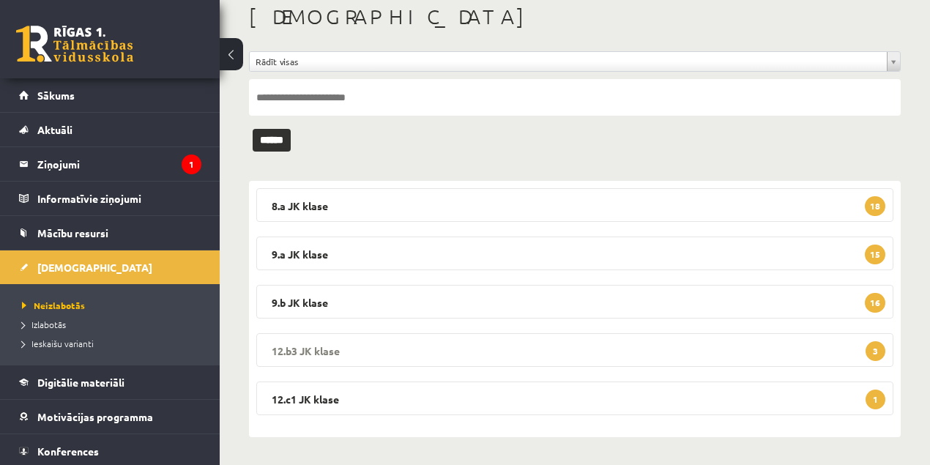
drag, startPoint x: 316, startPoint y: 347, endPoint x: 326, endPoint y: 346, distance: 9.6
click at [319, 347] on legend "12.b3 JK klase 3" at bounding box center [574, 350] width 637 height 34
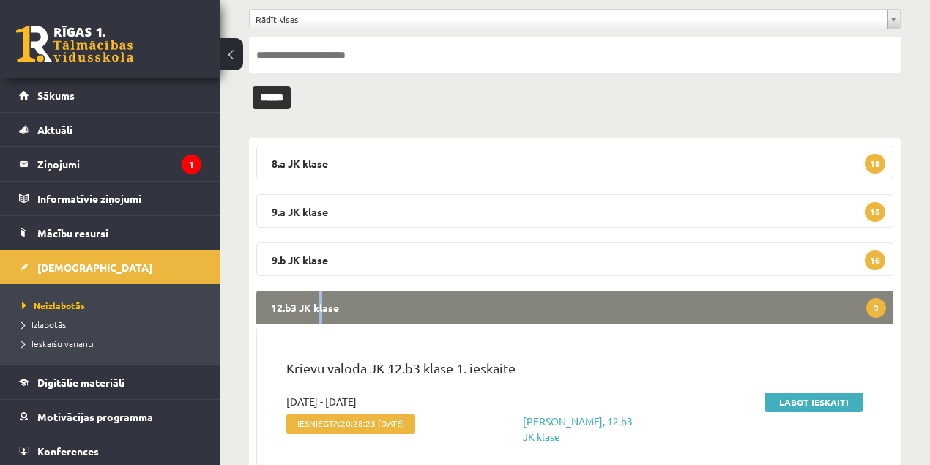
scroll to position [228, 0]
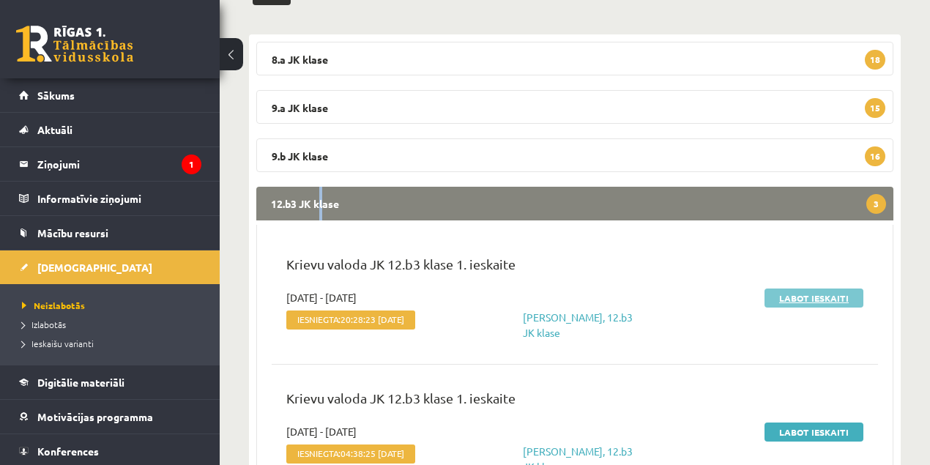
click at [801, 299] on link "Labot ieskaiti" at bounding box center [814, 298] width 99 height 19
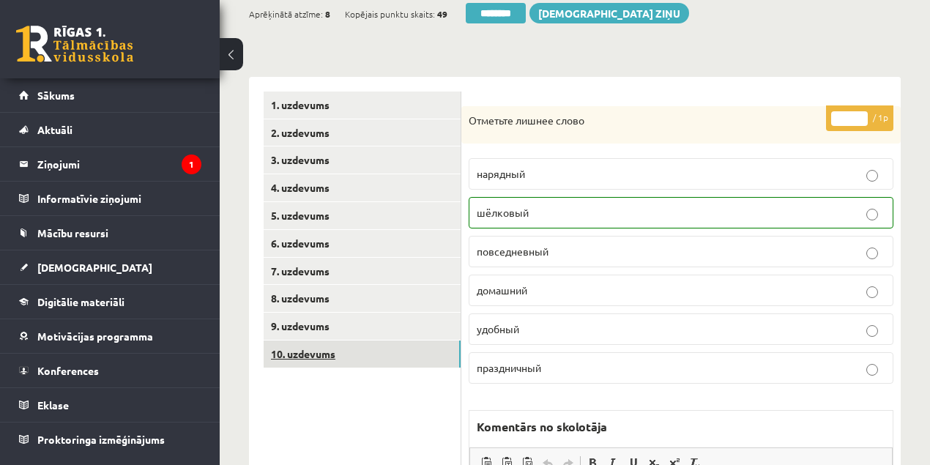
click at [300, 359] on link "10. uzdevums" at bounding box center [362, 354] width 197 height 27
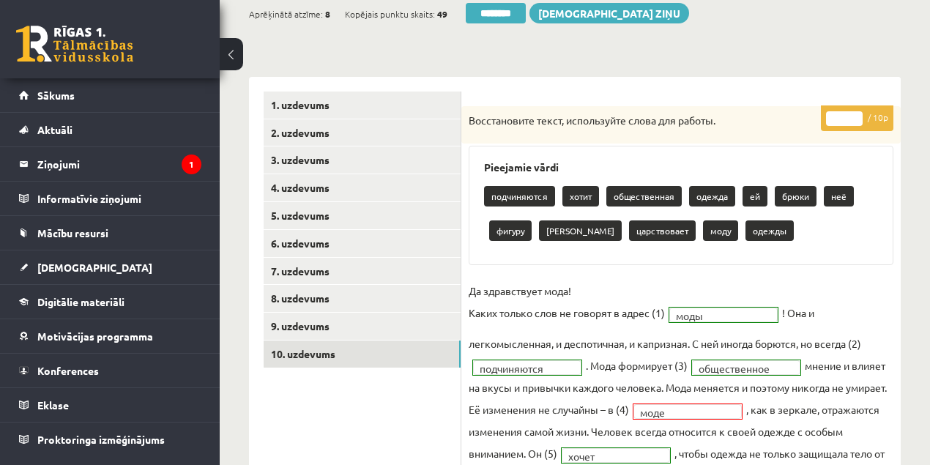
type input "*"
click at [854, 113] on input "*" at bounding box center [844, 118] width 37 height 15
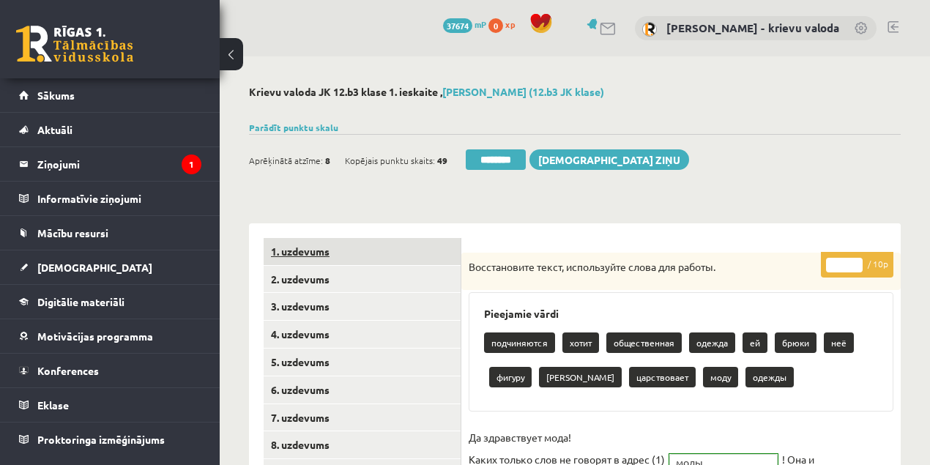
click at [303, 250] on link "1. uzdevums" at bounding box center [362, 251] width 197 height 27
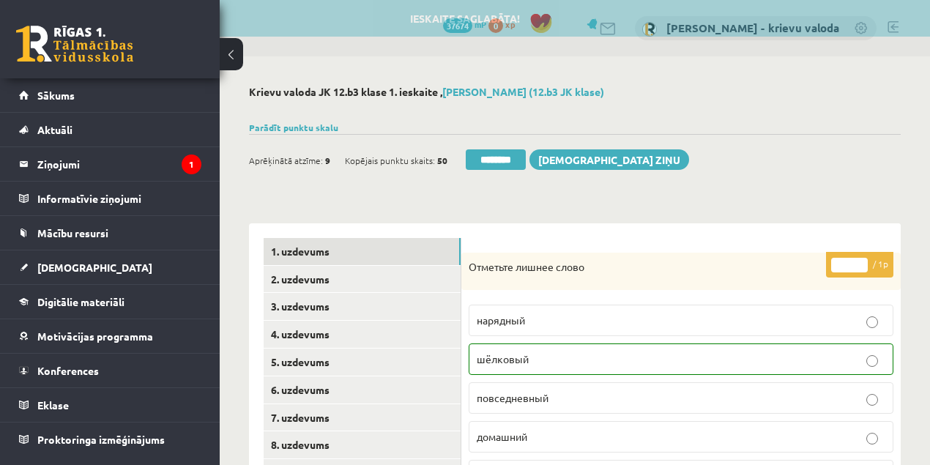
drag, startPoint x: 495, startPoint y: 162, endPoint x: 515, endPoint y: 51, distance: 112.4
click at [496, 162] on input "********" at bounding box center [496, 159] width 60 height 21
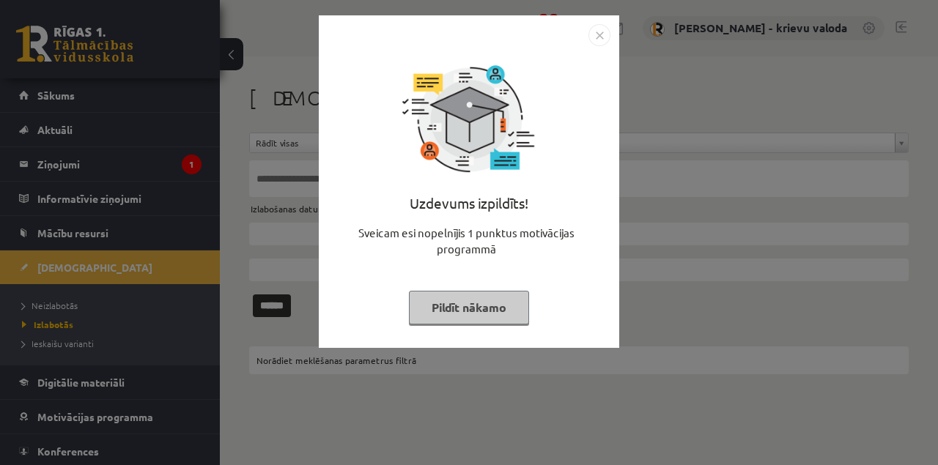
click at [500, 305] on button "Pildīt nākamo" at bounding box center [469, 308] width 120 height 34
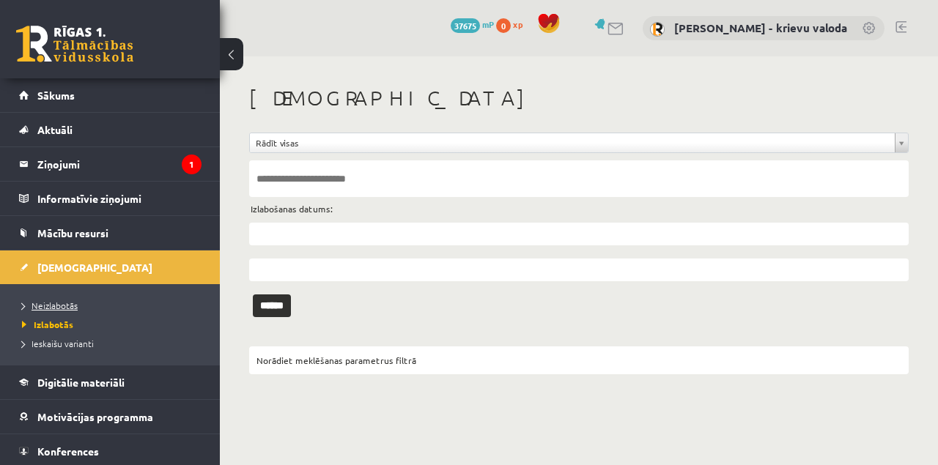
click at [64, 305] on span "Neizlabotās" at bounding box center [50, 306] width 56 height 12
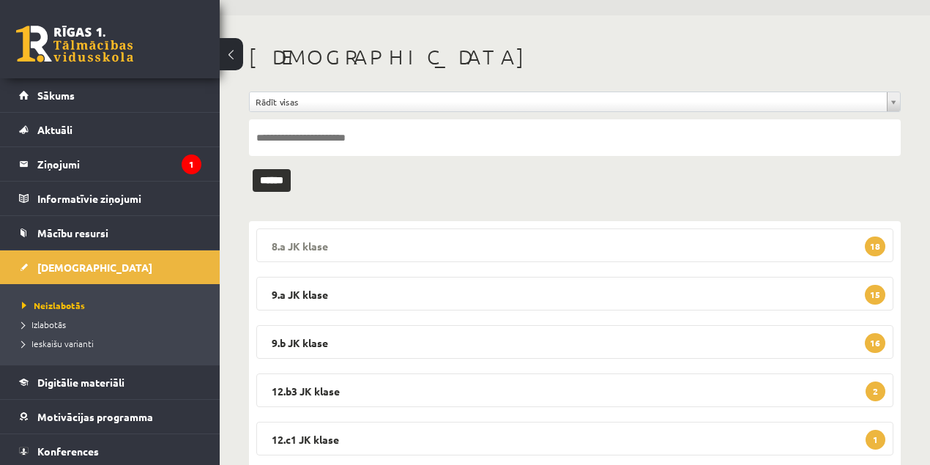
scroll to position [81, 0]
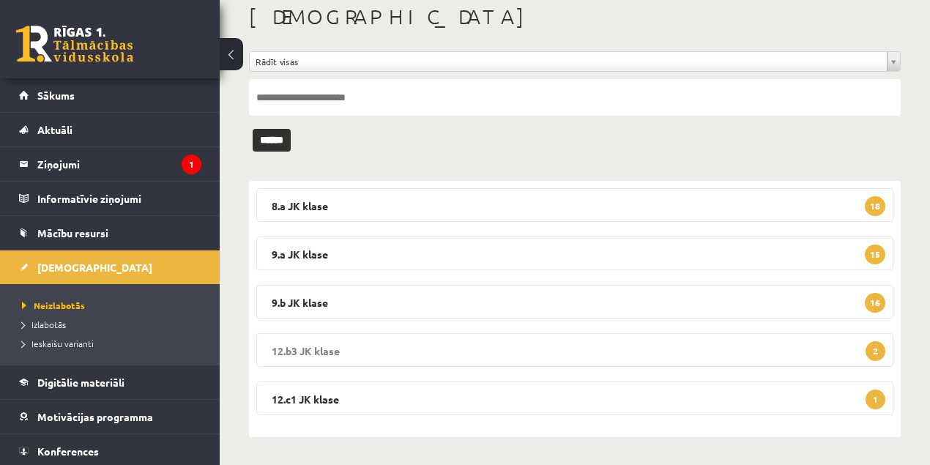
click at [319, 348] on legend "12.b3 JK klase 2" at bounding box center [574, 350] width 637 height 34
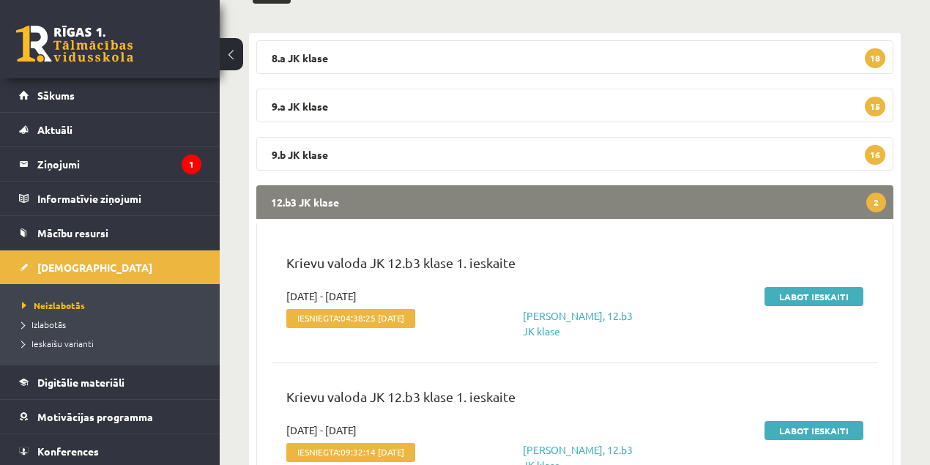
scroll to position [277, 0]
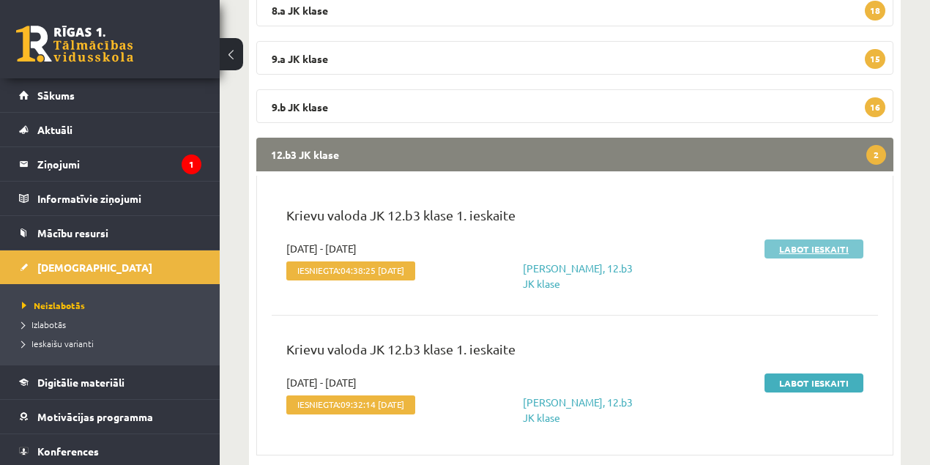
click at [809, 250] on link "Labot ieskaiti" at bounding box center [814, 249] width 99 height 19
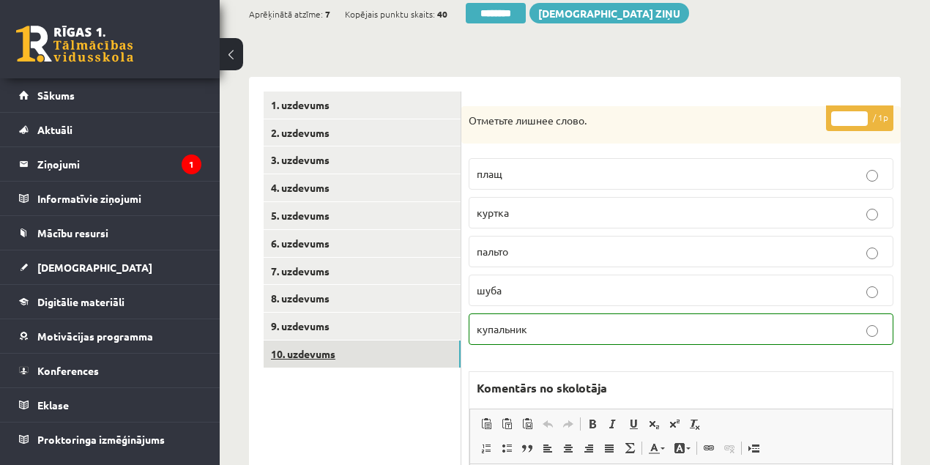
click at [323, 352] on link "10. uzdevums" at bounding box center [362, 354] width 197 height 27
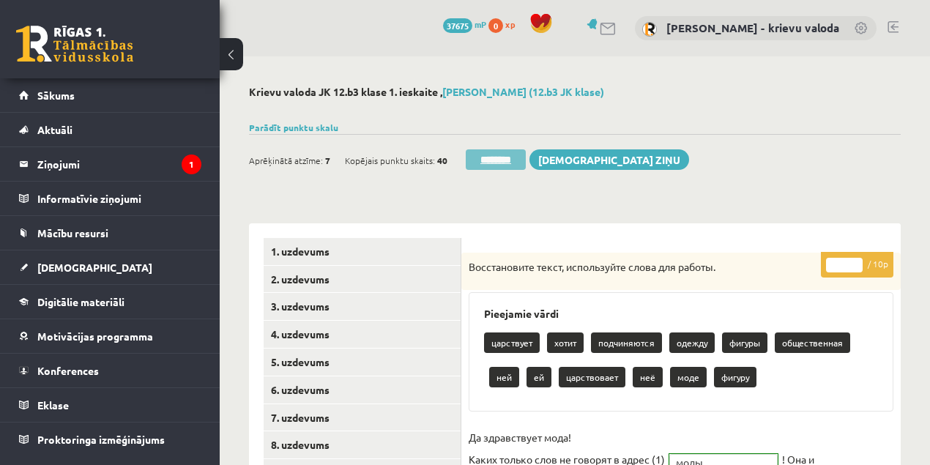
click at [496, 160] on input "********" at bounding box center [496, 159] width 60 height 21
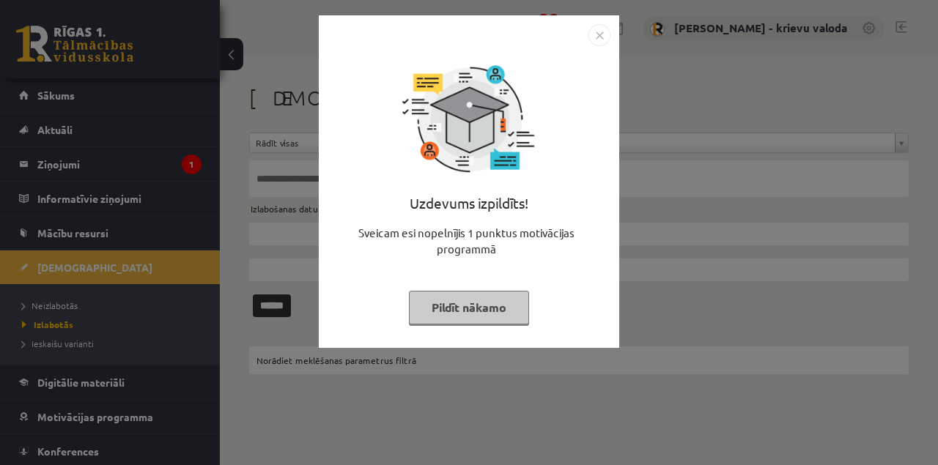
click at [481, 308] on button "Pildīt nākamo" at bounding box center [469, 308] width 120 height 34
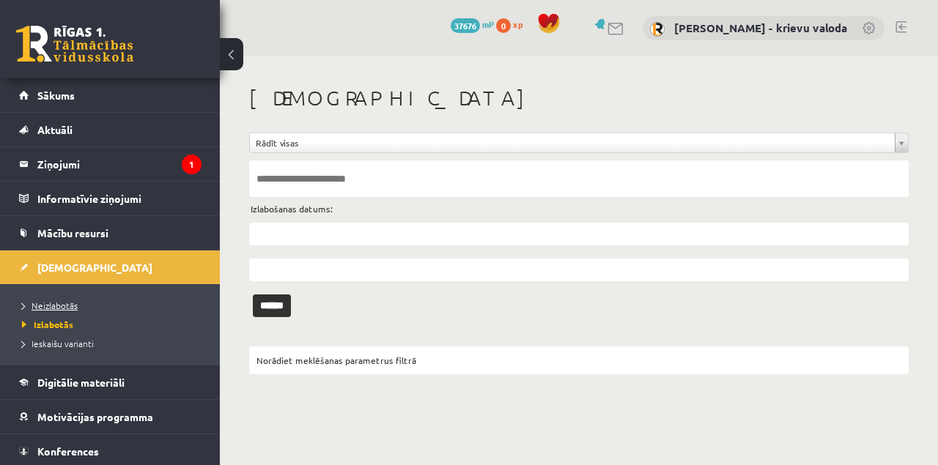
click at [62, 306] on span "Neizlabotās" at bounding box center [50, 306] width 56 height 12
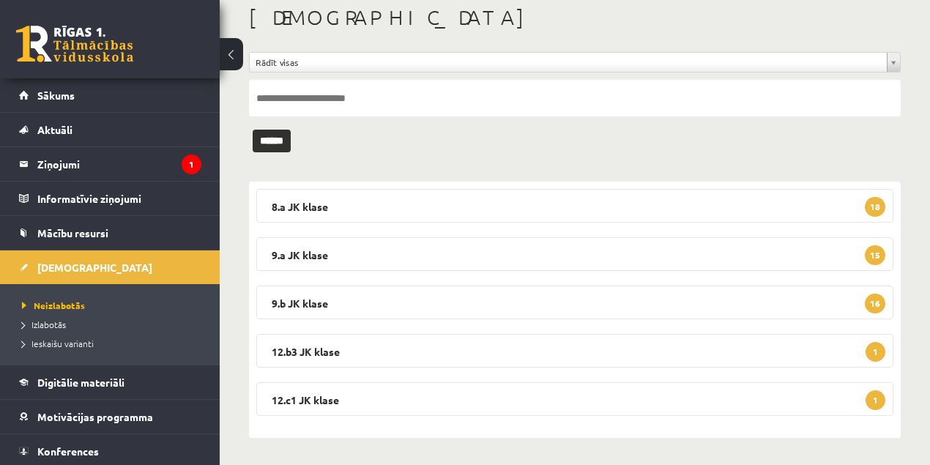
scroll to position [81, 0]
click at [323, 351] on legend "12.b3 JK klase 1" at bounding box center [574, 350] width 637 height 34
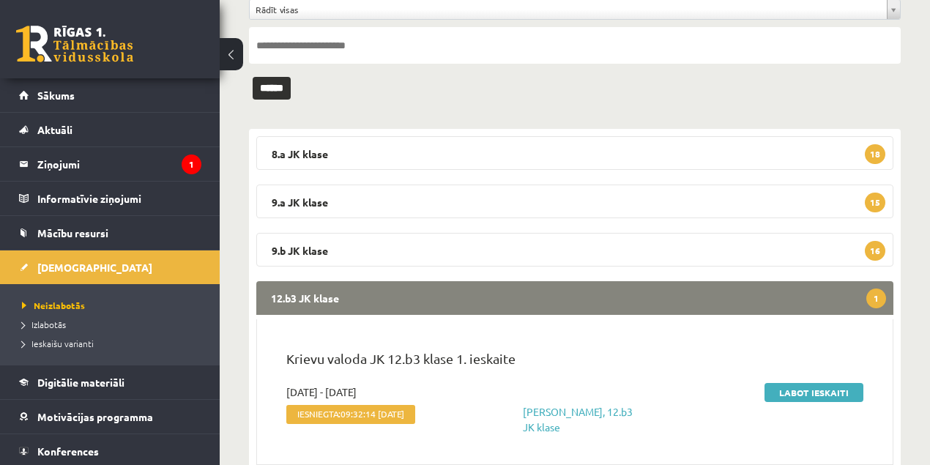
scroll to position [228, 0]
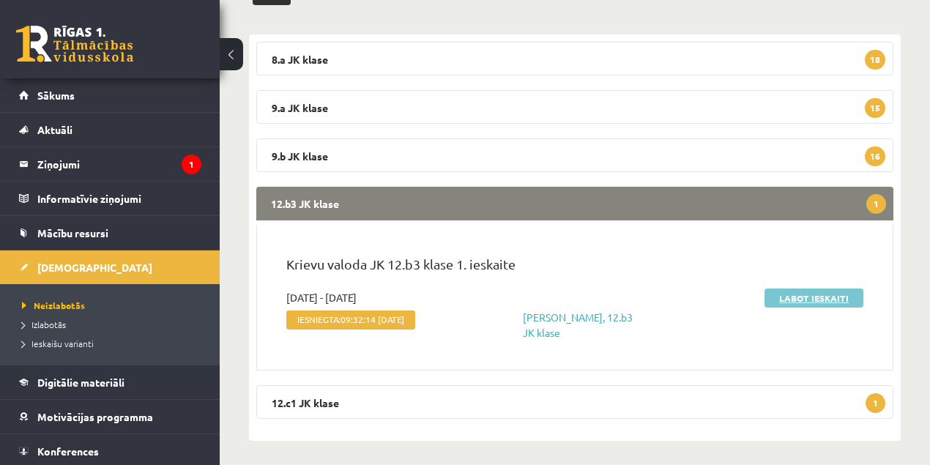
click at [820, 297] on link "Labot ieskaiti" at bounding box center [814, 298] width 99 height 19
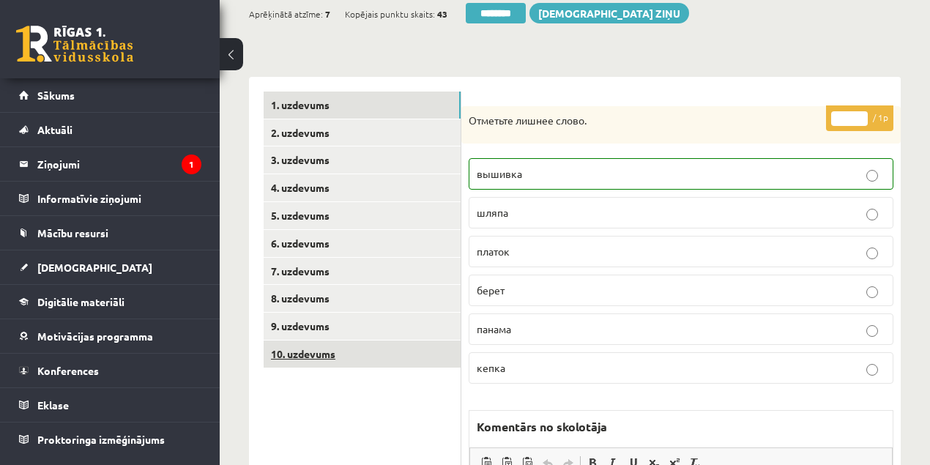
click at [327, 356] on link "10. uzdevums" at bounding box center [362, 354] width 197 height 27
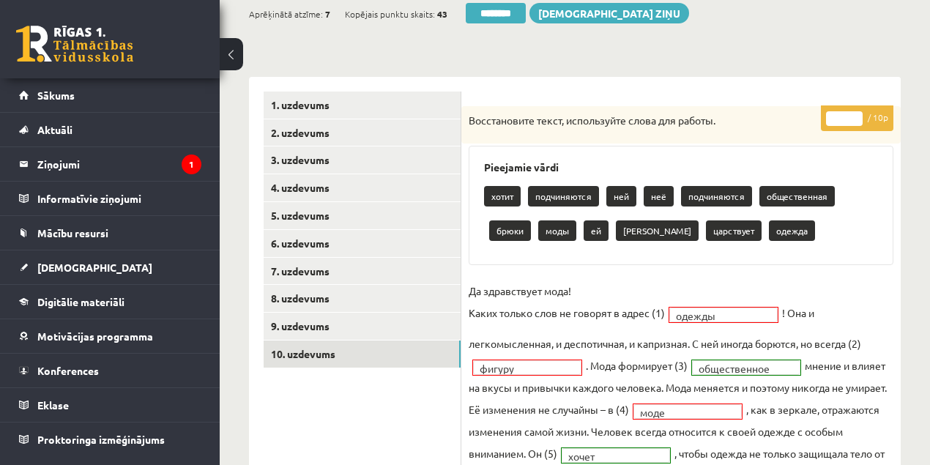
type input "*"
click at [855, 112] on input "*" at bounding box center [844, 118] width 37 height 15
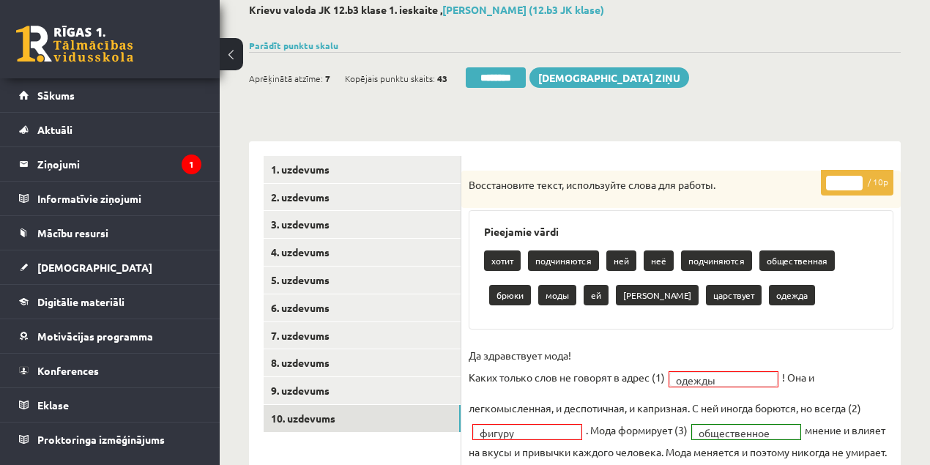
scroll to position [48, 0]
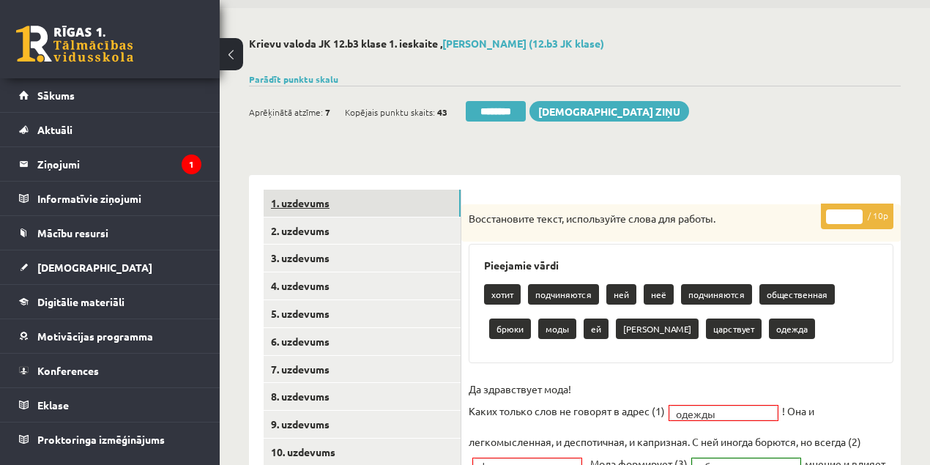
click at [309, 207] on link "1. uzdevums" at bounding box center [362, 203] width 197 height 27
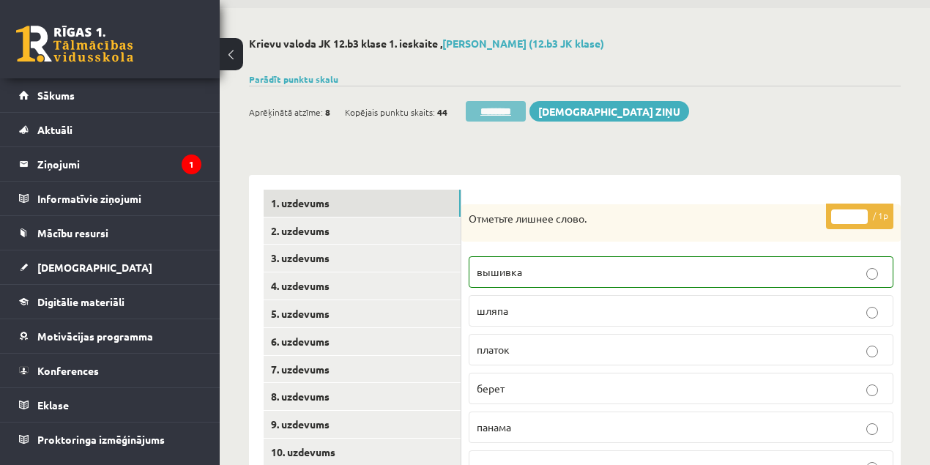
click at [497, 113] on input "********" at bounding box center [496, 111] width 60 height 21
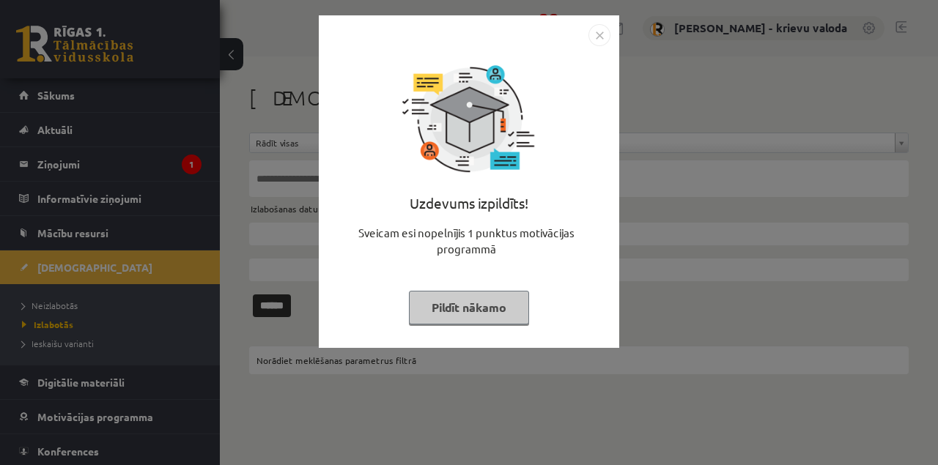
click at [452, 308] on button "Pildīt nākamo" at bounding box center [469, 308] width 120 height 34
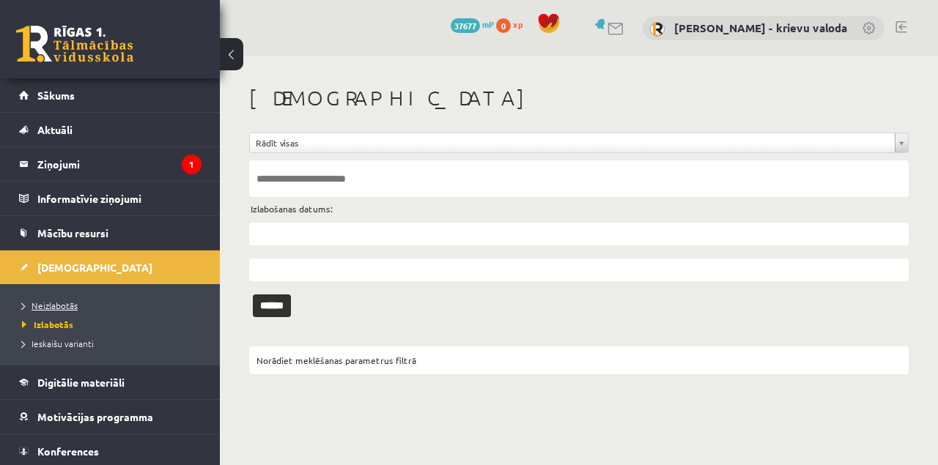
click at [62, 306] on span "Neizlabotās" at bounding box center [50, 306] width 56 height 12
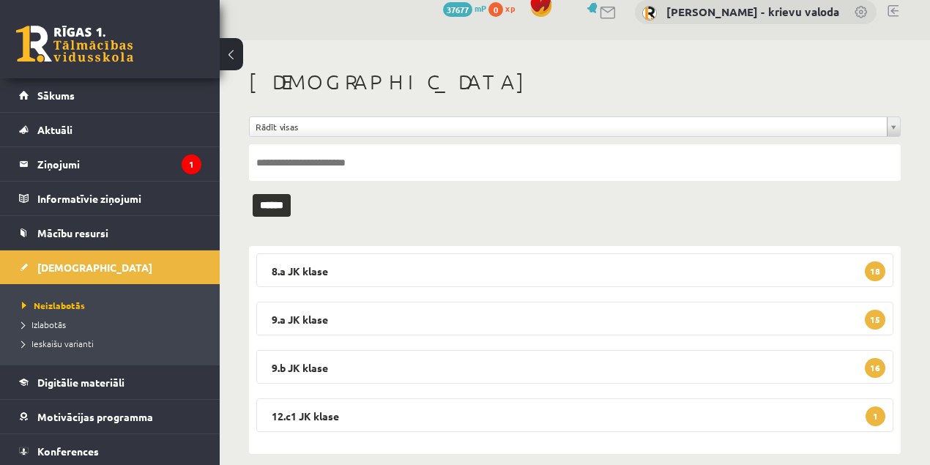
scroll to position [33, 0]
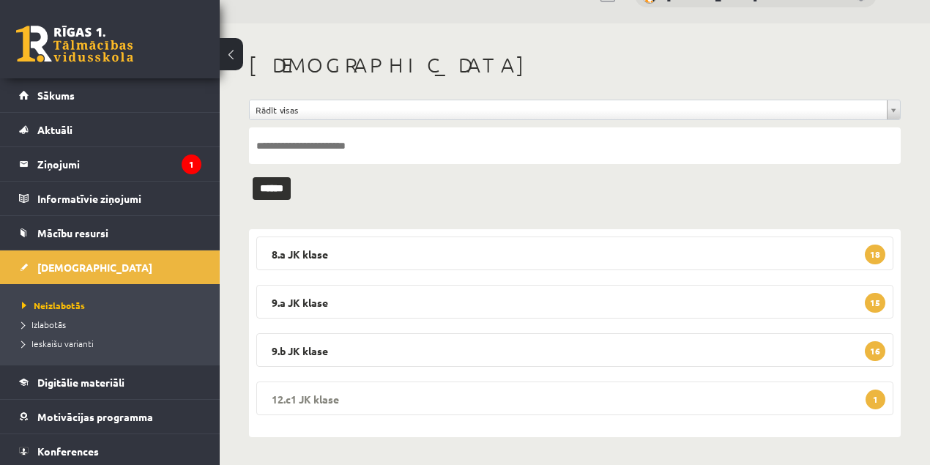
click at [313, 404] on legend "12.c1 JK klase 1" at bounding box center [574, 399] width 637 height 34
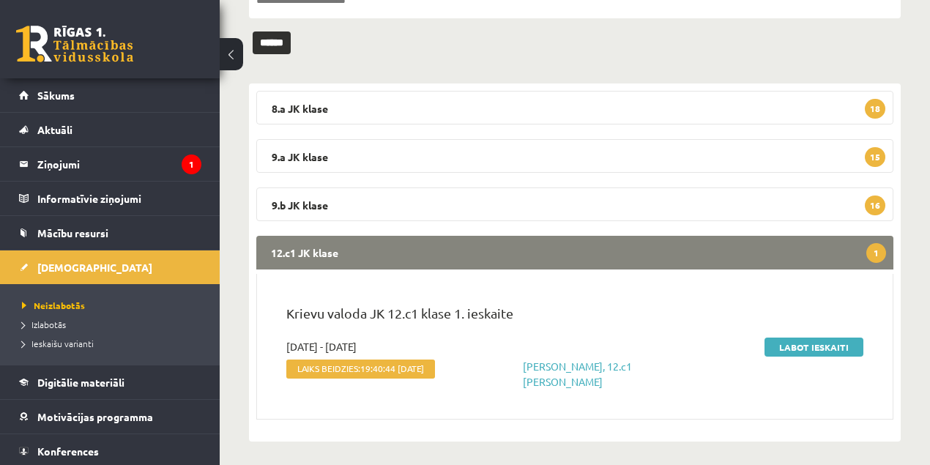
scroll to position [195, 0]
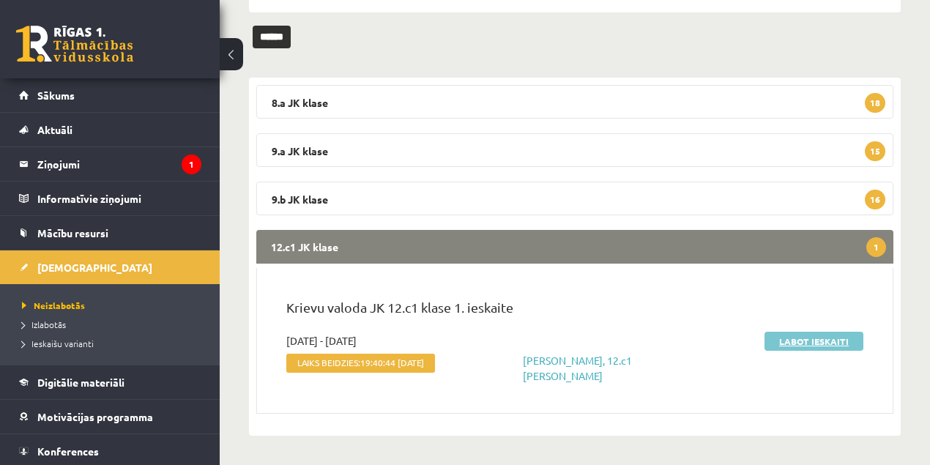
click at [802, 332] on link "Labot ieskaiti" at bounding box center [814, 341] width 99 height 19
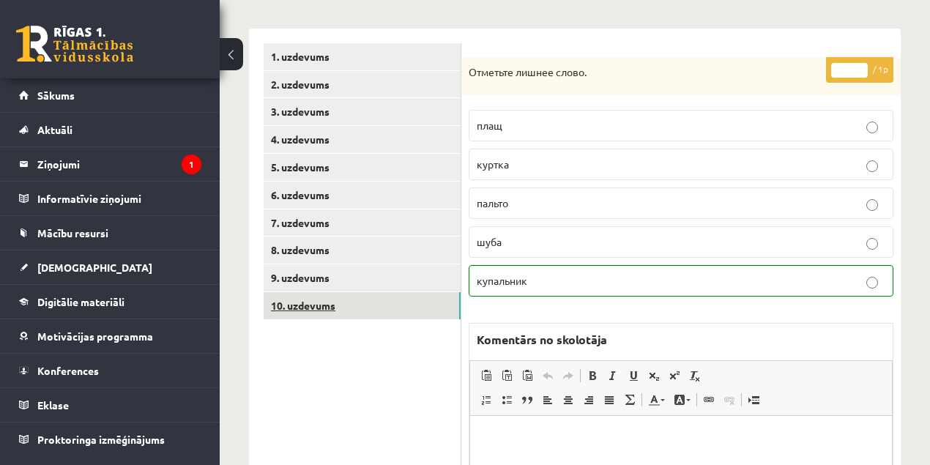
click at [286, 308] on link "10. uzdevums" at bounding box center [362, 305] width 197 height 27
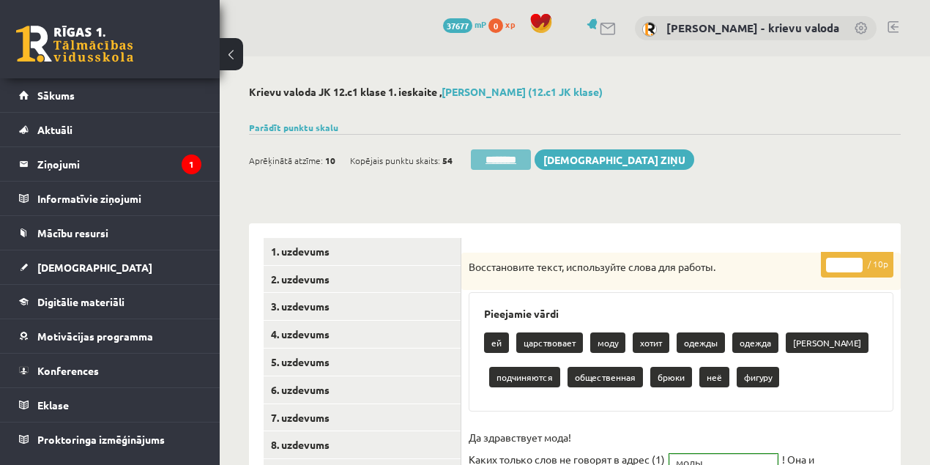
click at [502, 161] on input "********" at bounding box center [501, 159] width 60 height 21
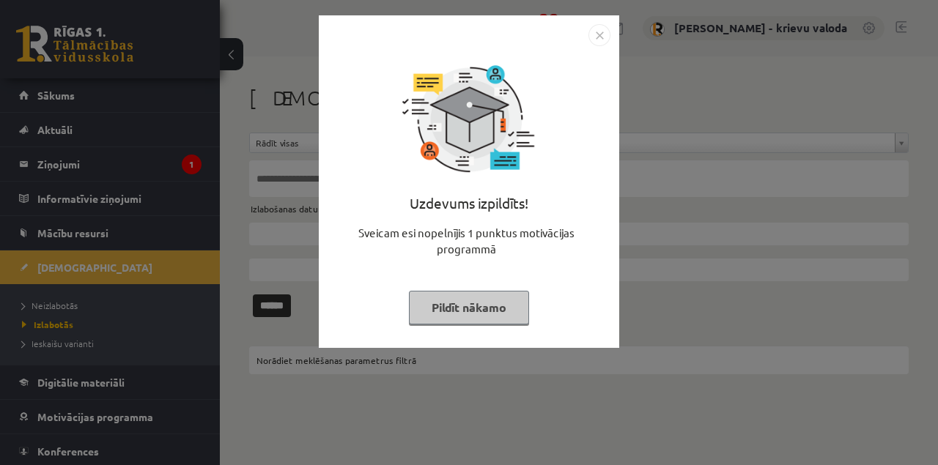
click at [465, 315] on button "Pildīt nākamo" at bounding box center [469, 308] width 120 height 34
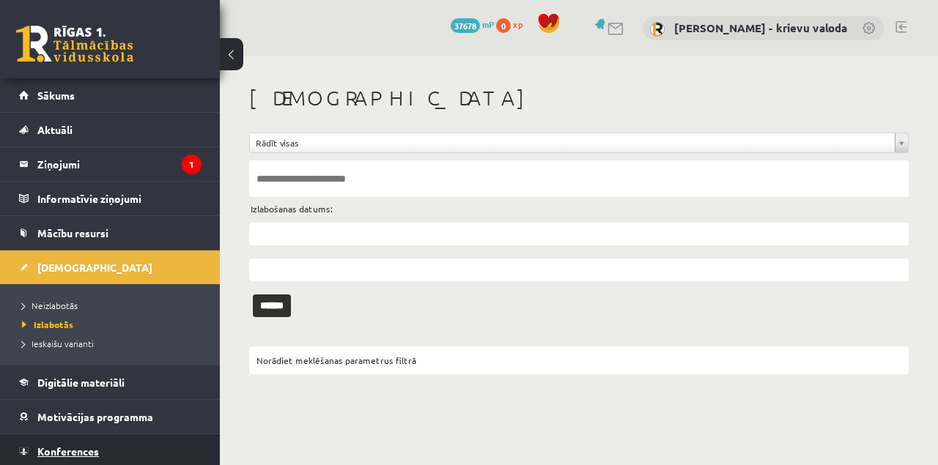
click at [73, 450] on span "Konferences" at bounding box center [68, 451] width 62 height 13
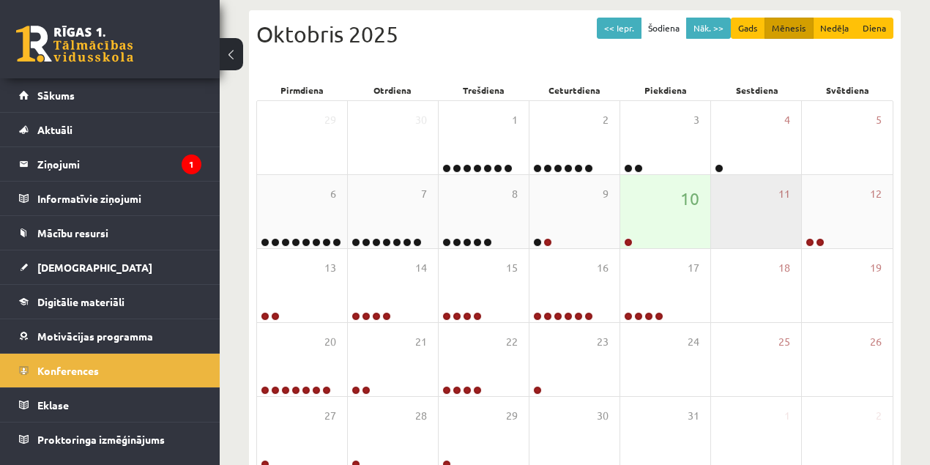
scroll to position [195, 0]
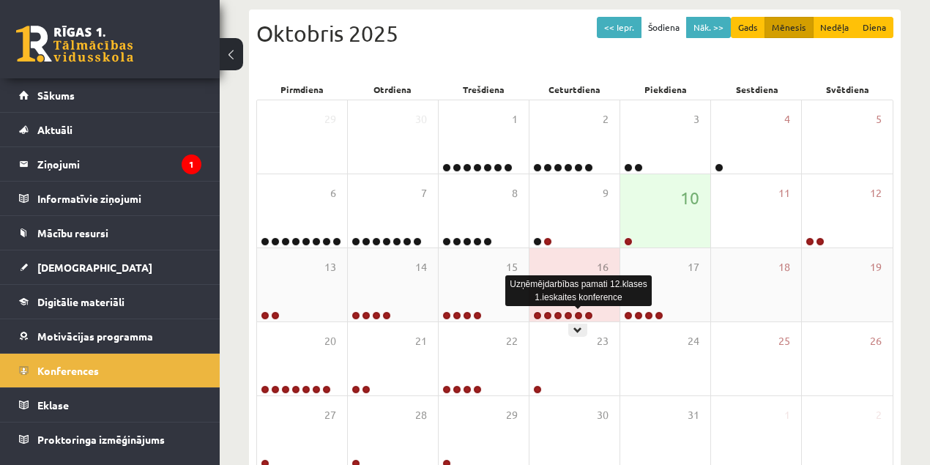
click at [576, 313] on link at bounding box center [578, 315] width 9 height 9
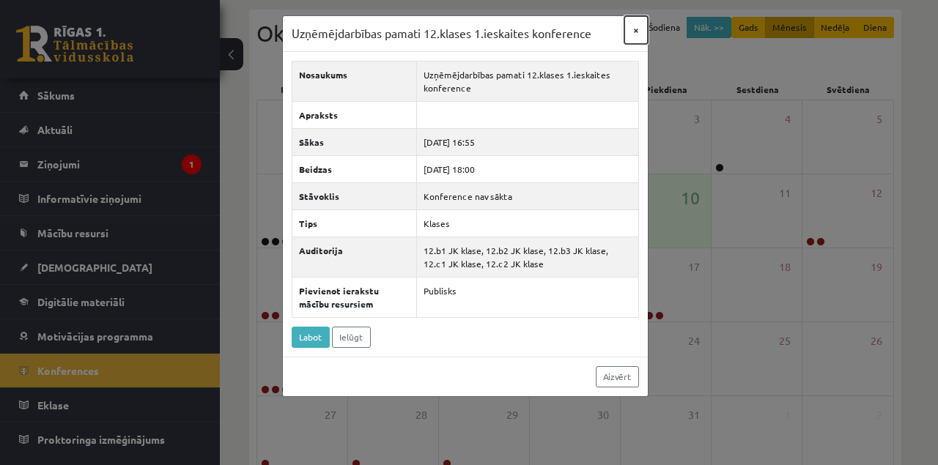
click at [639, 29] on button "×" at bounding box center [635, 30] width 23 height 28
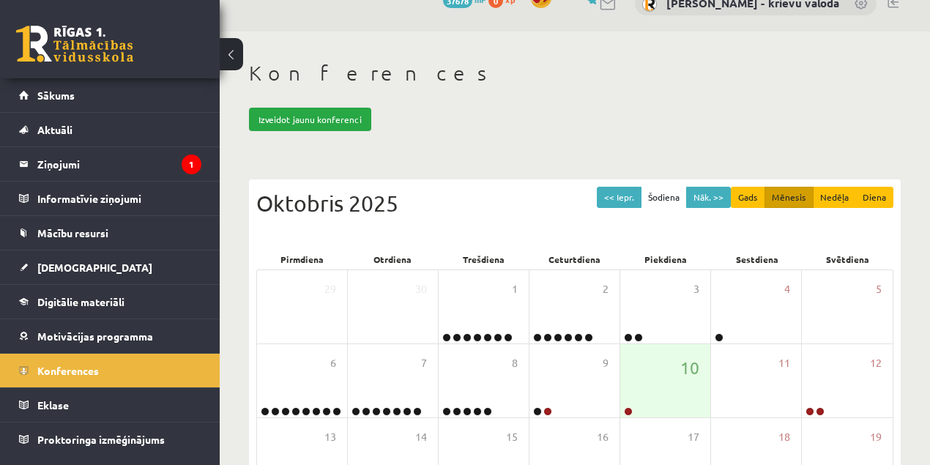
scroll to position [0, 0]
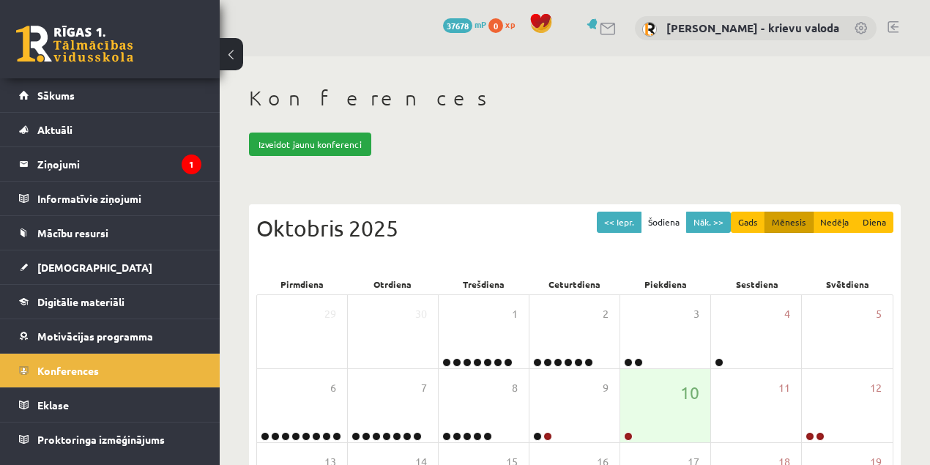
click at [895, 26] on link at bounding box center [893, 27] width 11 height 12
